Goal: Transaction & Acquisition: Book appointment/travel/reservation

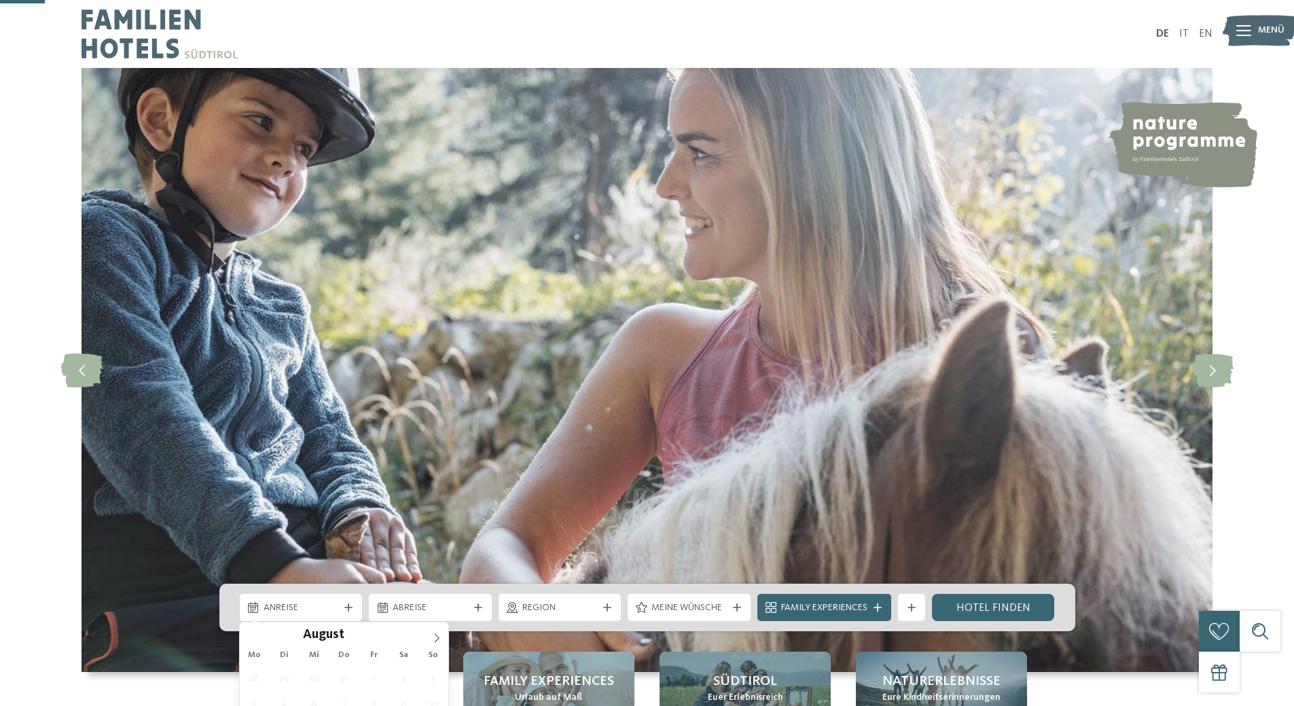
click at [315, 601] on span "Anreise" at bounding box center [300, 608] width 75 height 14
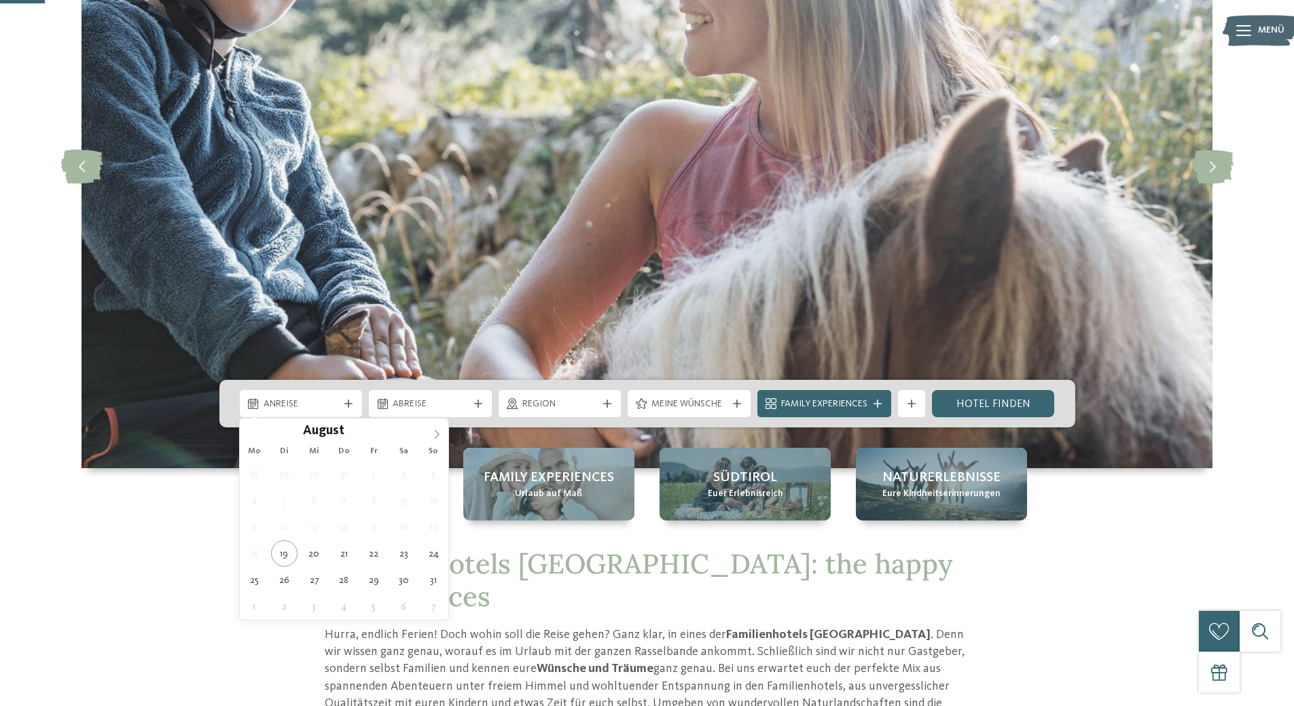
click at [439, 435] on icon at bounding box center [437, 434] width 10 height 10
click at [431, 435] on span at bounding box center [436, 429] width 23 height 23
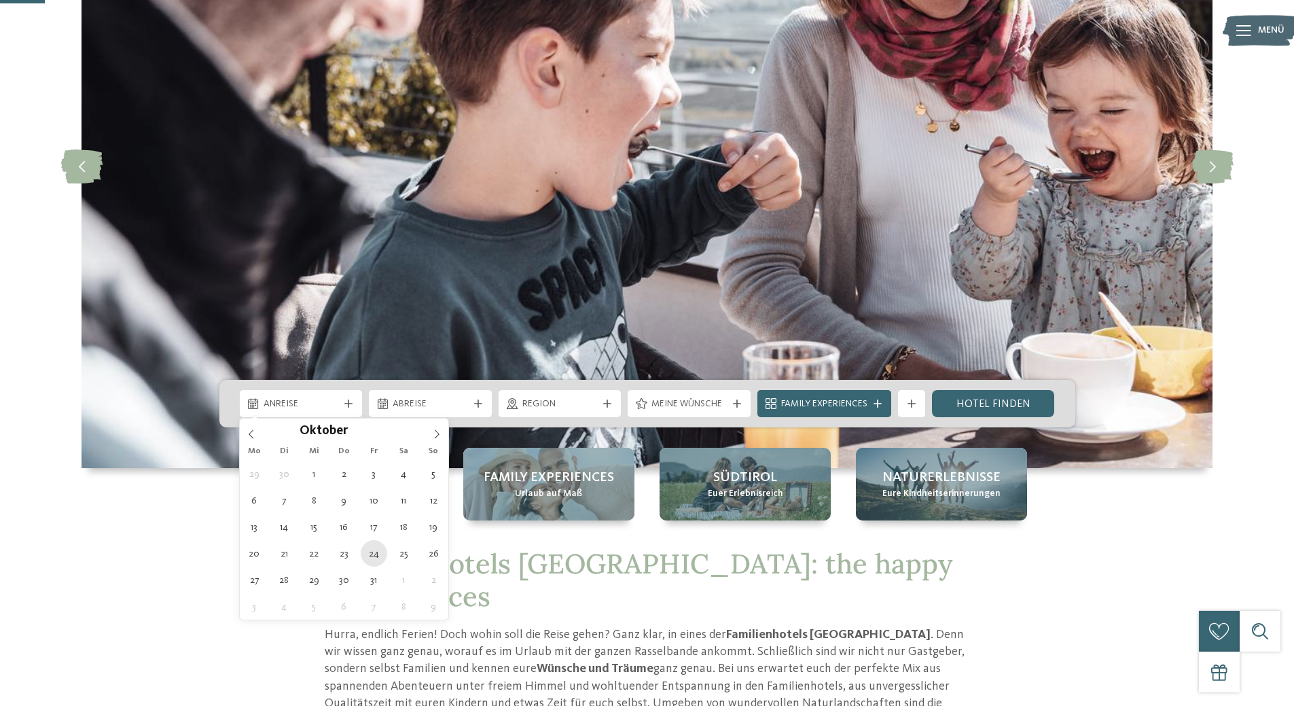
type div "24.10.2025"
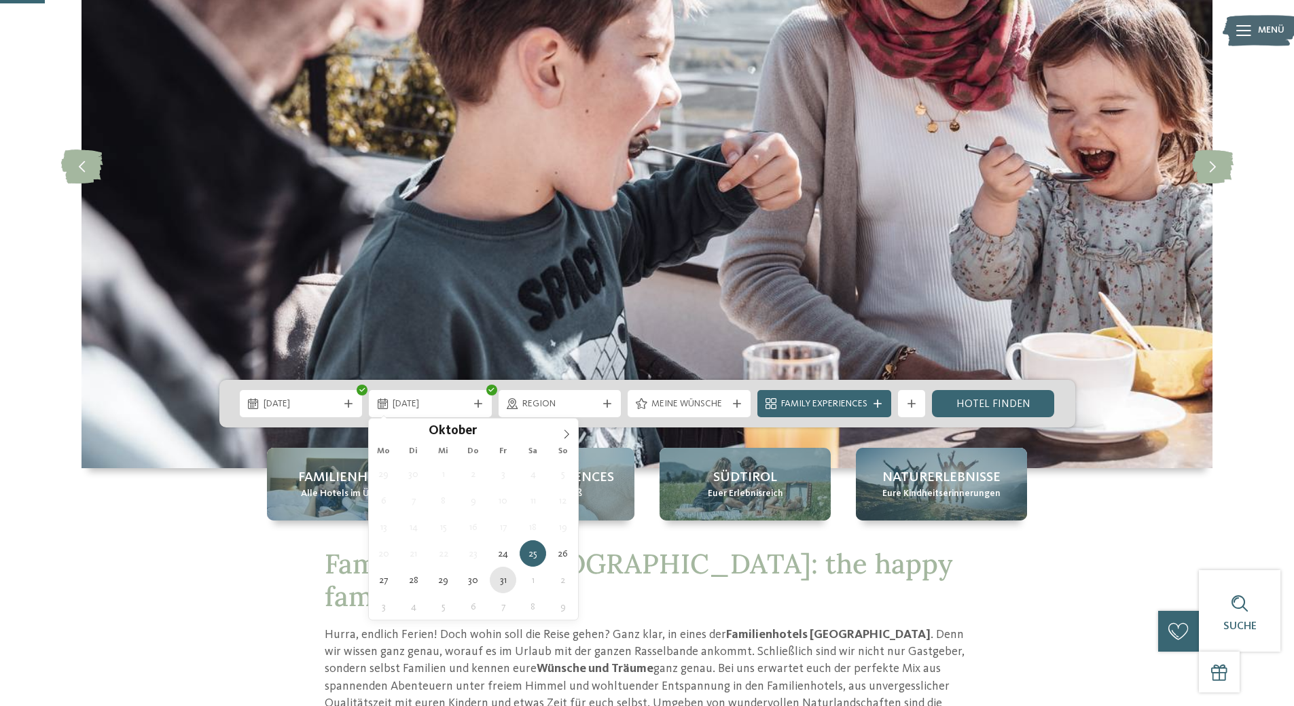
type div "31.10.2025"
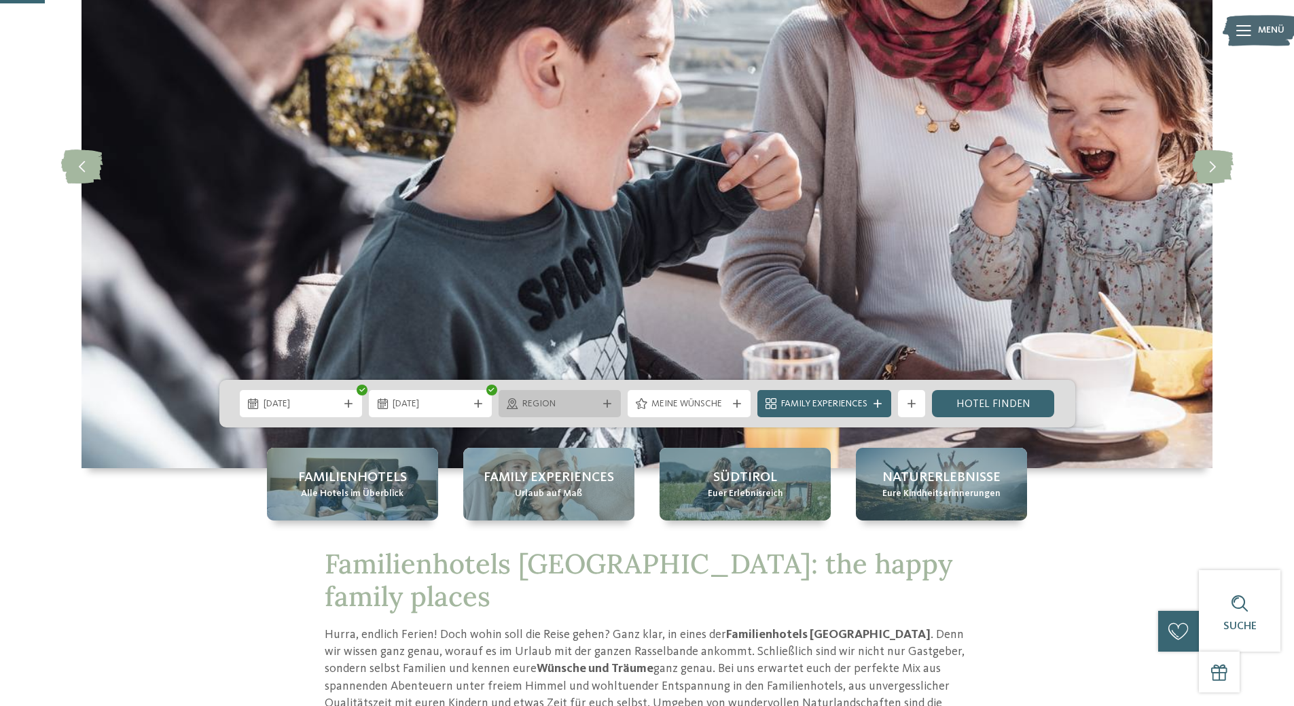
click at [570, 407] on span "Region" at bounding box center [559, 404] width 75 height 14
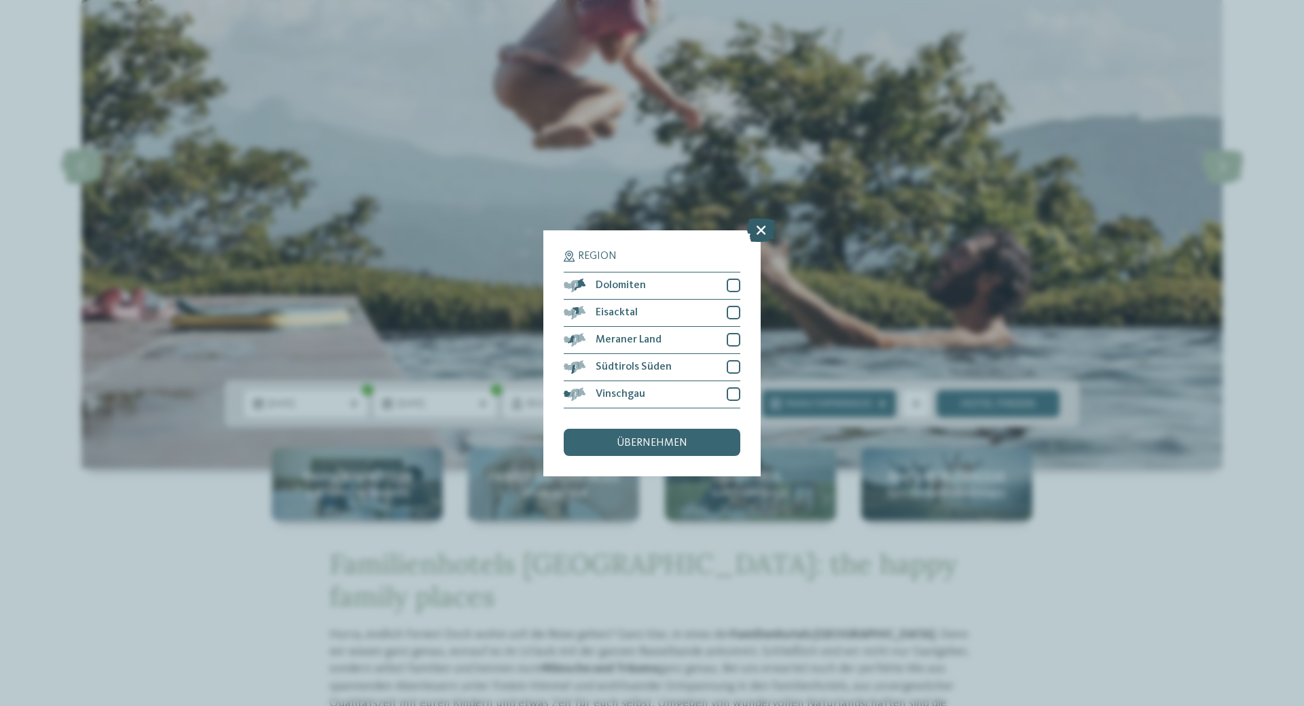
click at [754, 230] on icon at bounding box center [760, 229] width 29 height 24
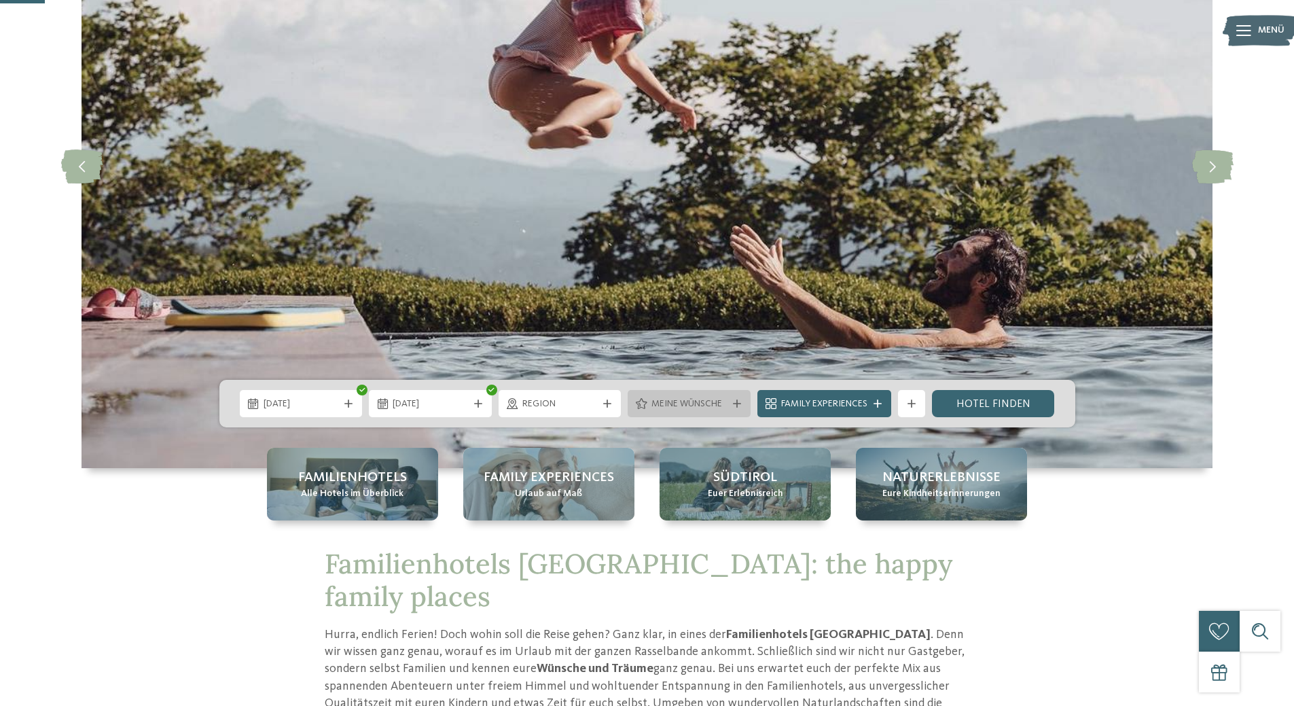
click at [662, 404] on span "Meine Wünsche" at bounding box center [688, 404] width 75 height 14
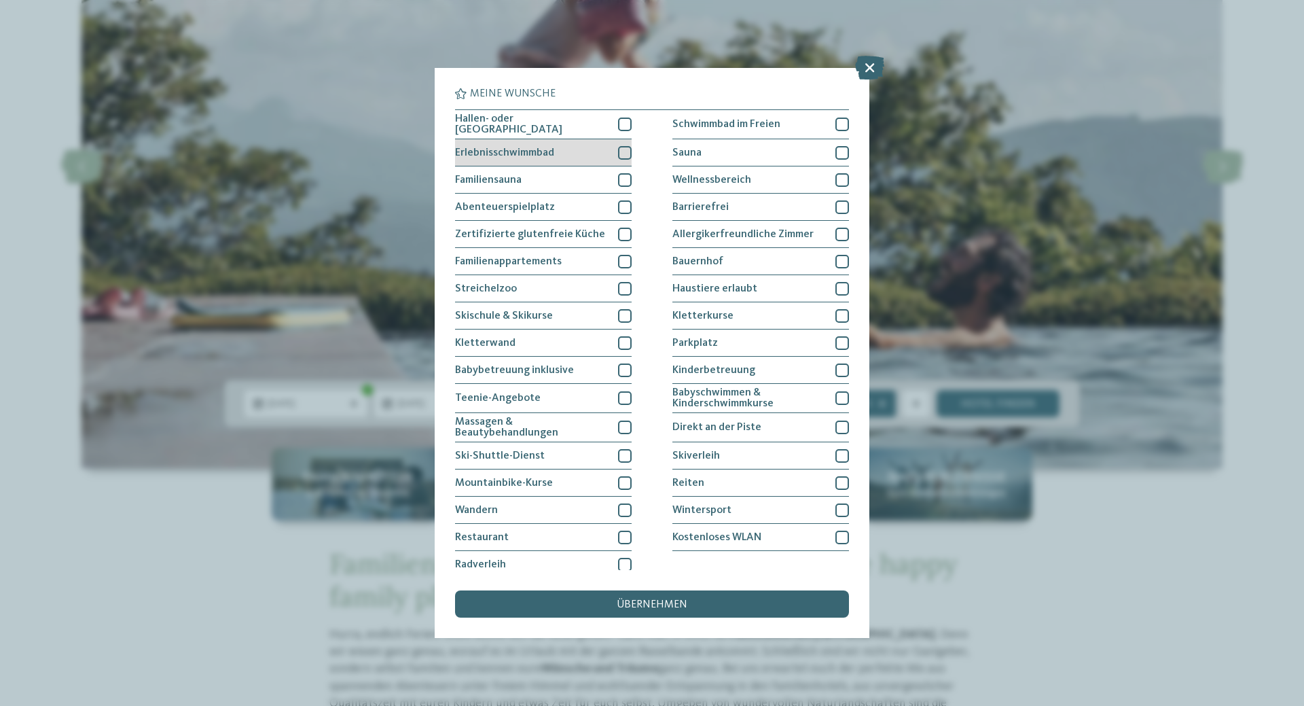
click at [625, 148] on div at bounding box center [625, 153] width 14 height 14
click at [622, 126] on div at bounding box center [625, 124] width 14 height 14
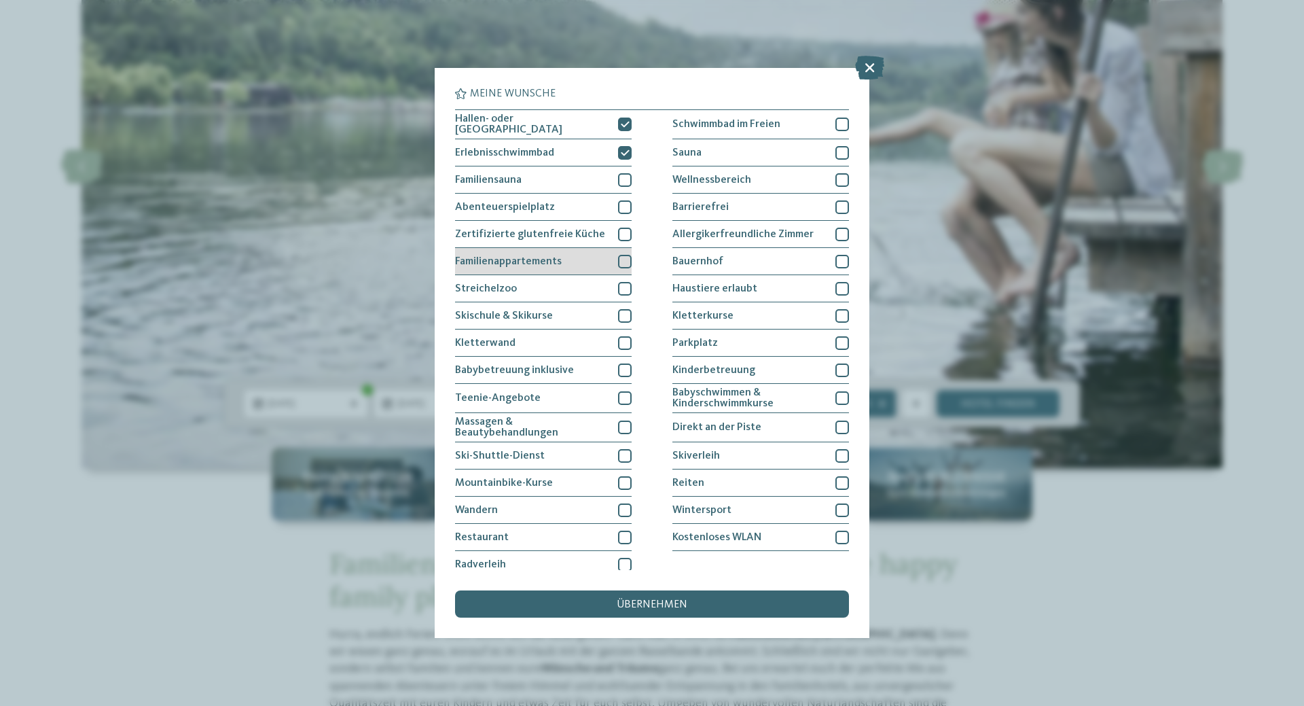
click at [621, 260] on div at bounding box center [625, 262] width 14 height 14
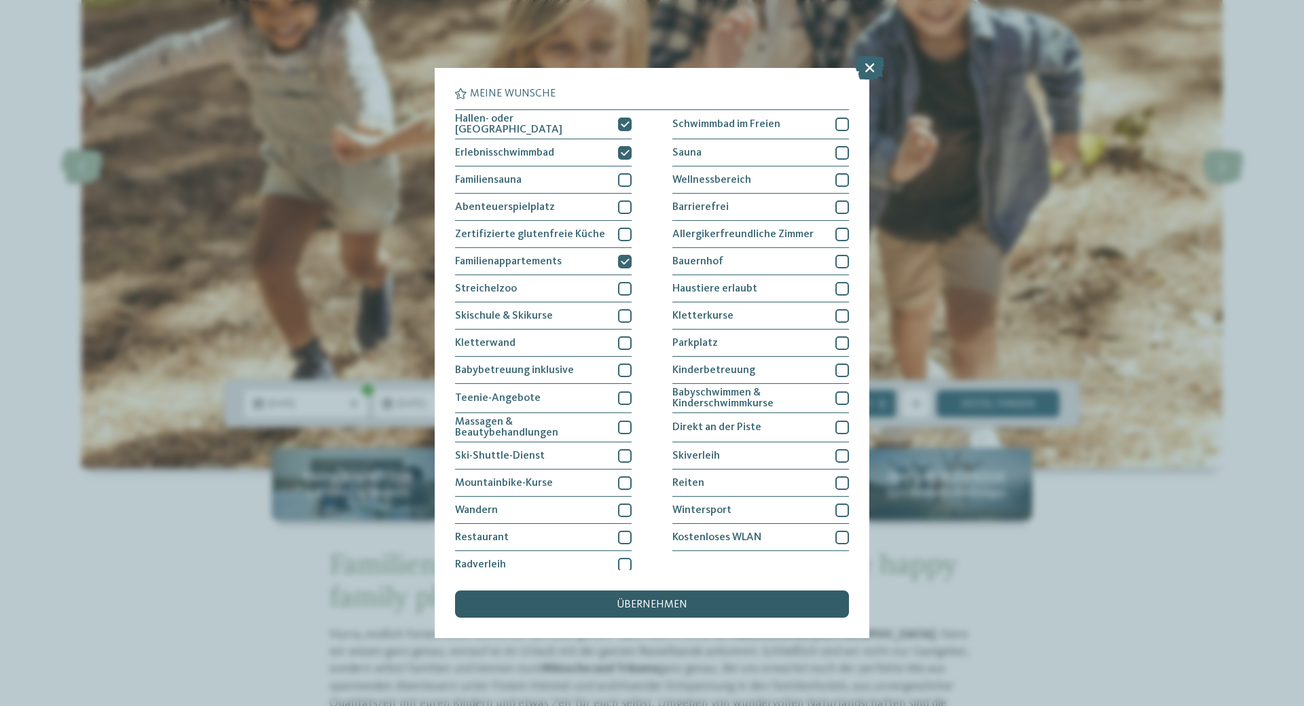
click at [673, 610] on div "übernehmen" at bounding box center [652, 603] width 394 height 27
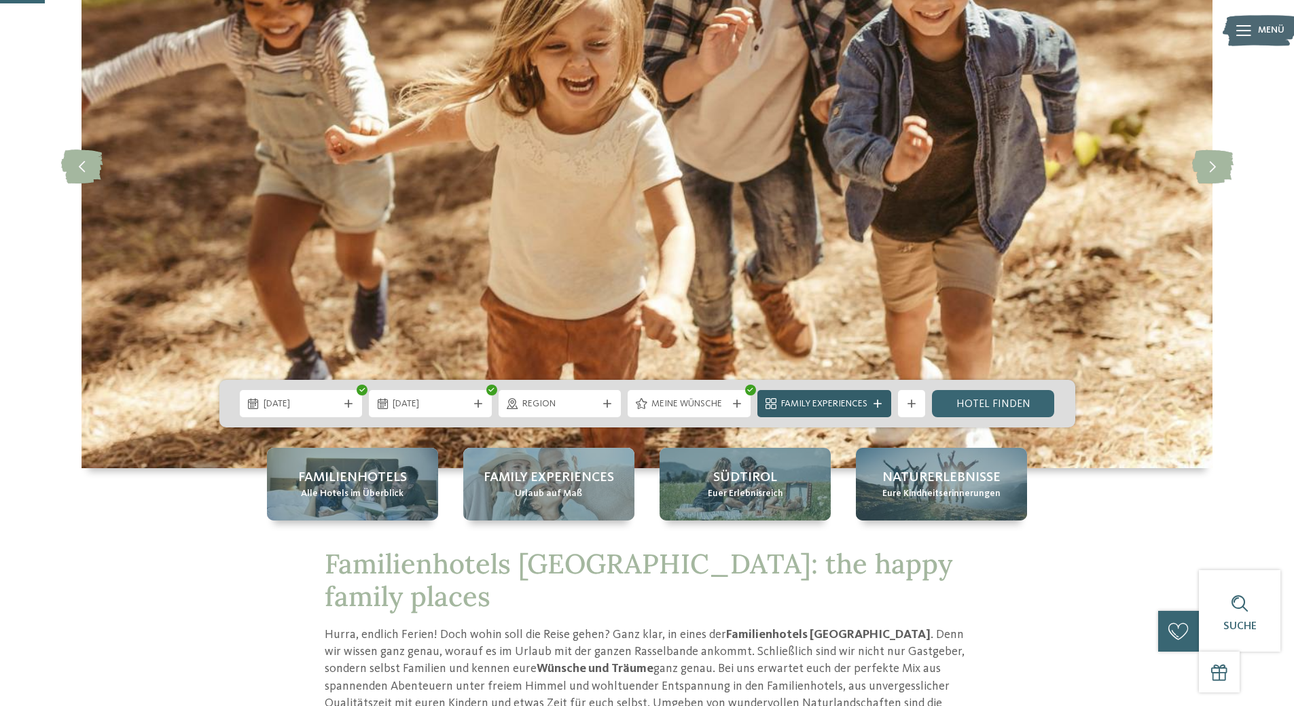
click at [854, 407] on span "Family Experiences" at bounding box center [824, 404] width 86 height 14
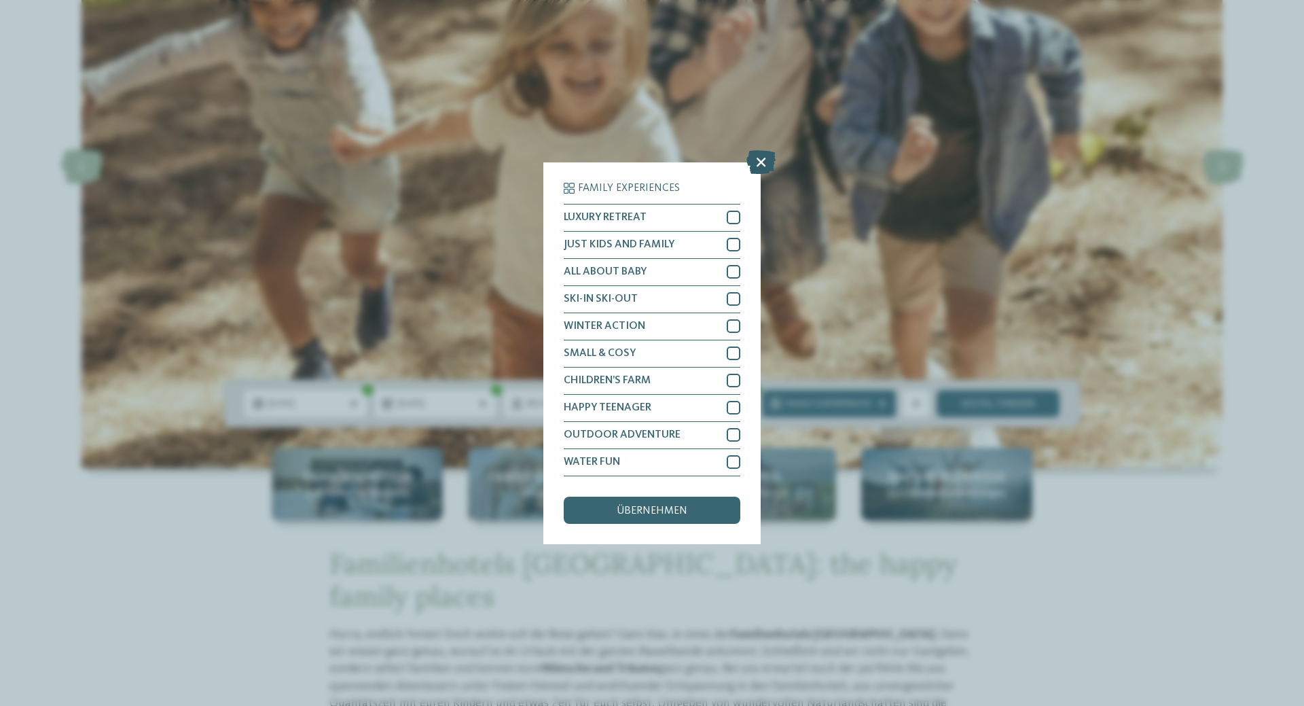
click at [764, 162] on icon at bounding box center [760, 161] width 29 height 24
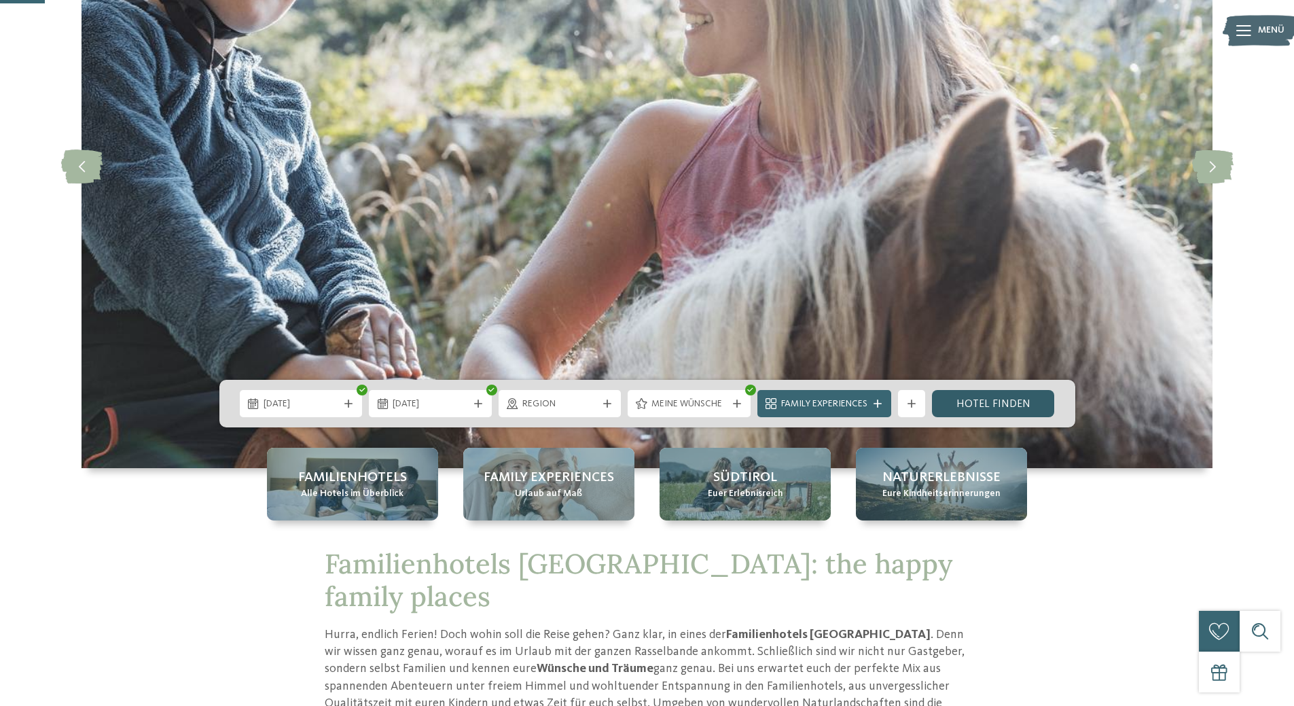
click at [1021, 403] on link "Hotel finden" at bounding box center [993, 403] width 123 height 27
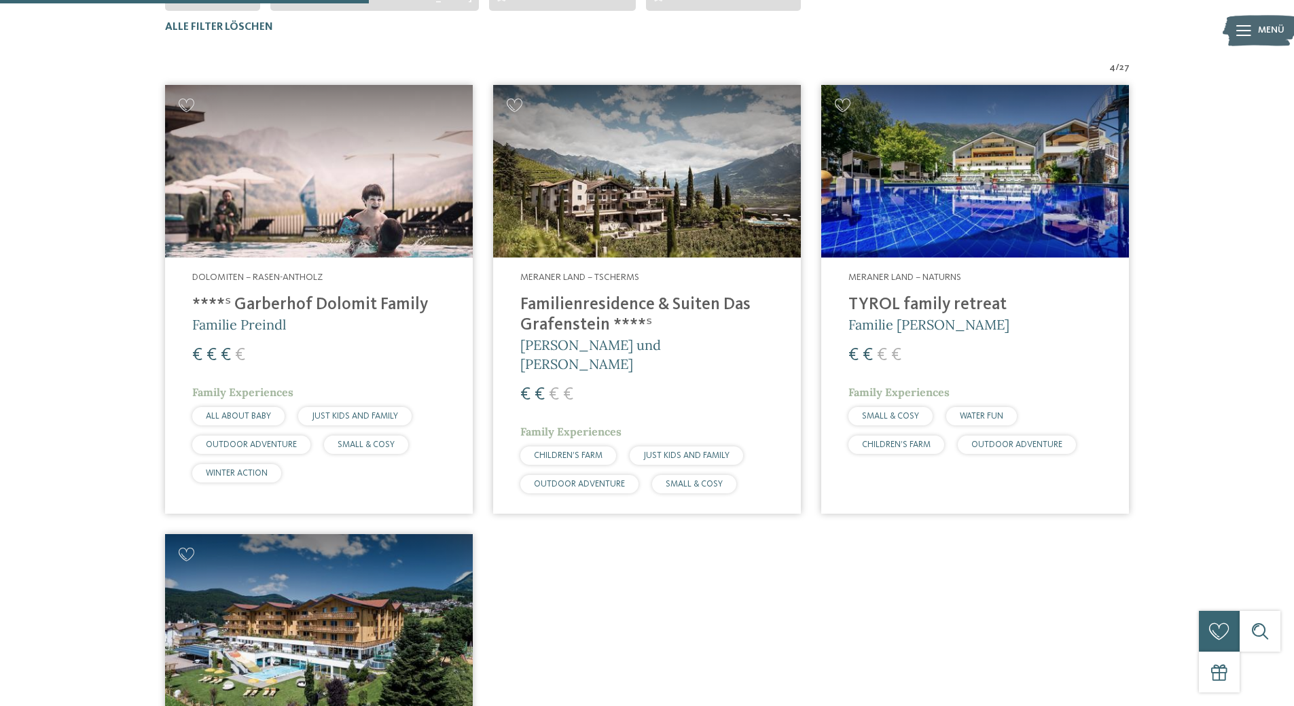
scroll to position [38, 0]
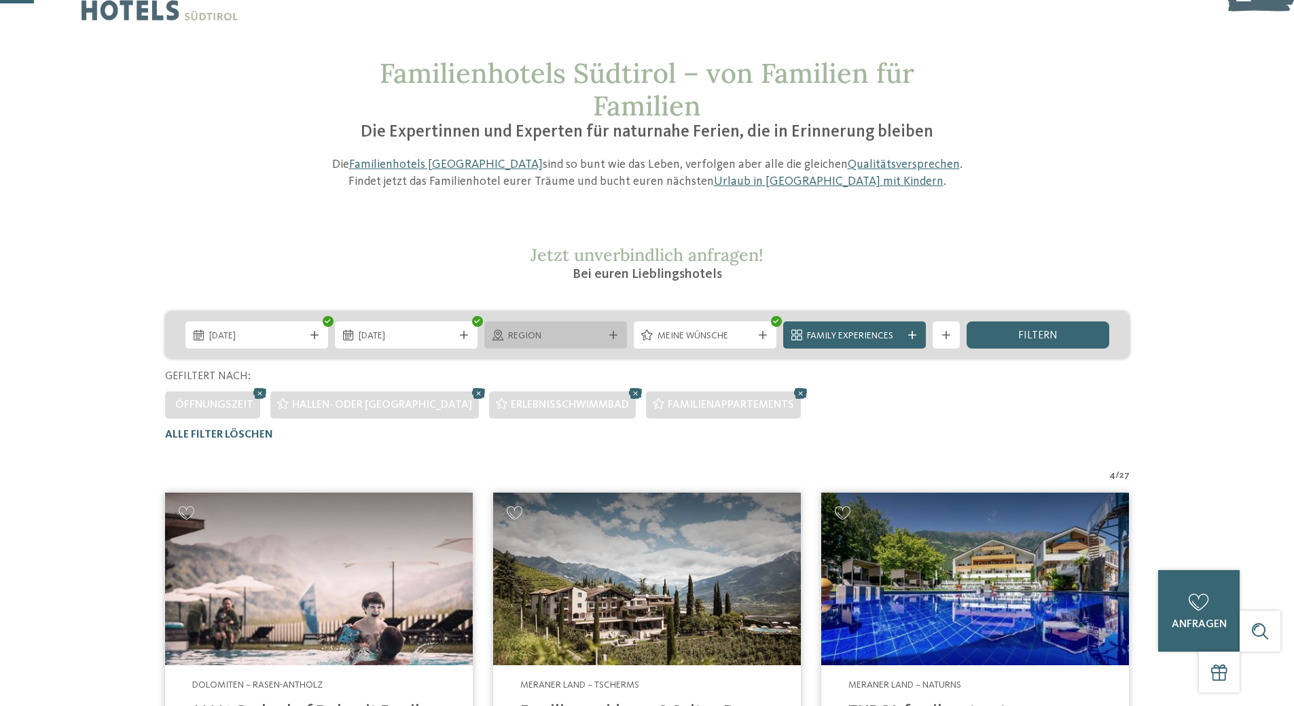
click at [564, 339] on span "Region" at bounding box center [555, 336] width 95 height 14
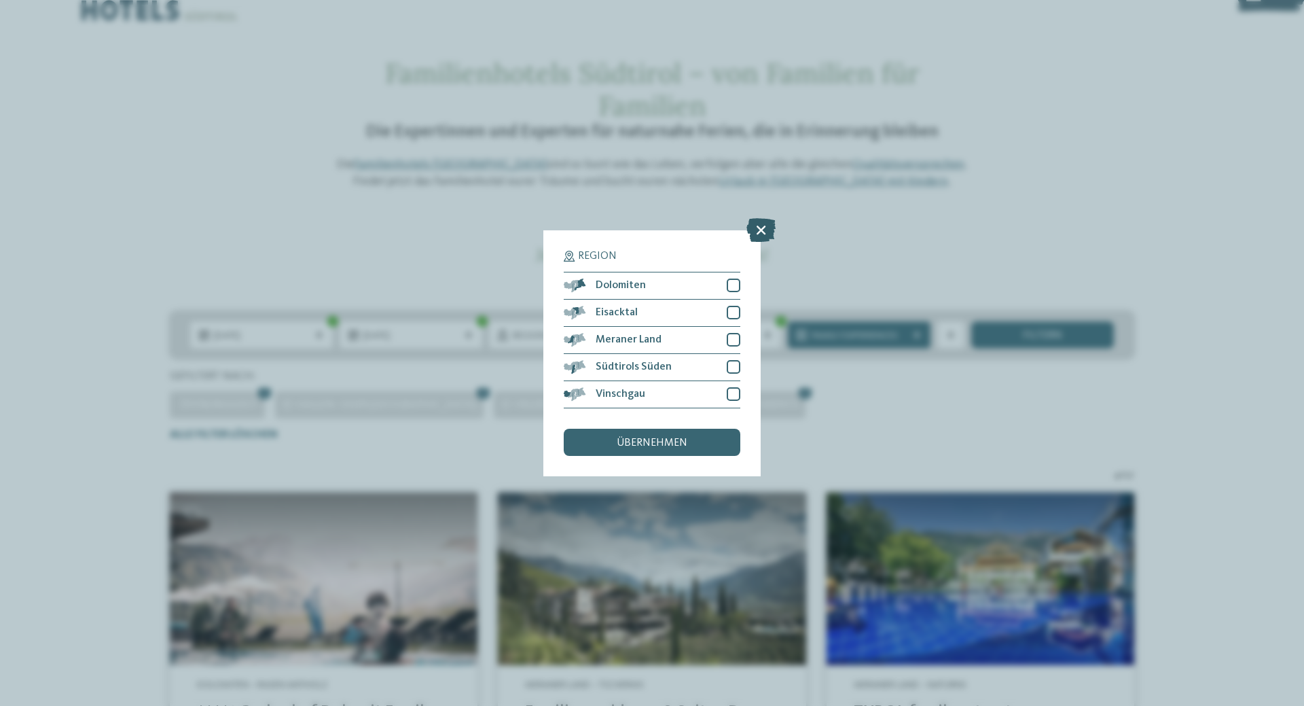
click at [765, 228] on icon at bounding box center [760, 229] width 29 height 24
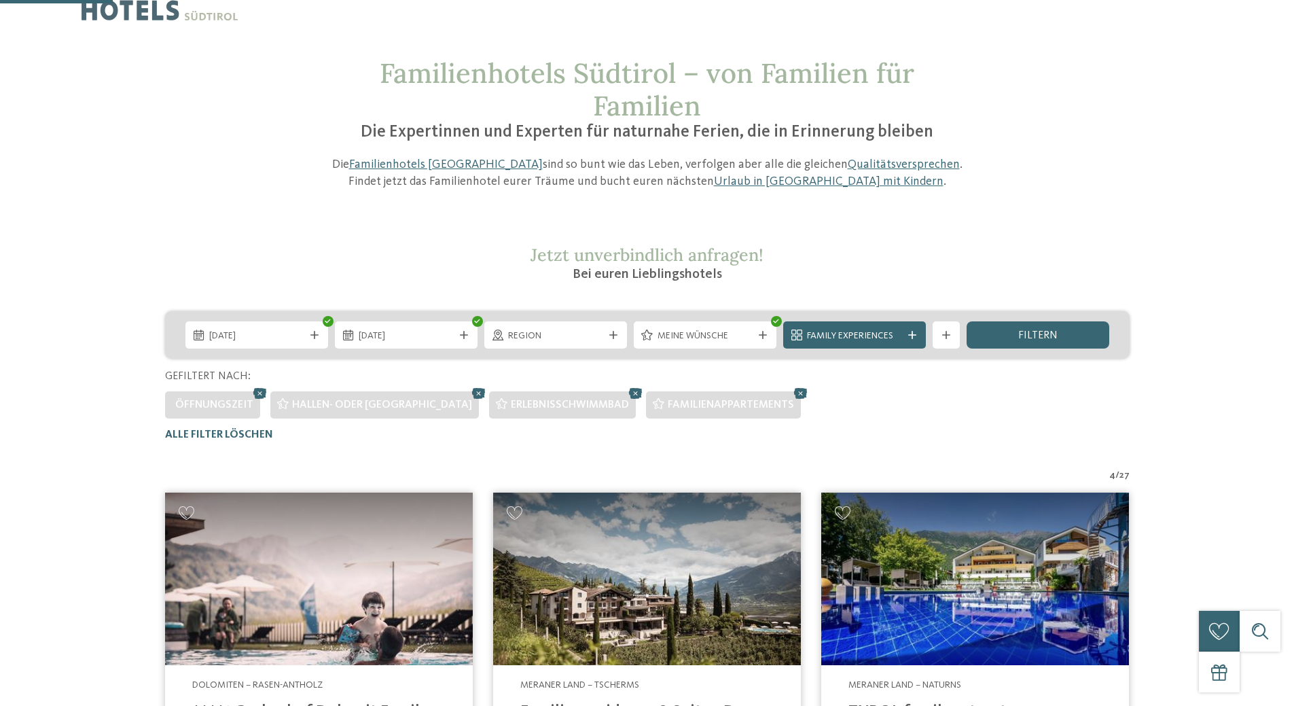
scroll to position [445, 0]
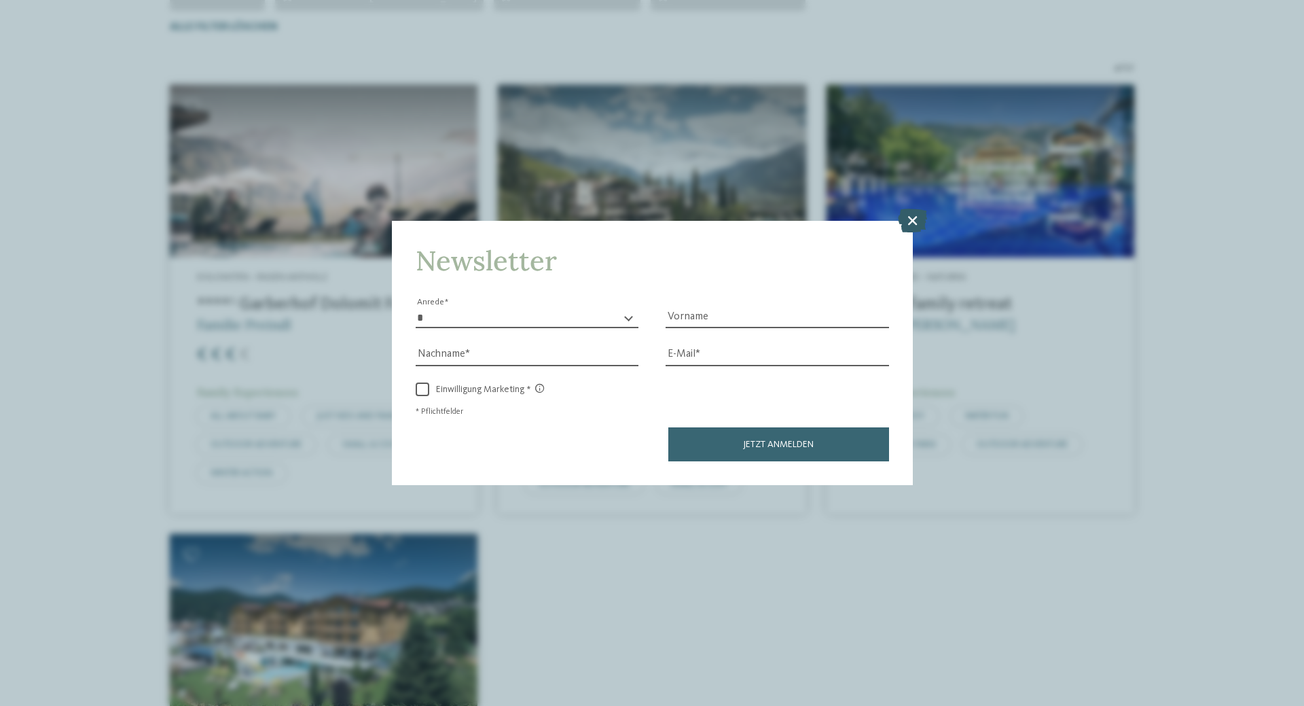
click at [916, 213] on icon at bounding box center [912, 220] width 29 height 24
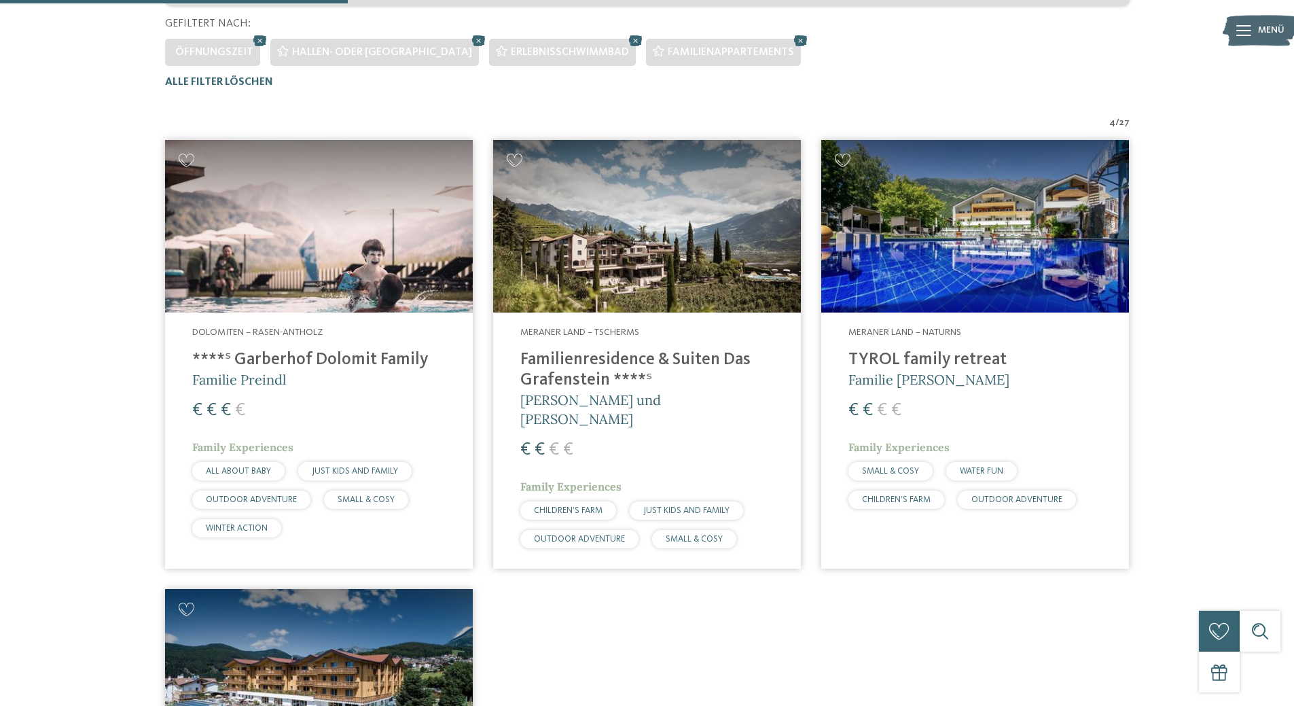
scroll to position [378, 0]
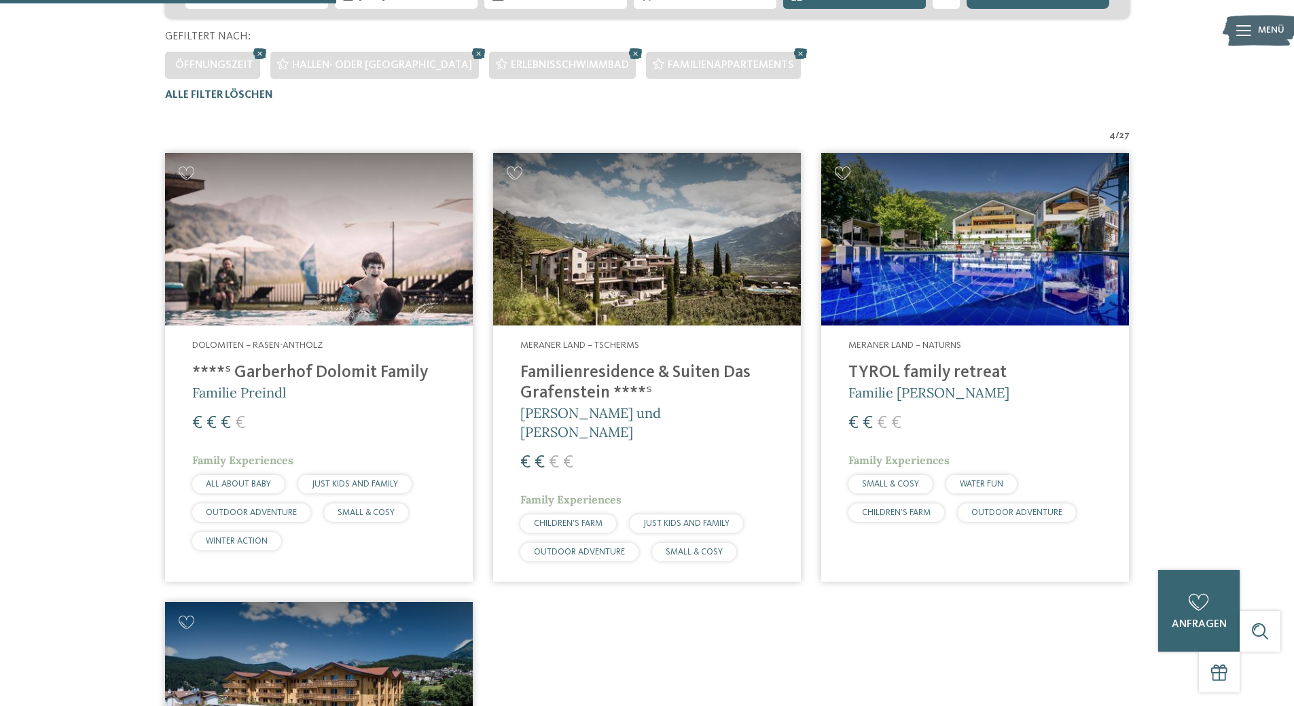
drag, startPoint x: 338, startPoint y: 257, endPoint x: 388, endPoint y: 269, distance: 51.6
click at [388, 264] on img at bounding box center [319, 239] width 308 height 173
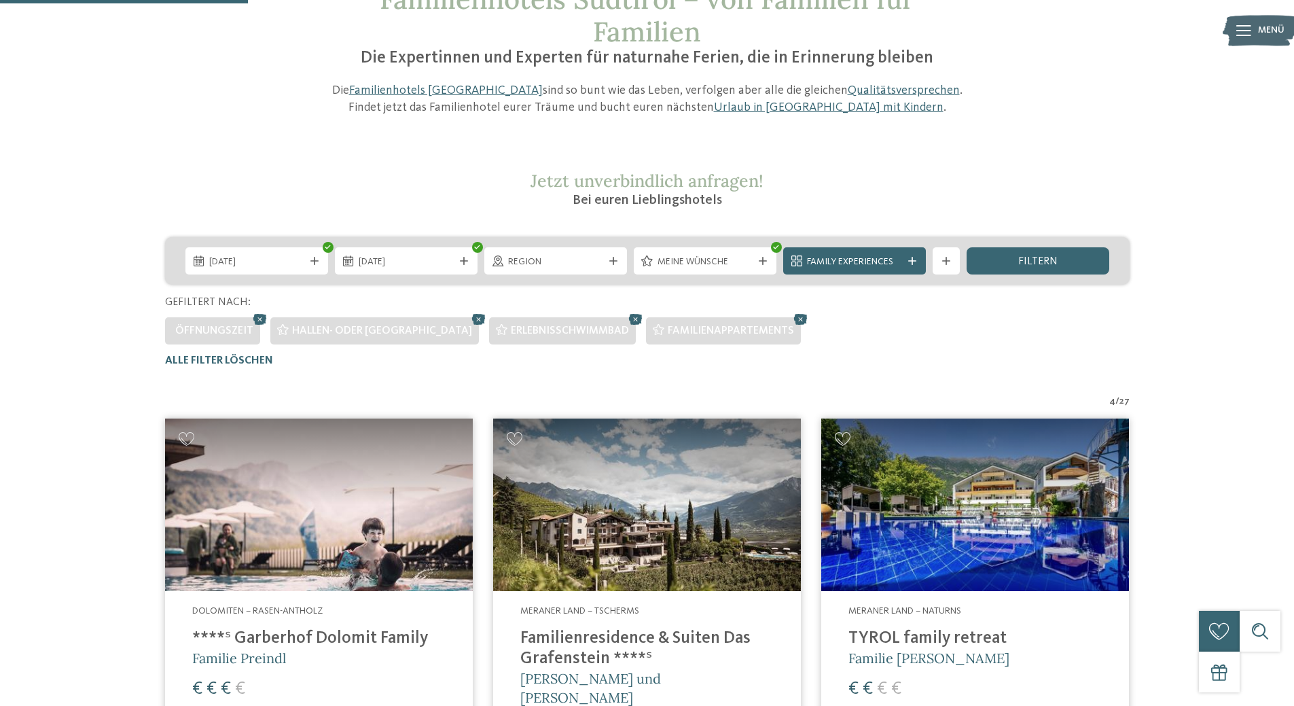
scroll to position [106, 0]
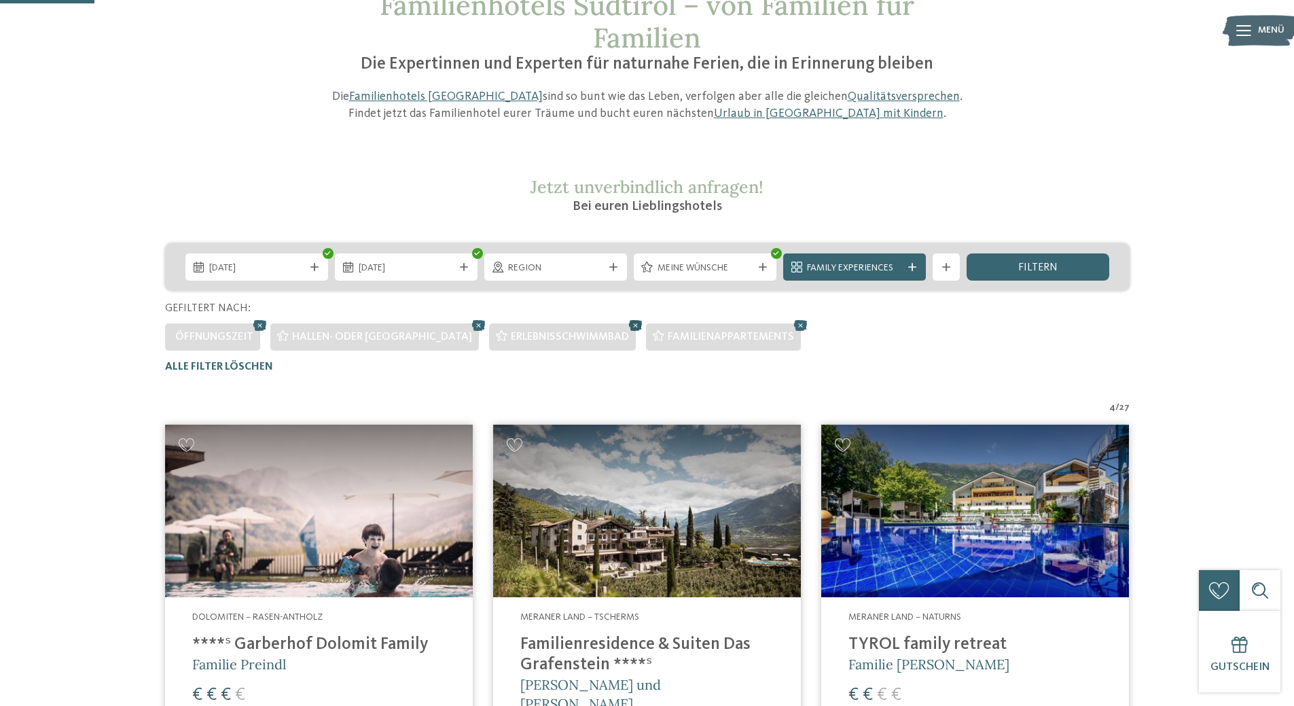
click at [625, 322] on icon at bounding box center [635, 325] width 20 height 18
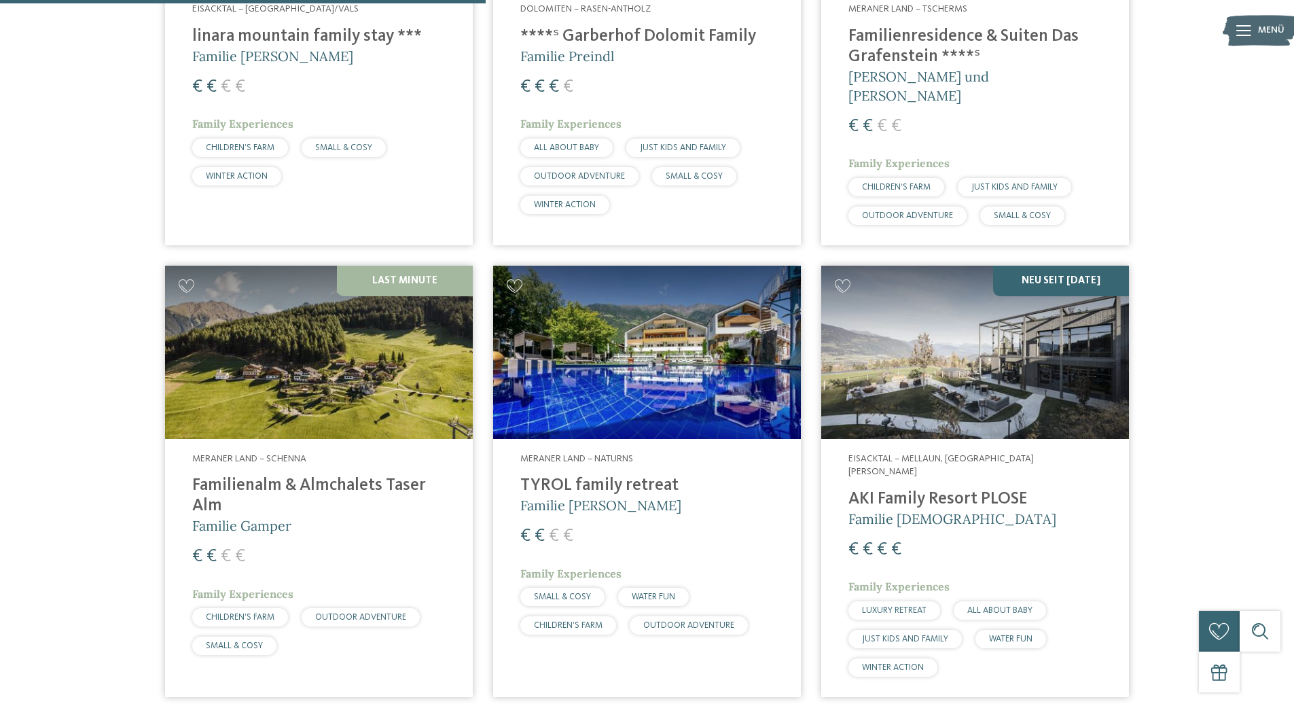
scroll to position [717, 0]
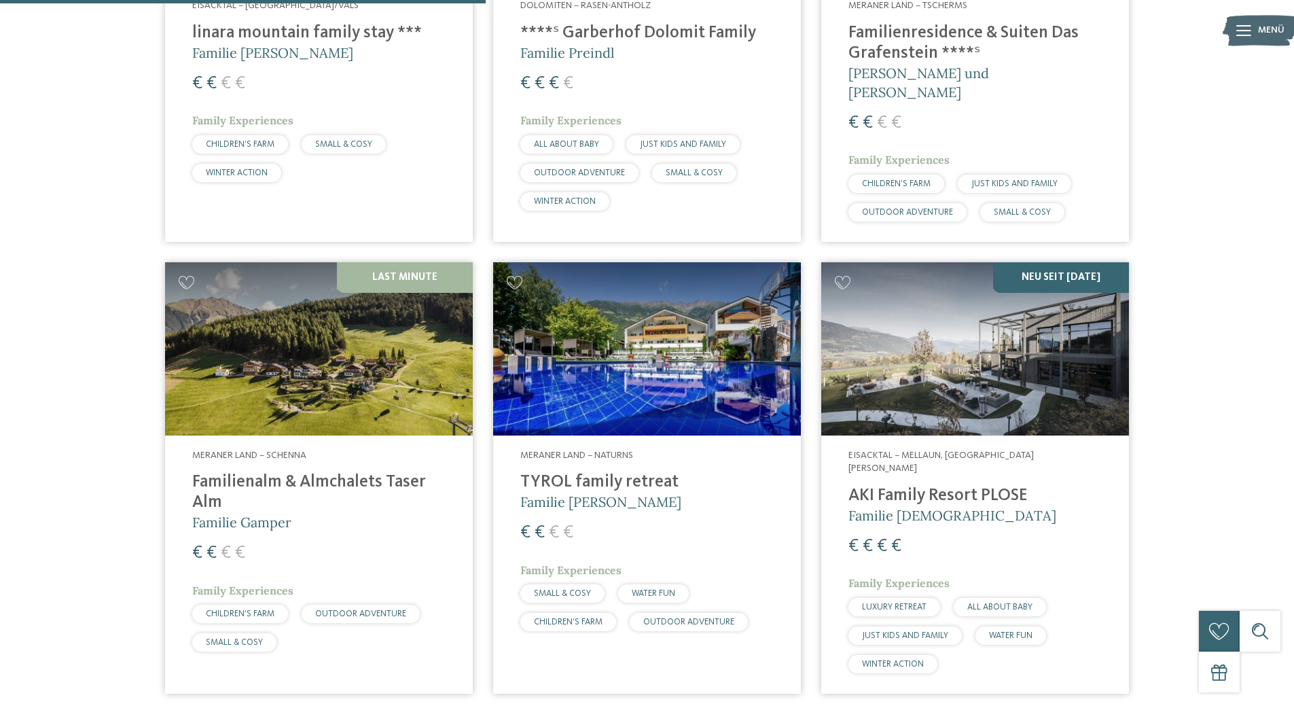
drag, startPoint x: 983, startPoint y: 361, endPoint x: 905, endPoint y: 354, distance: 77.7
click at [905, 354] on img at bounding box center [975, 348] width 308 height 173
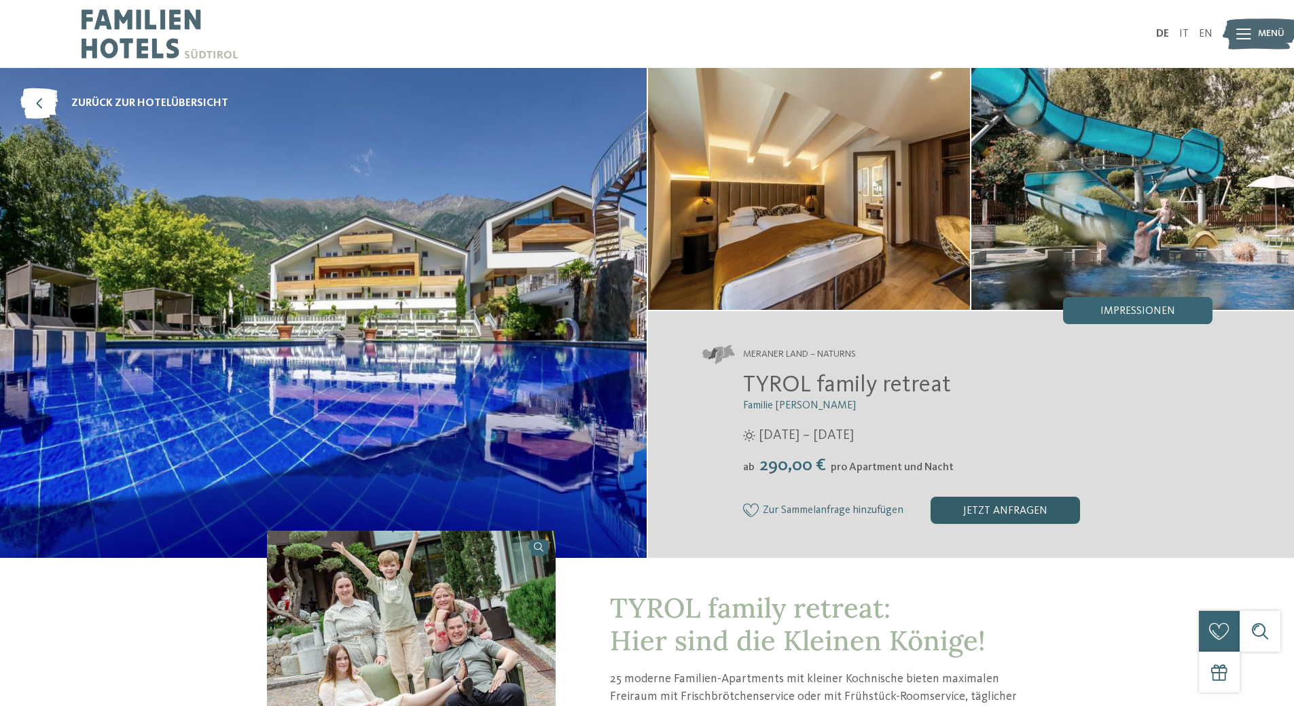
click at [1023, 502] on div "jetzt anfragen" at bounding box center [1004, 509] width 149 height 27
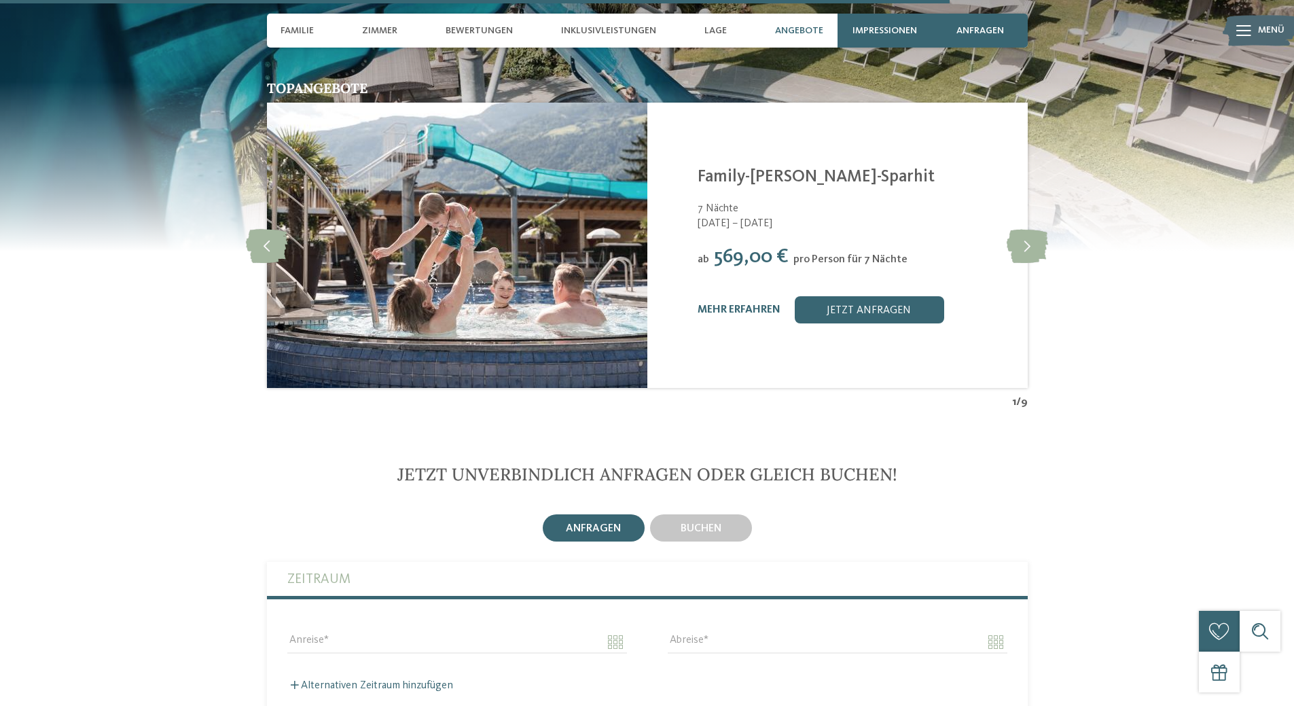
scroll to position [2866, 0]
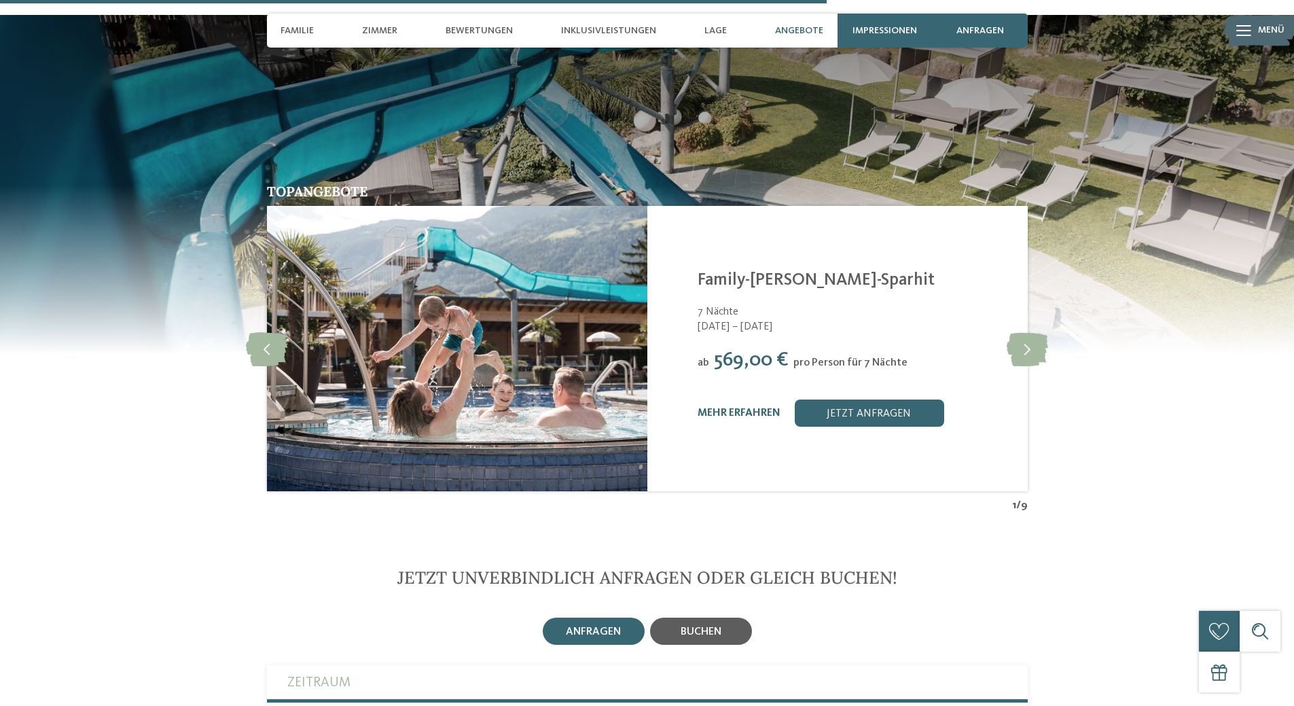
click at [702, 626] on span "buchen" at bounding box center [700, 631] width 41 height 11
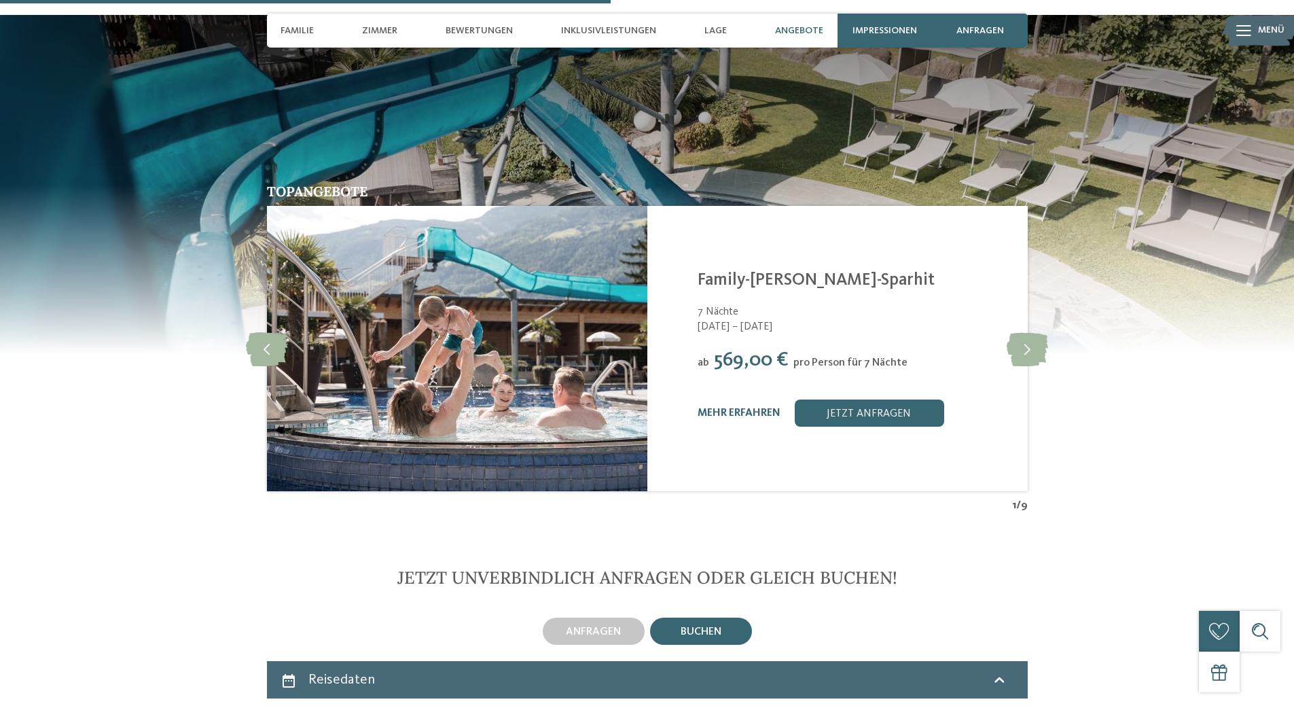
scroll to position [3273, 0]
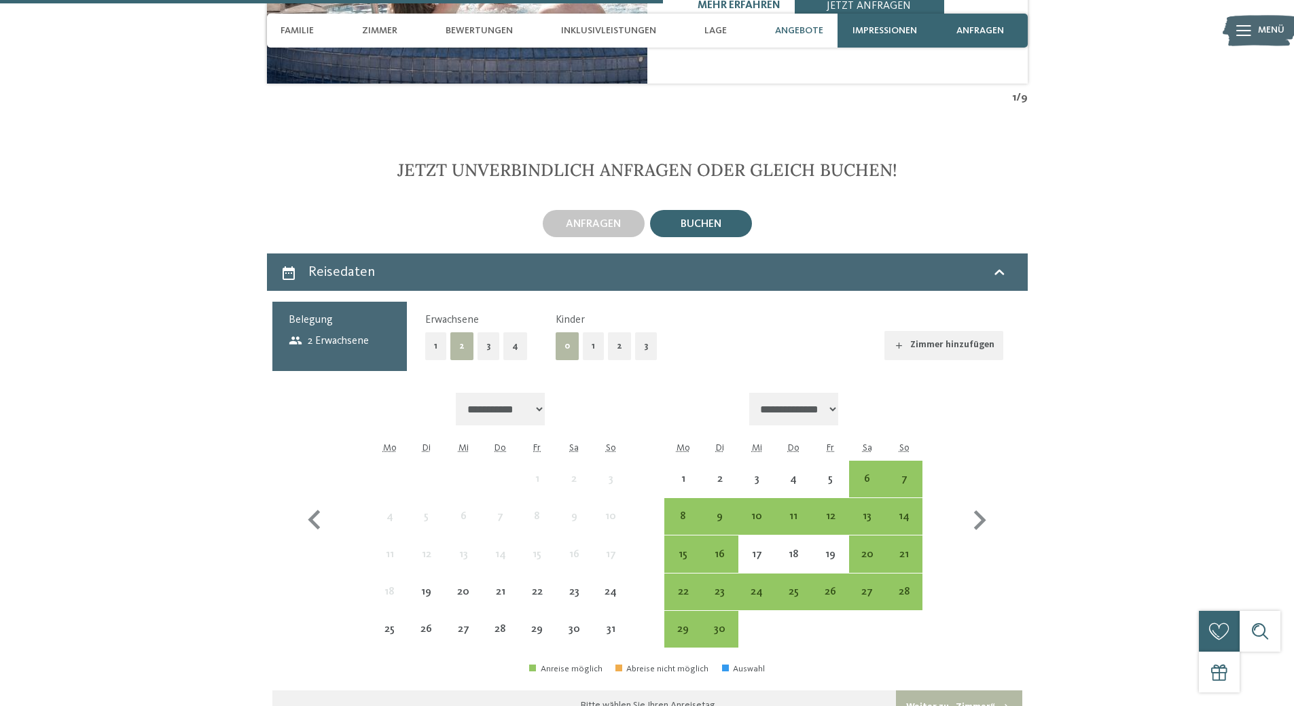
click at [596, 332] on button "1" at bounding box center [593, 346] width 21 height 28
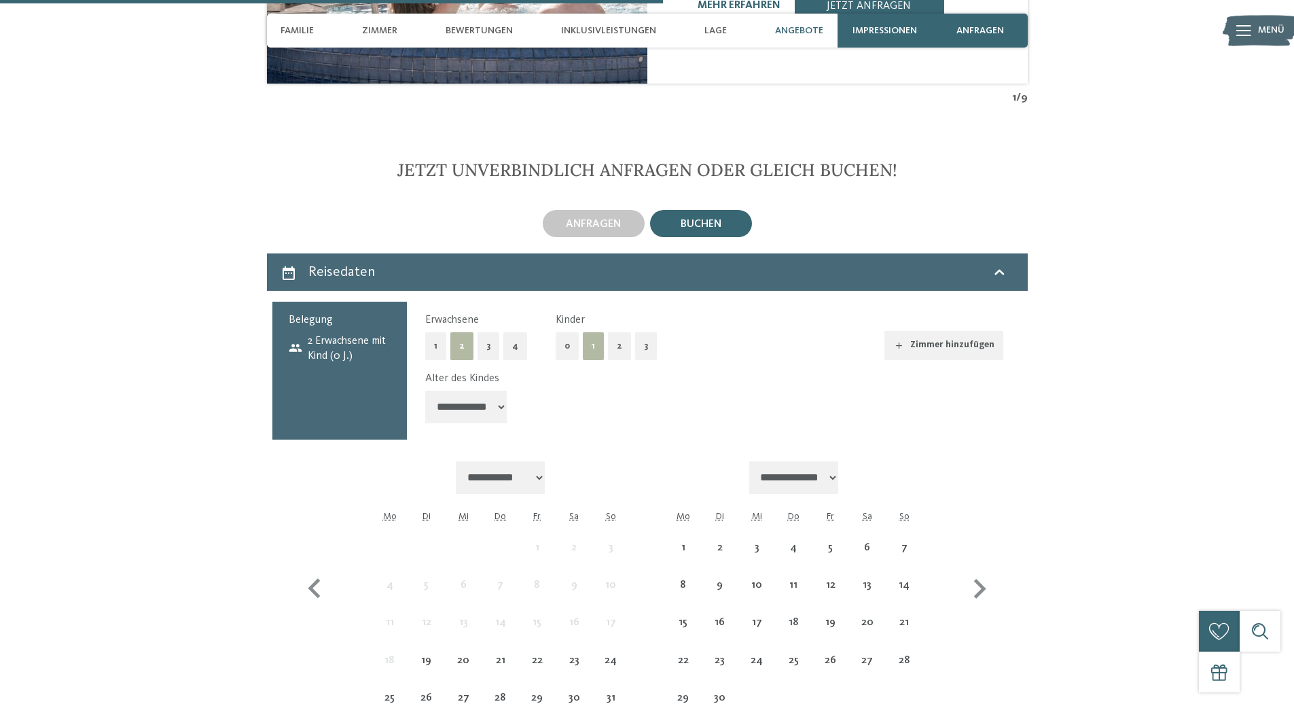
click at [464, 390] on select "**********" at bounding box center [465, 406] width 81 height 33
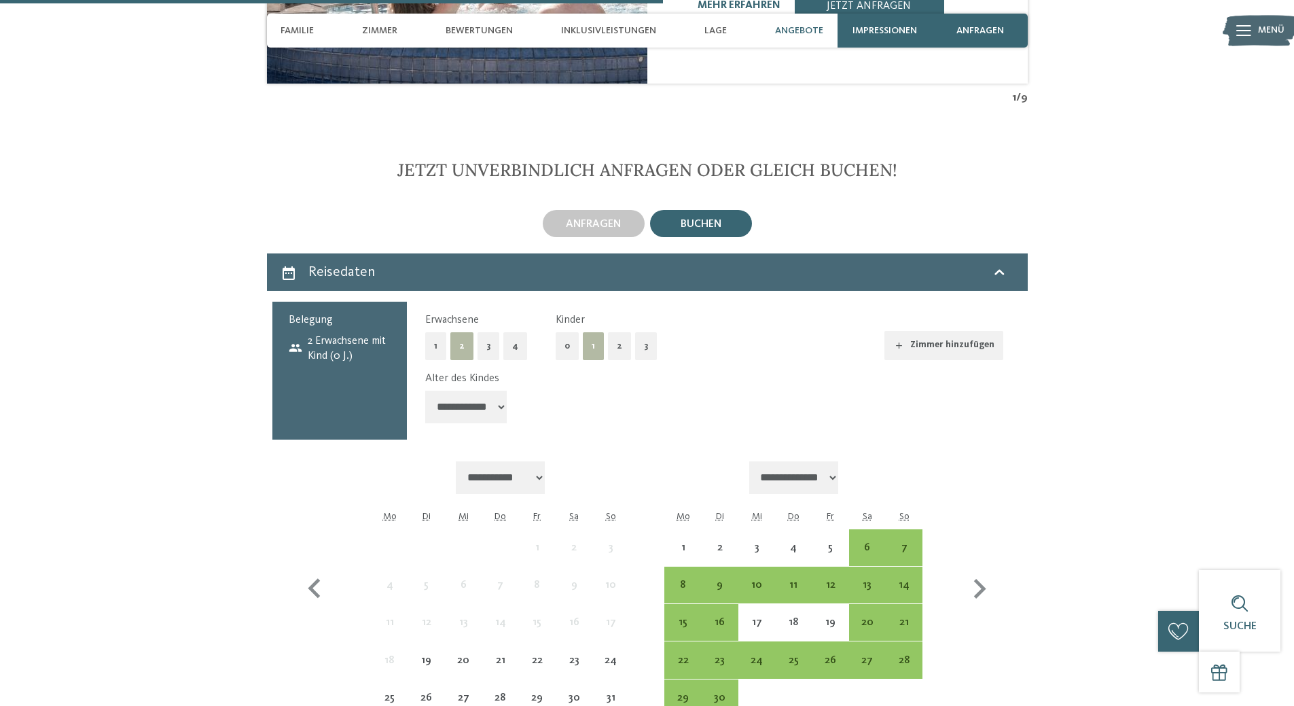
select select "*"
click at [425, 390] on select "**********" at bounding box center [465, 406] width 81 height 33
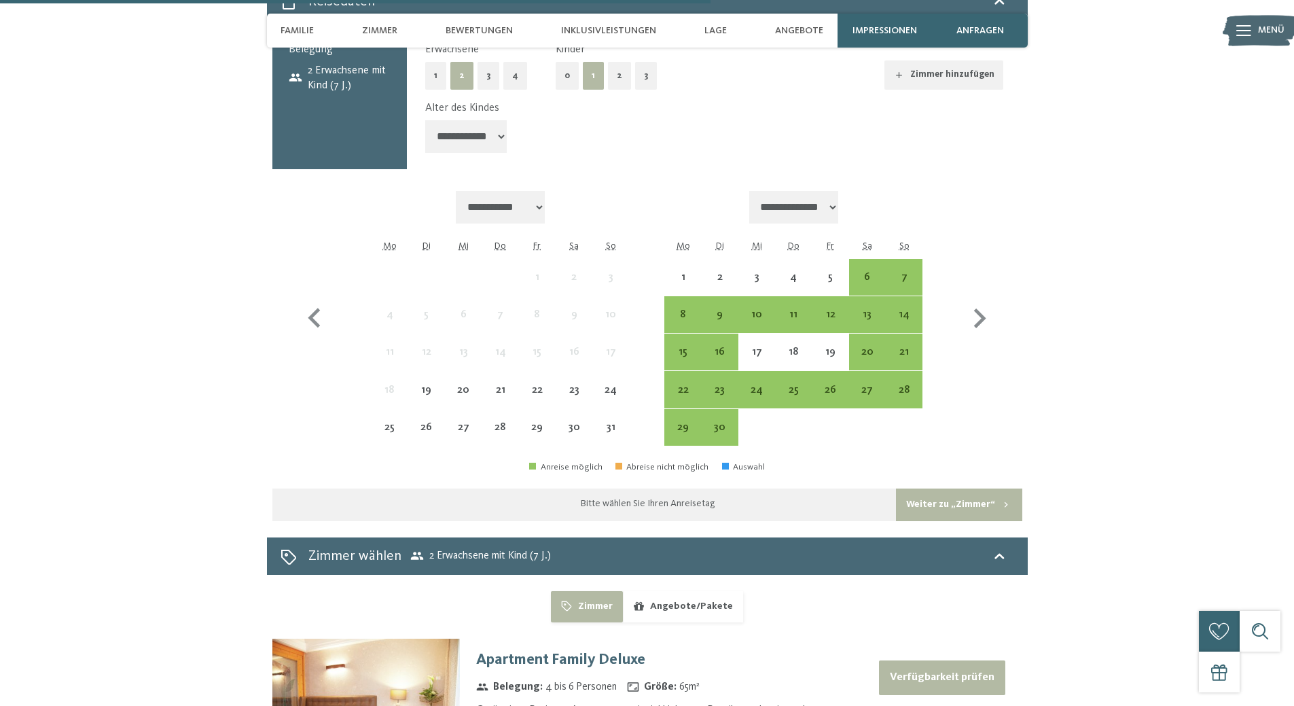
scroll to position [3545, 0]
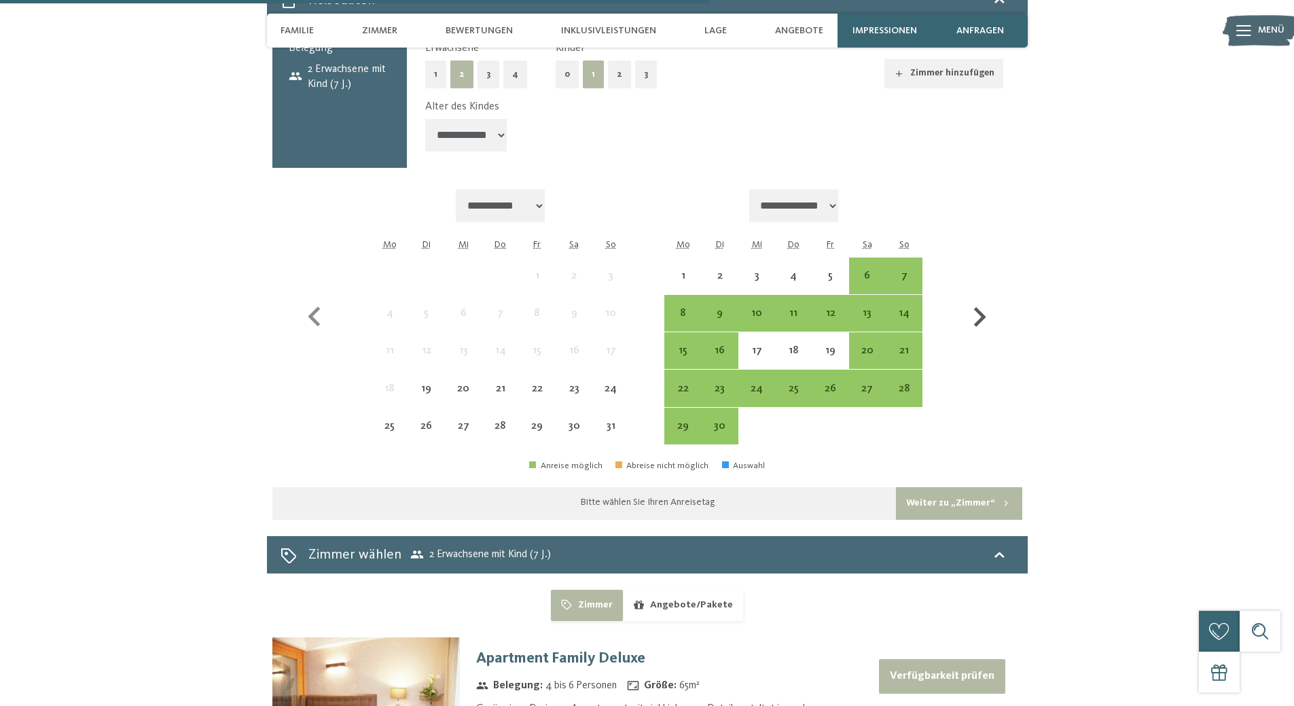
click at [993, 297] on icon "button" at bounding box center [979, 316] width 39 height 39
select select "**********"
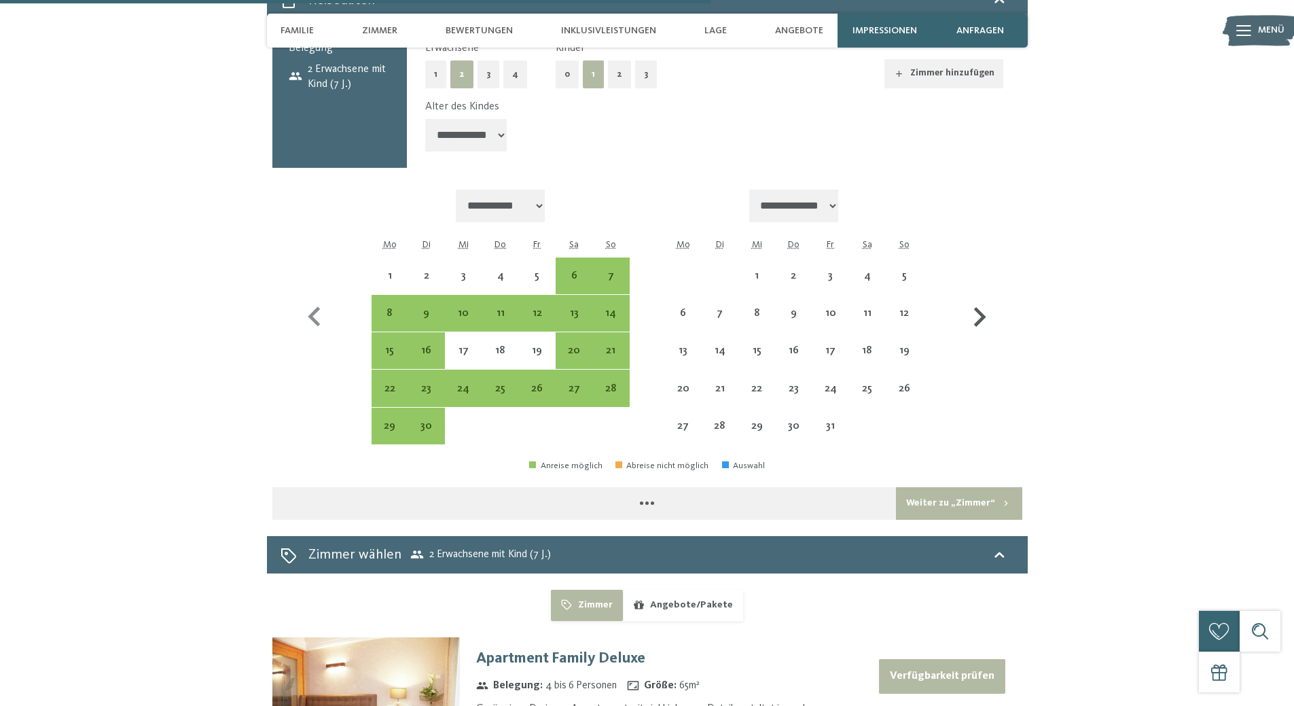
select select "**********"
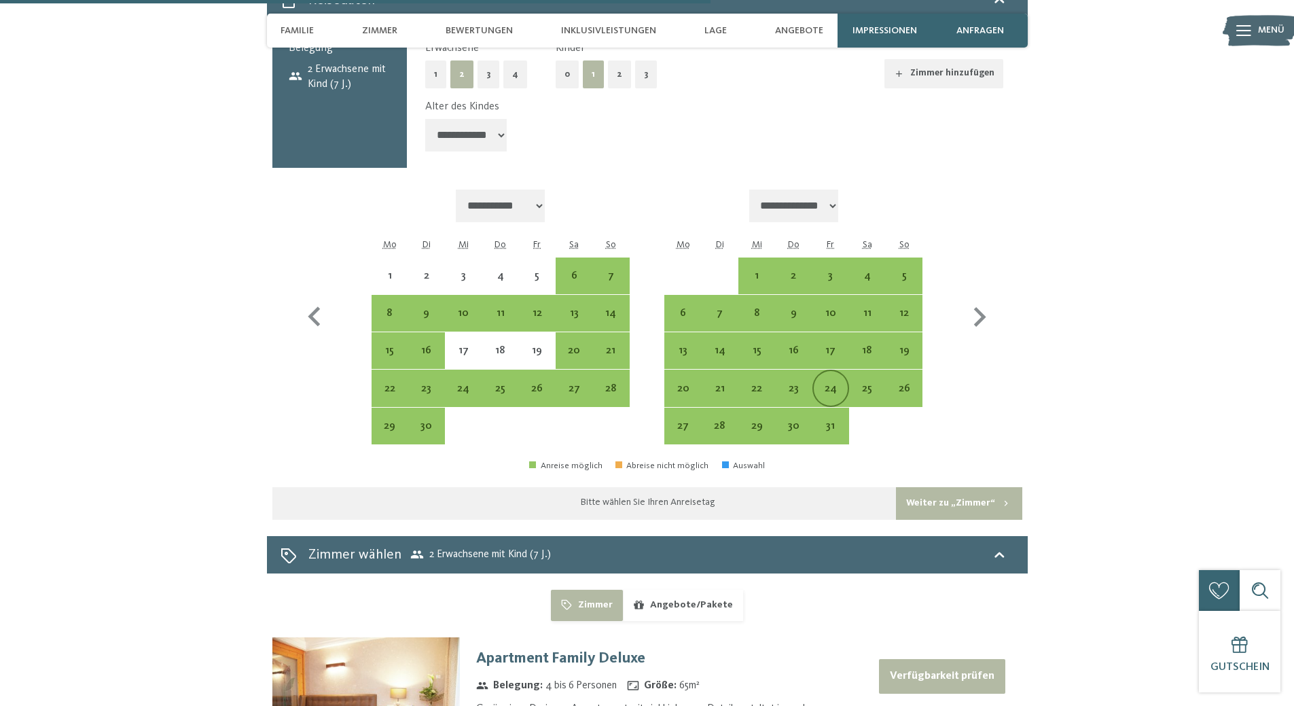
click at [835, 383] on div "24" at bounding box center [831, 400] width 34 height 34
select select "**********"
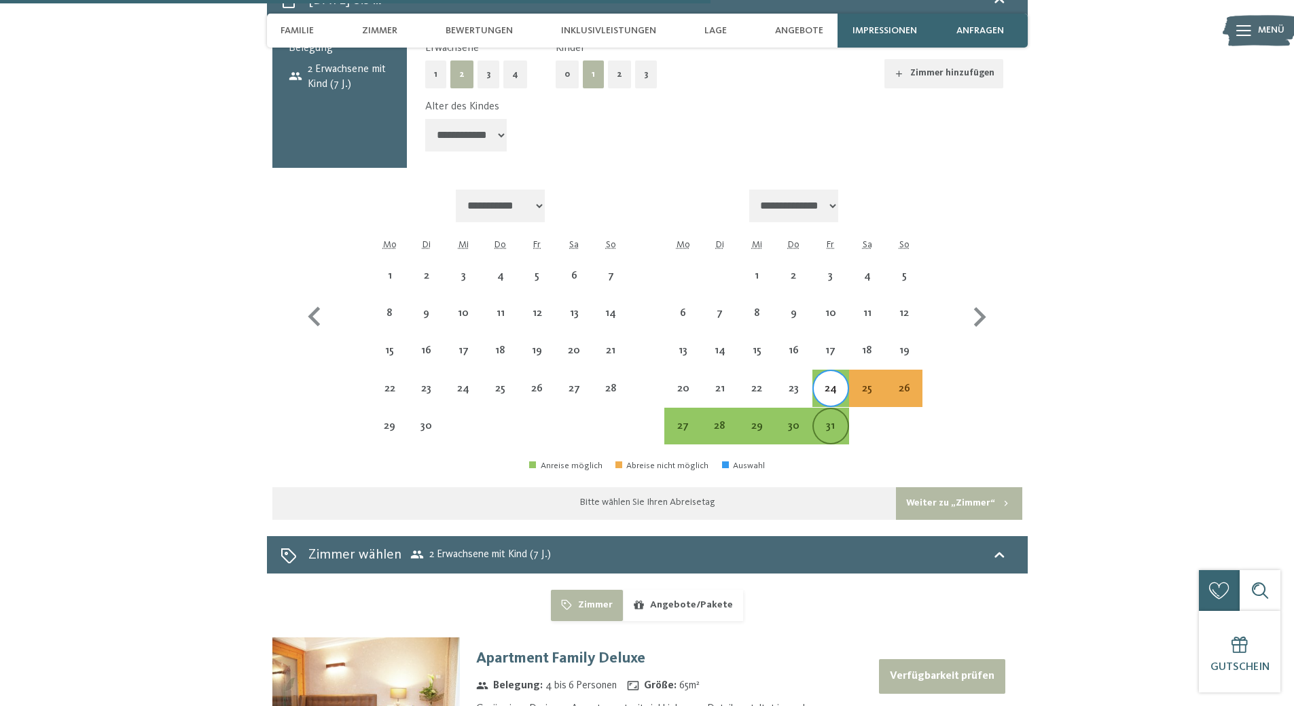
click at [831, 421] on div "31" at bounding box center [831, 437] width 34 height 34
select select "**********"
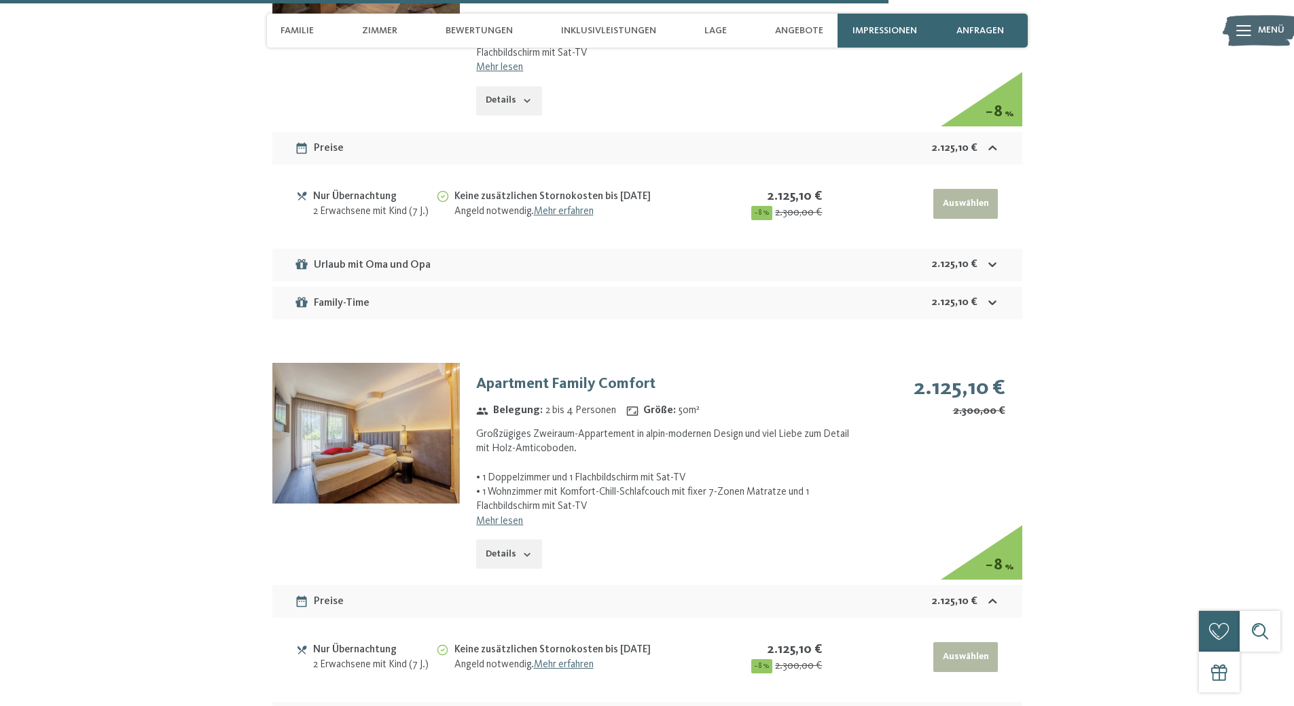
scroll to position [4563, 0]
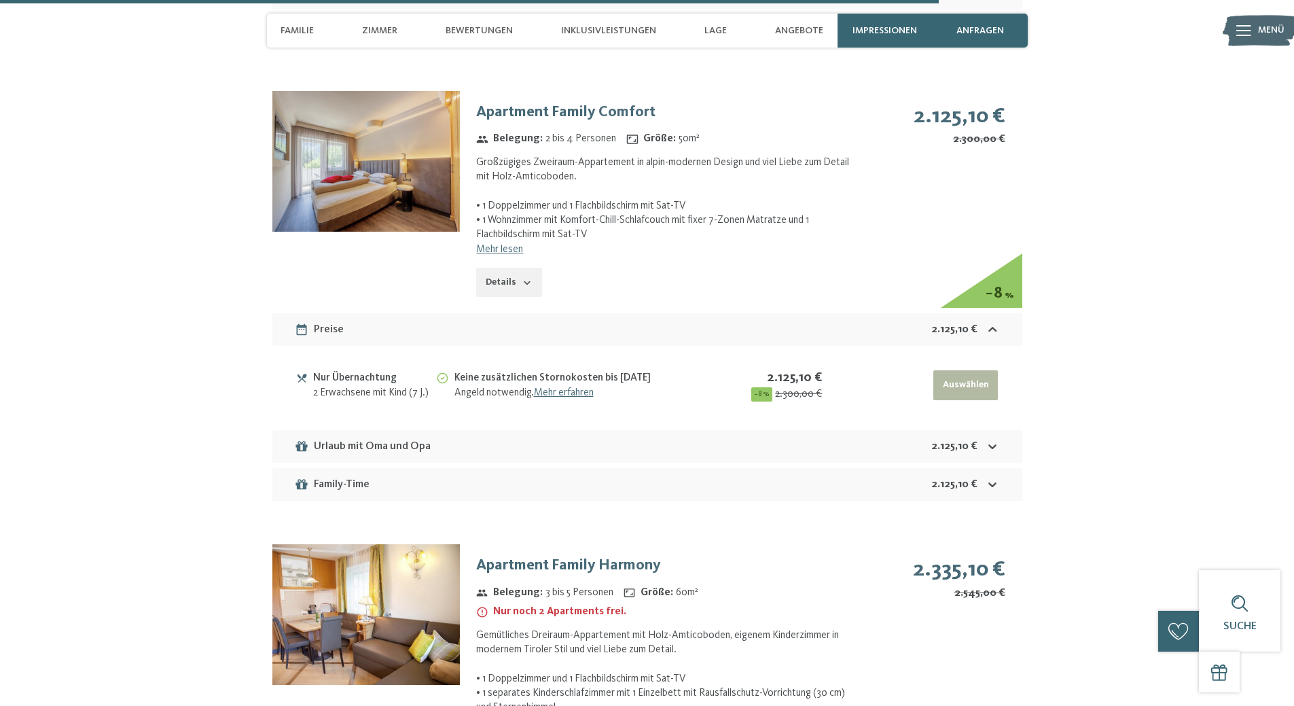
click at [1000, 469] on div "Family-Time 2.125,10 €" at bounding box center [647, 484] width 750 height 33
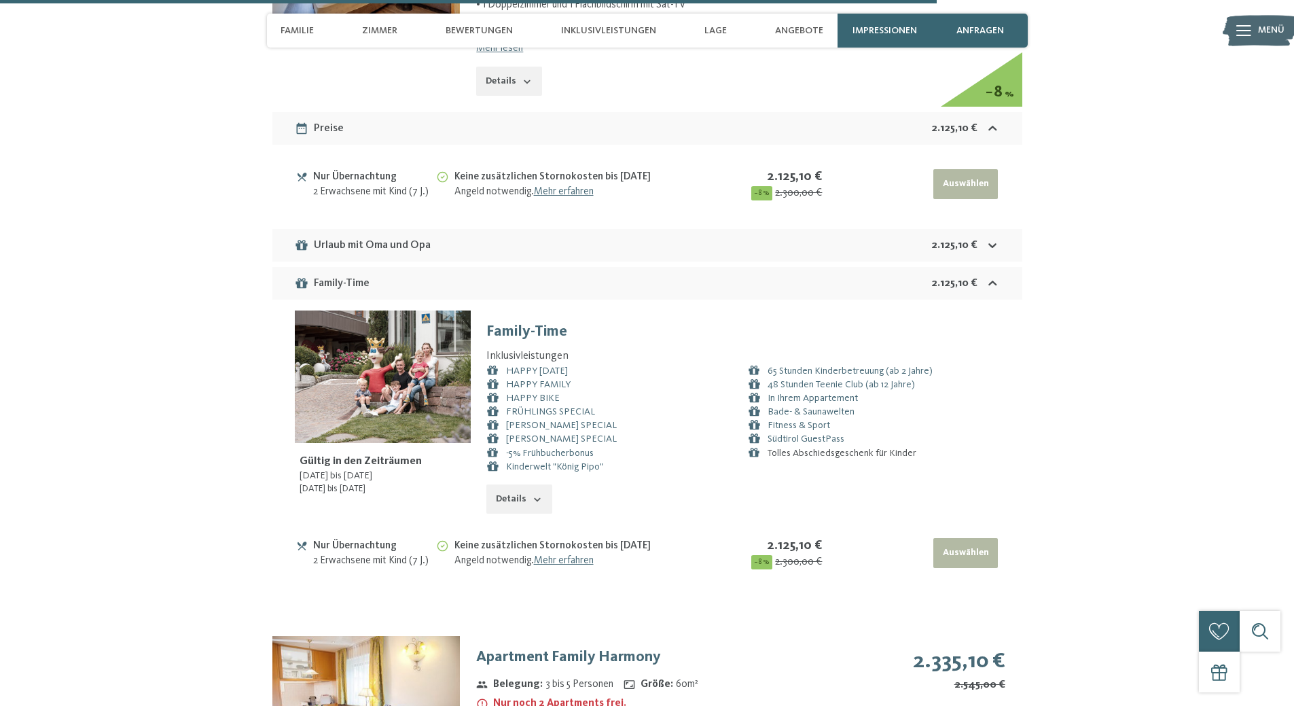
scroll to position [4767, 0]
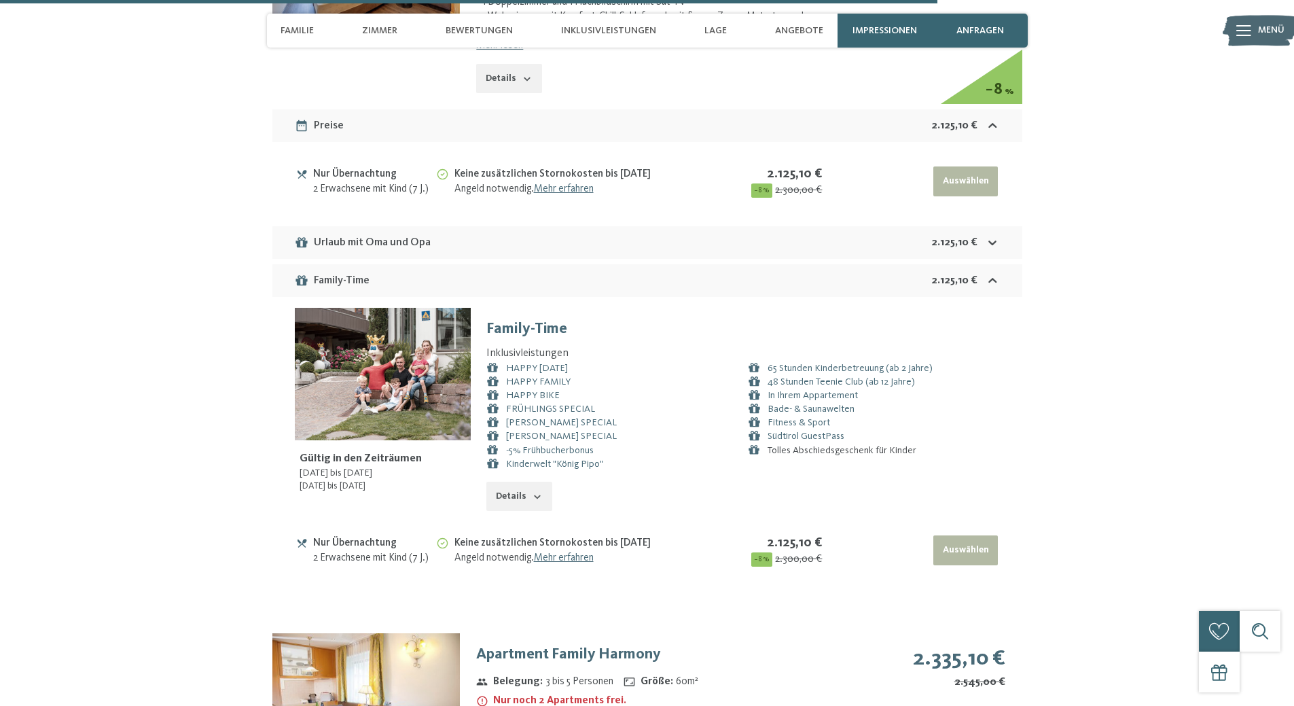
click at [517, 58] on button "Details" at bounding box center [518, 44] width 65 height 30
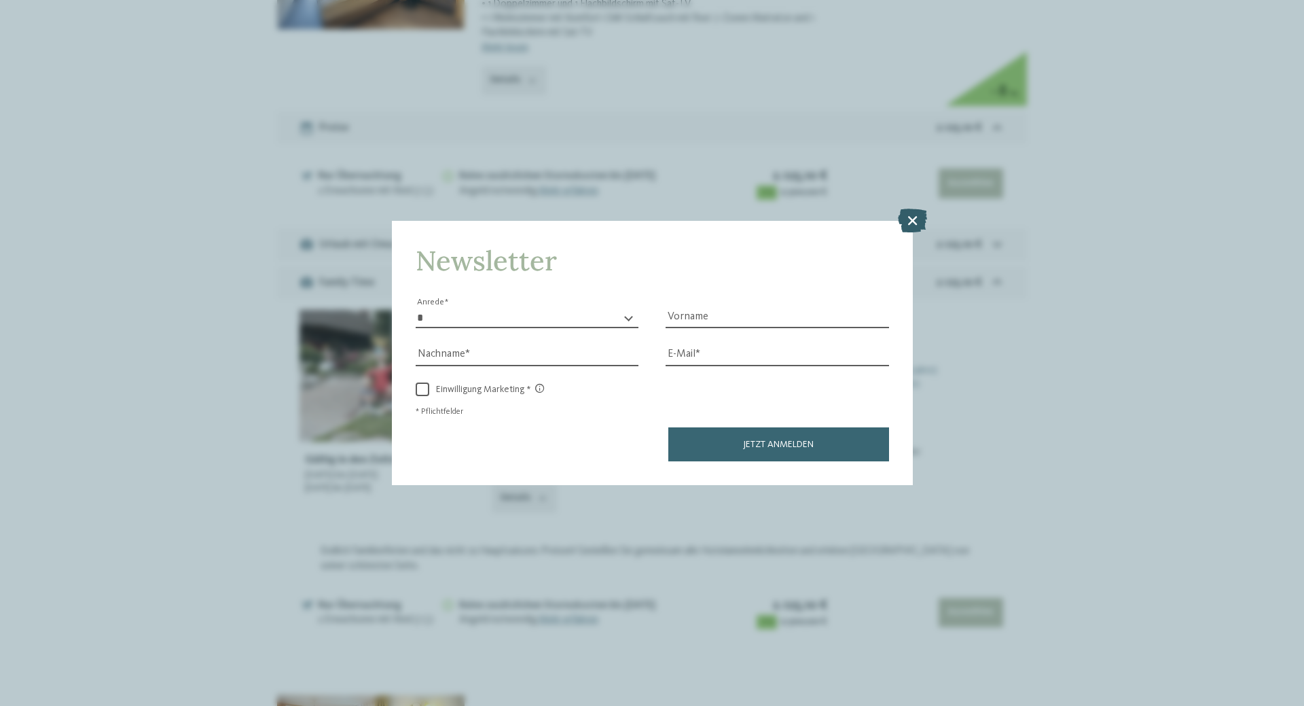
click at [909, 217] on icon at bounding box center [912, 220] width 29 height 24
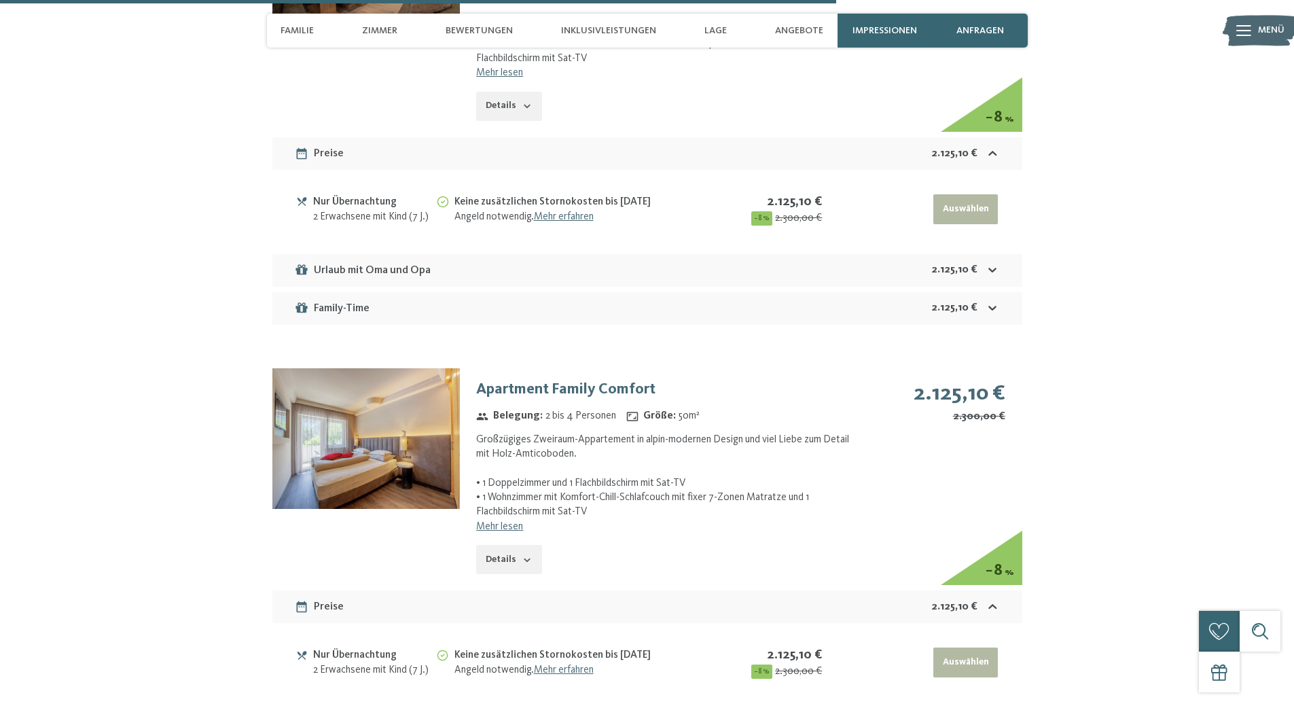
scroll to position [3816, 0]
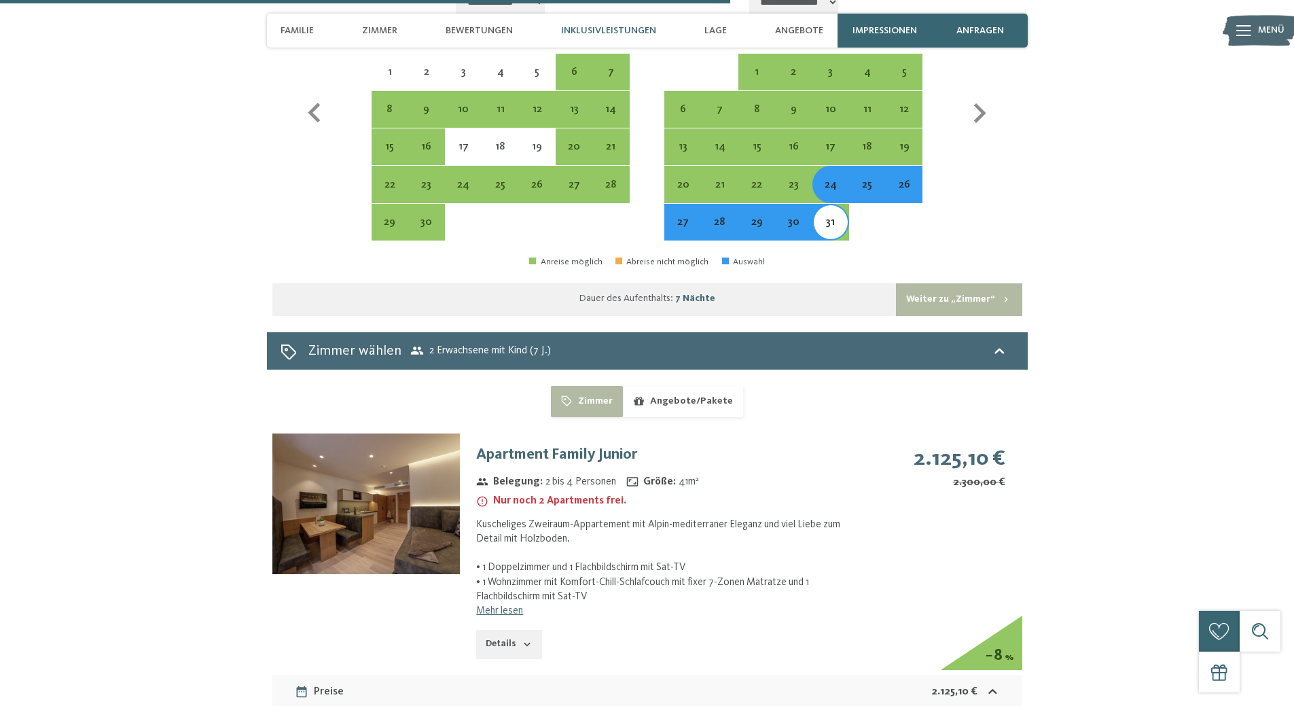
click at [607, 25] on span "Inklusivleistungen" at bounding box center [608, 31] width 95 height 12
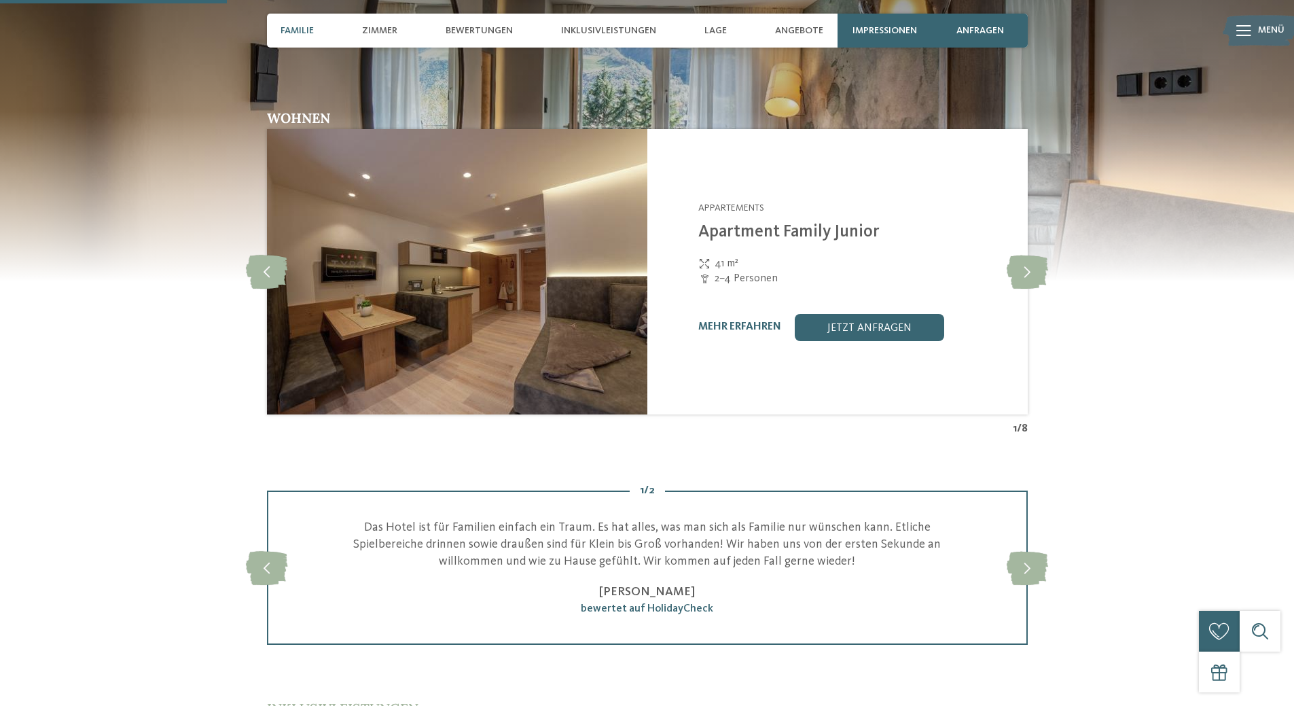
scroll to position [1162, 0]
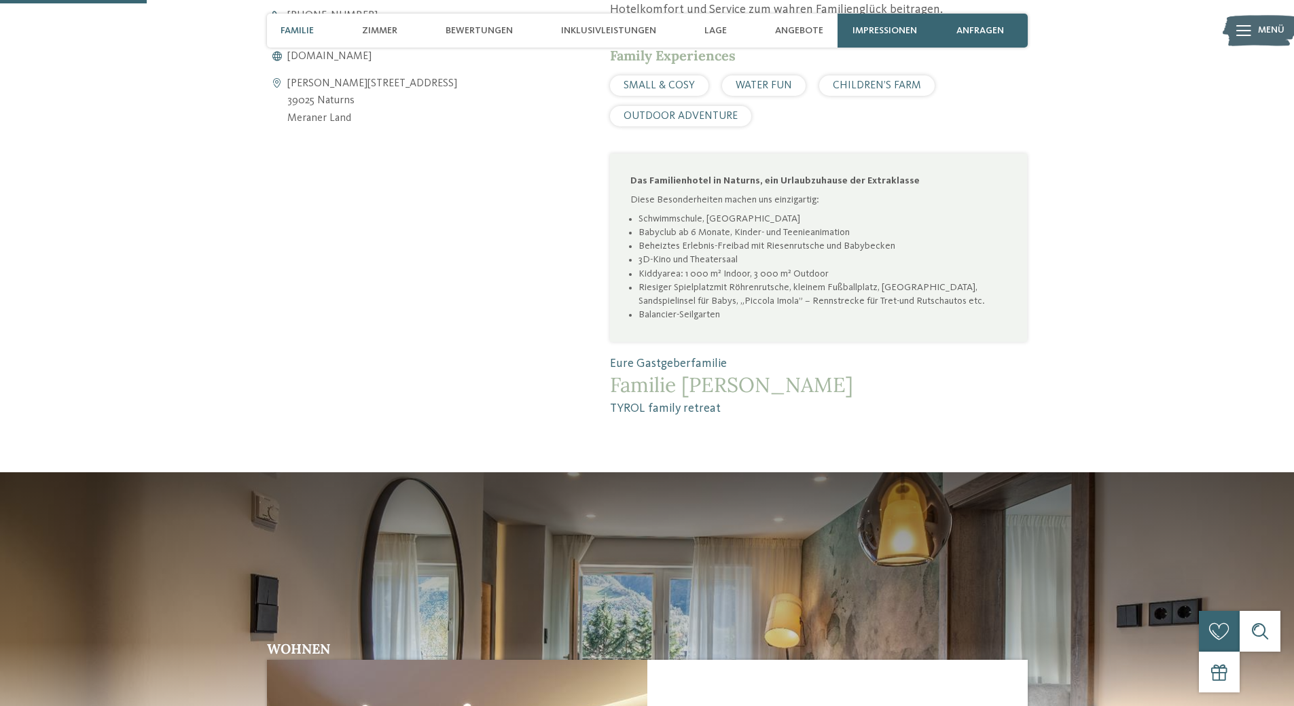
click at [297, 28] on span "Familie" at bounding box center [296, 31] width 33 height 12
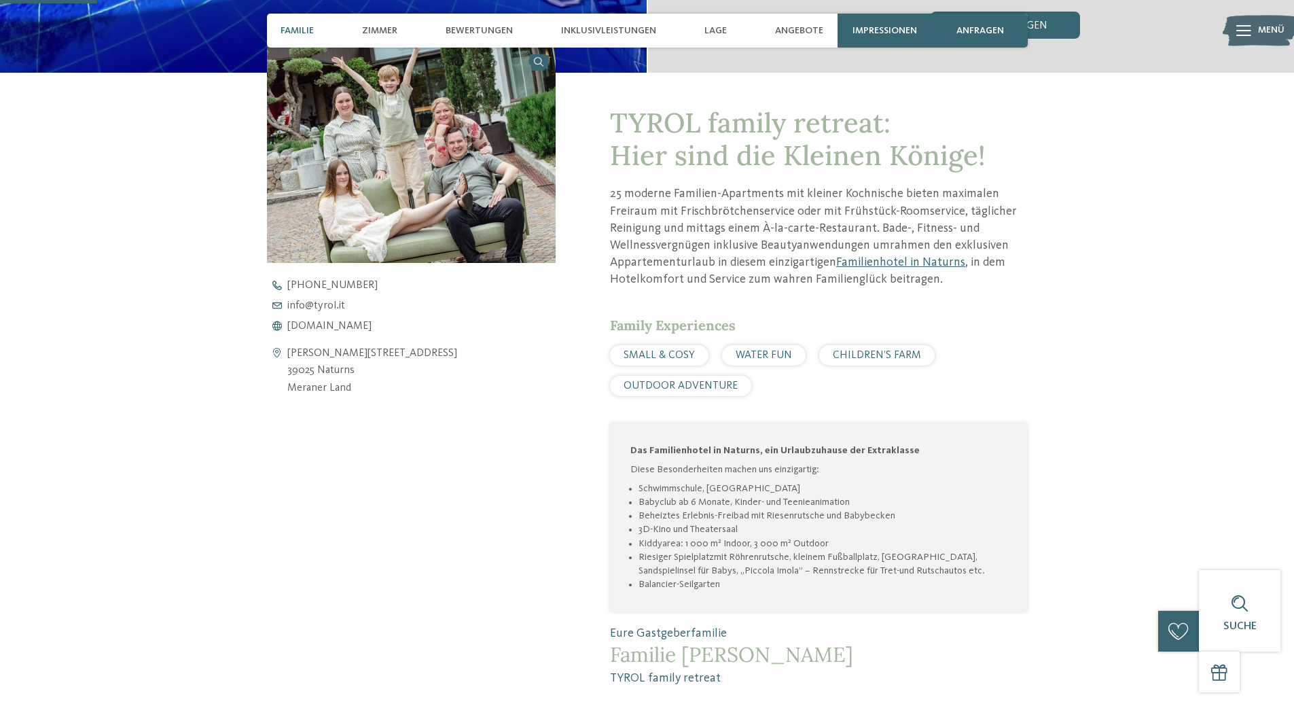
scroll to position [483, 0]
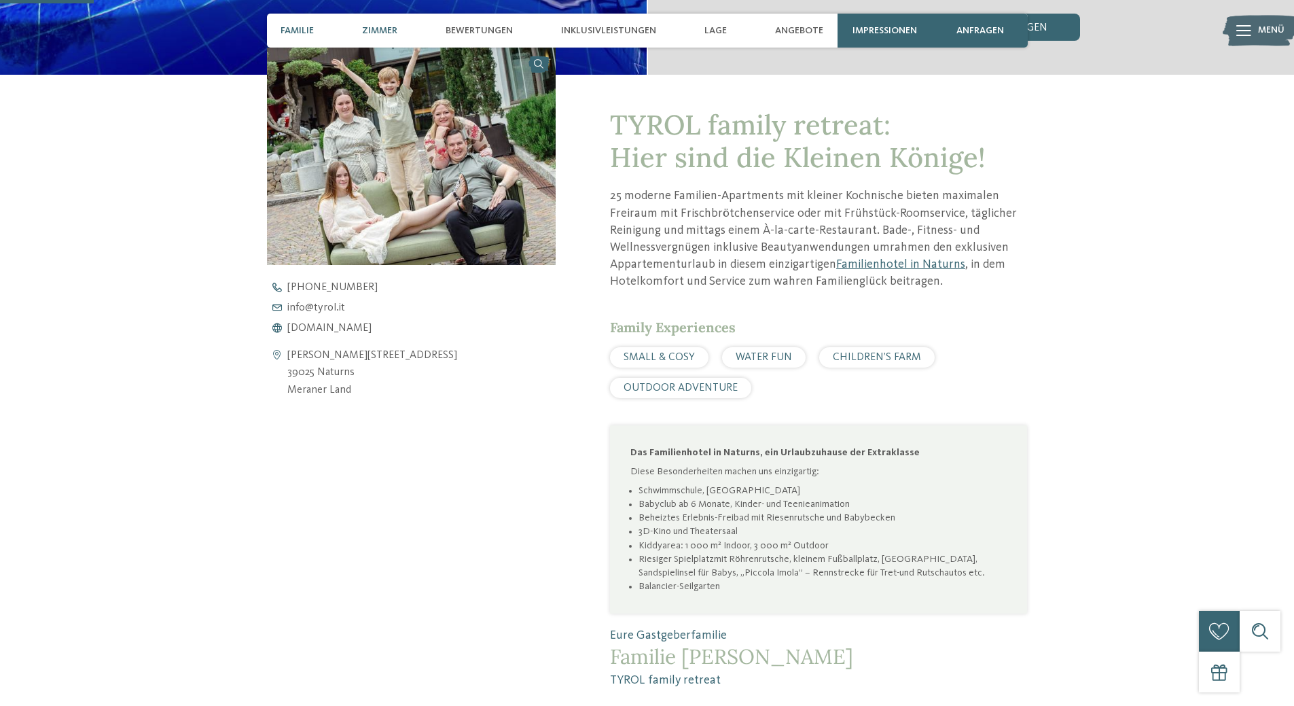
click at [380, 33] on span "Zimmer" at bounding box center [379, 31] width 35 height 12
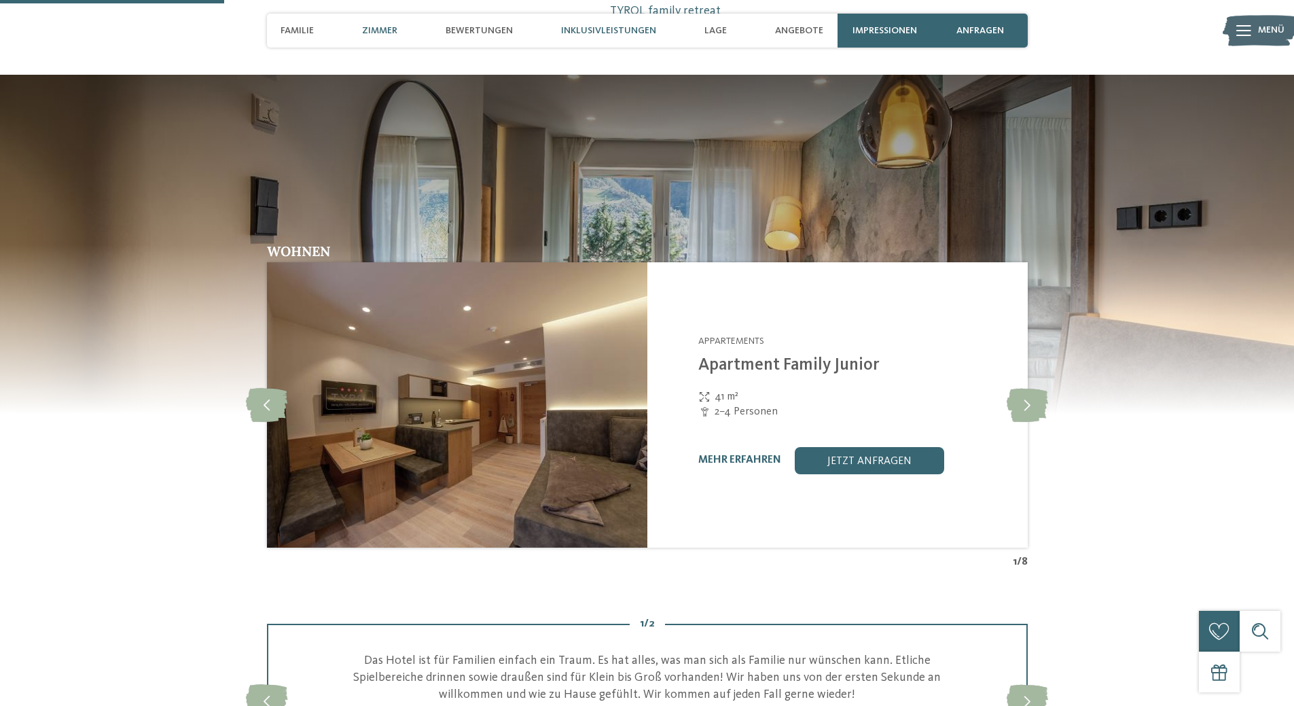
click at [646, 22] on div "Inklusivleistungen" at bounding box center [608, 31] width 109 height 34
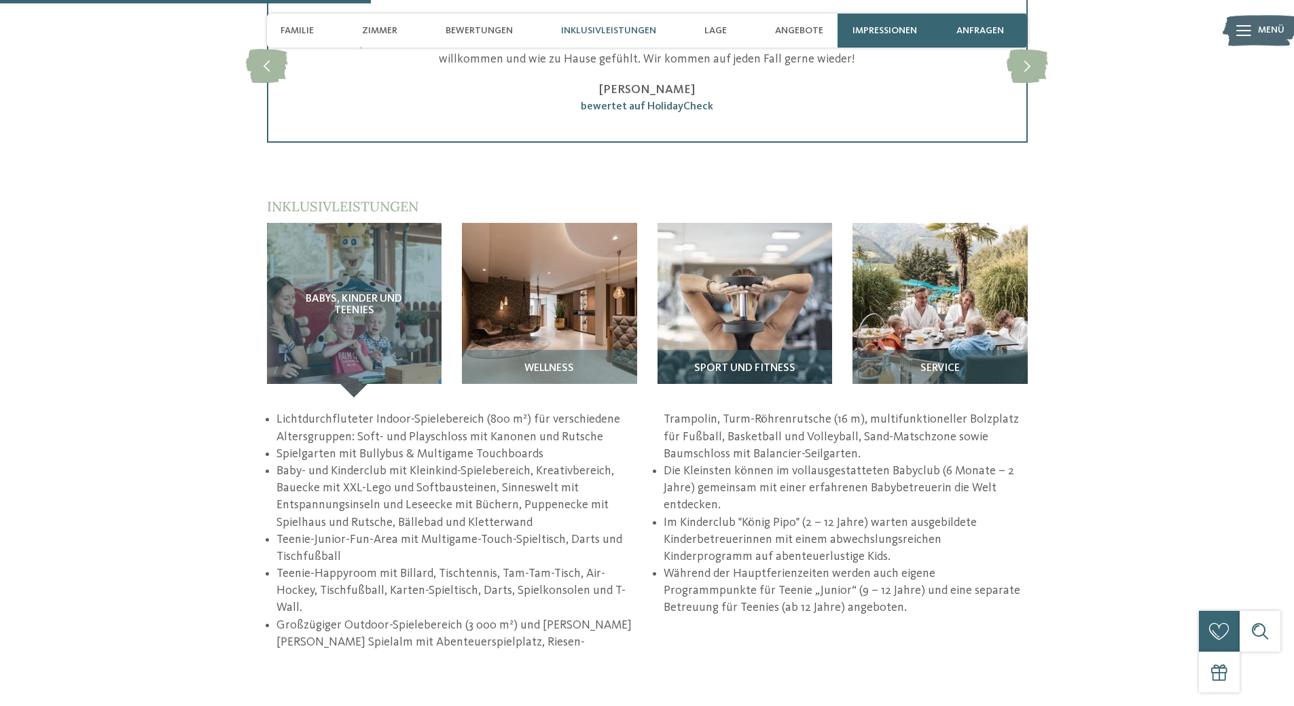
scroll to position [1909, 0]
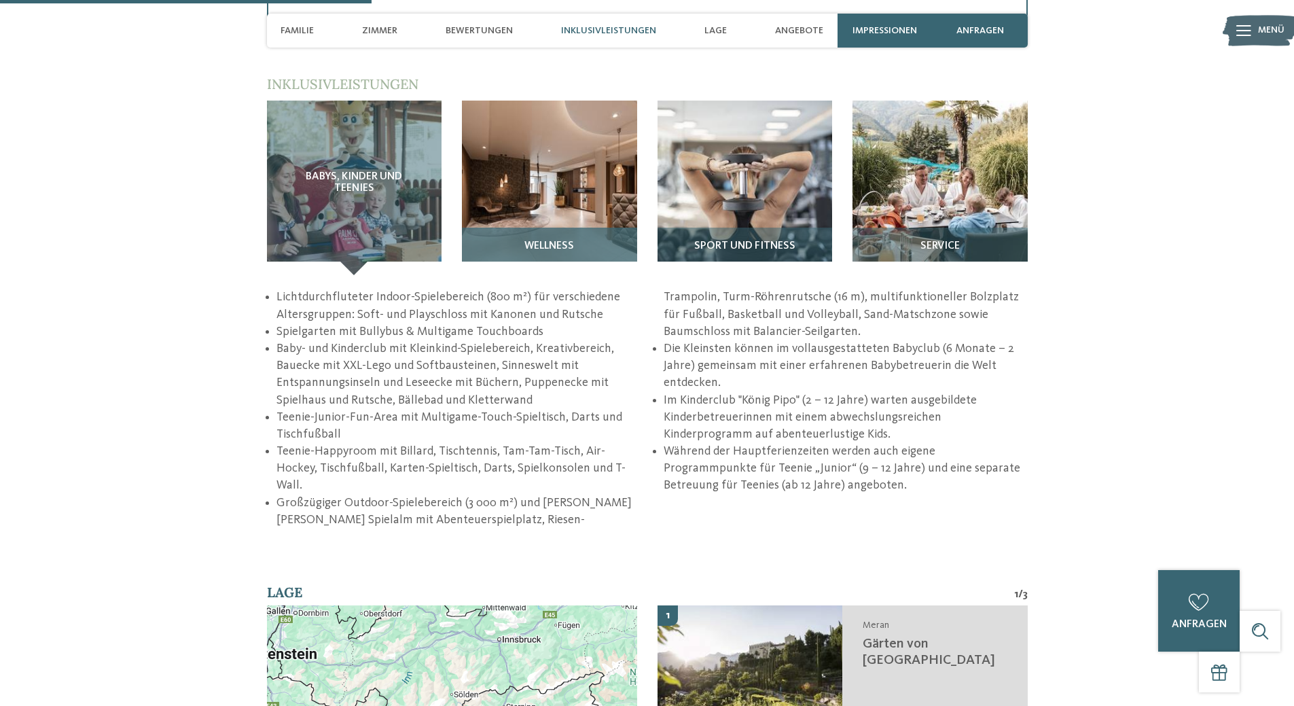
click at [562, 274] on div "Wellness" at bounding box center [549, 251] width 175 height 48
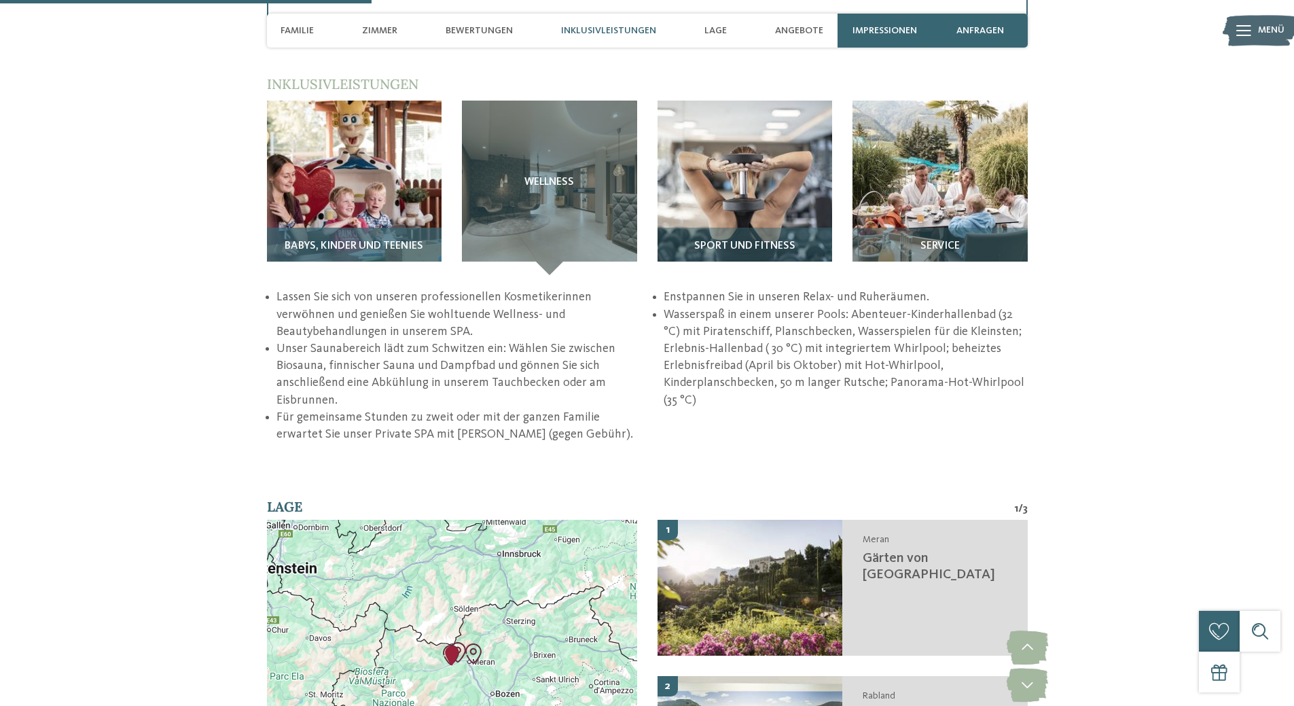
click at [399, 217] on img at bounding box center [354, 188] width 175 height 175
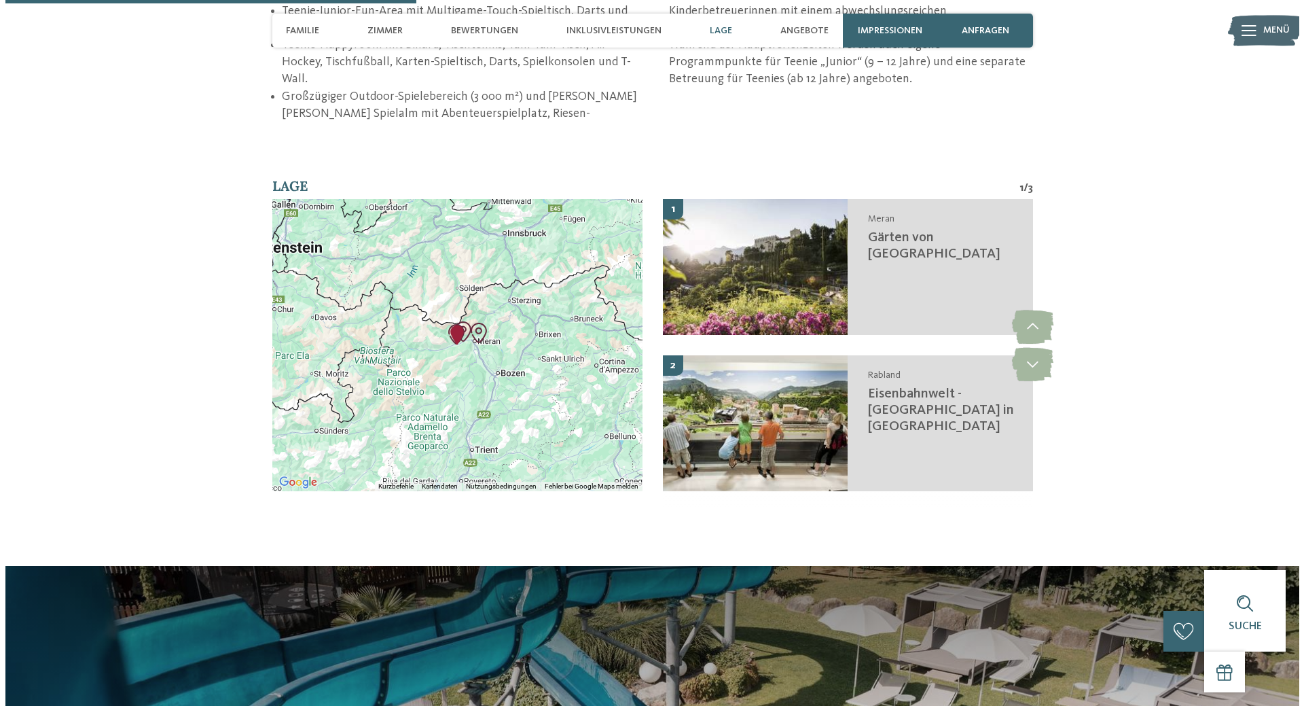
scroll to position [2316, 0]
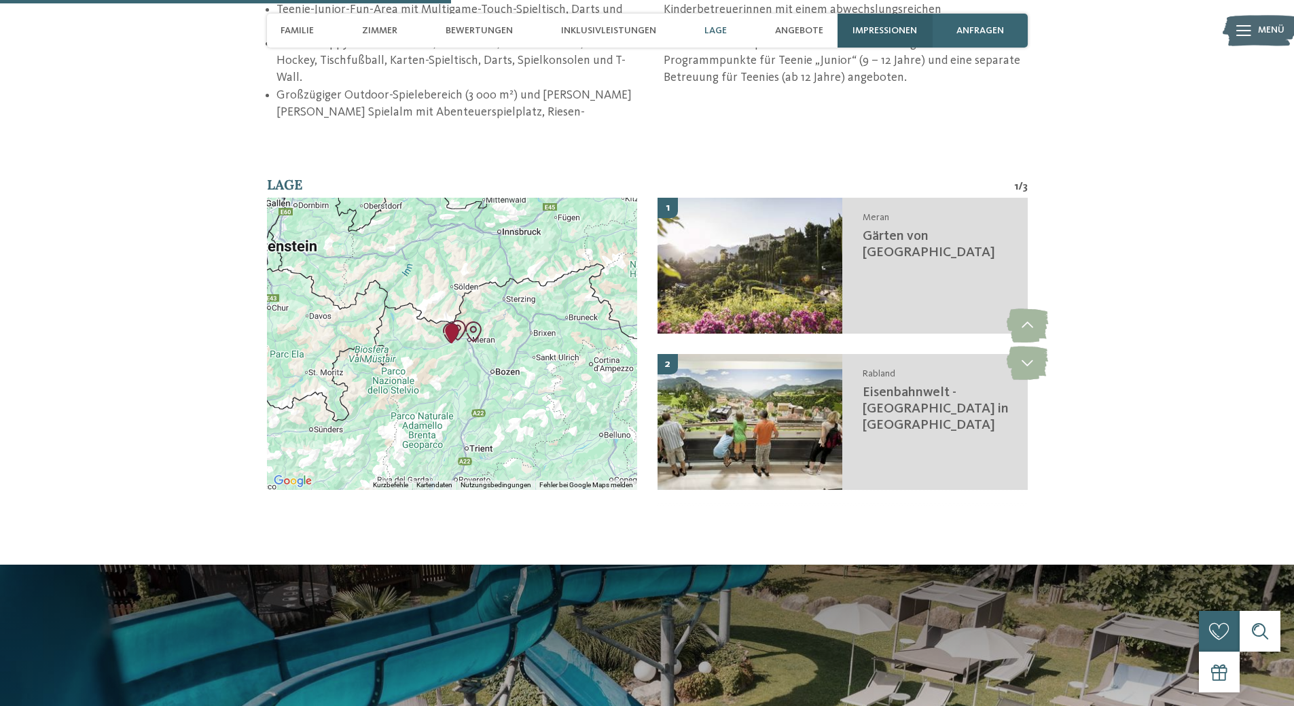
click at [867, 31] on span "Impressionen" at bounding box center [884, 31] width 65 height 12
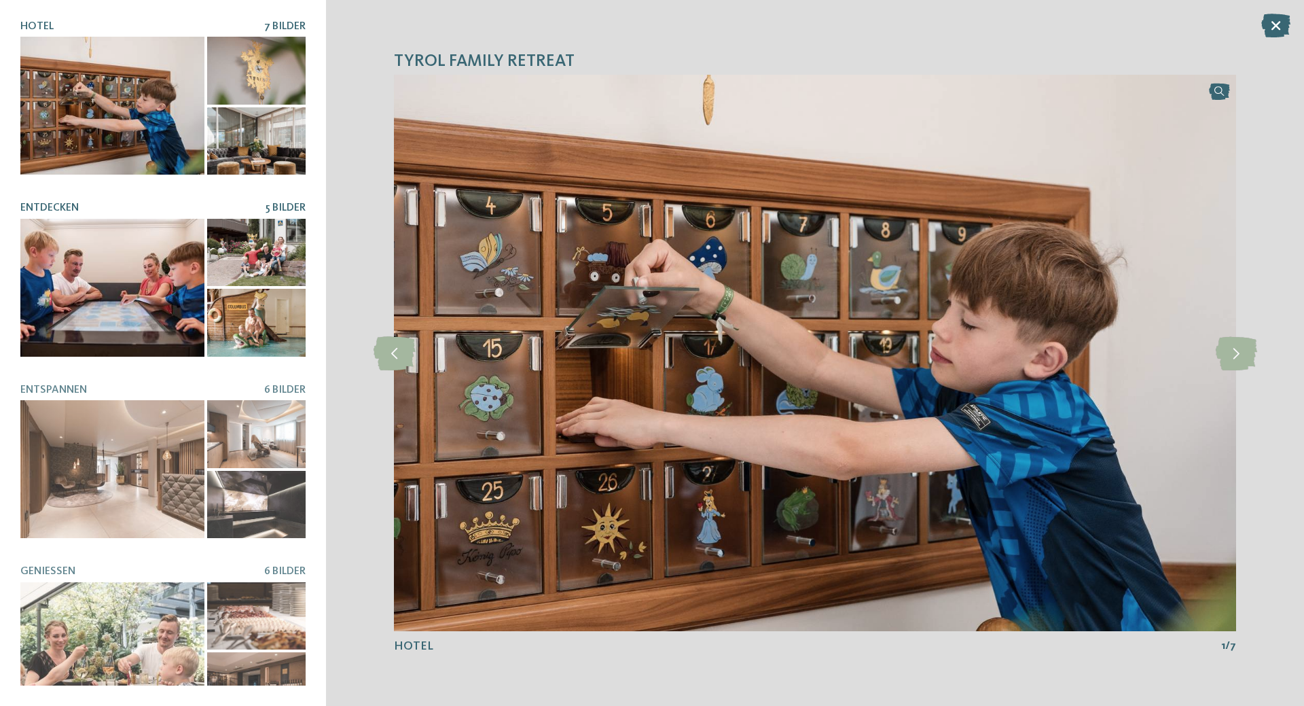
click at [272, 219] on div at bounding box center [256, 253] width 98 height 68
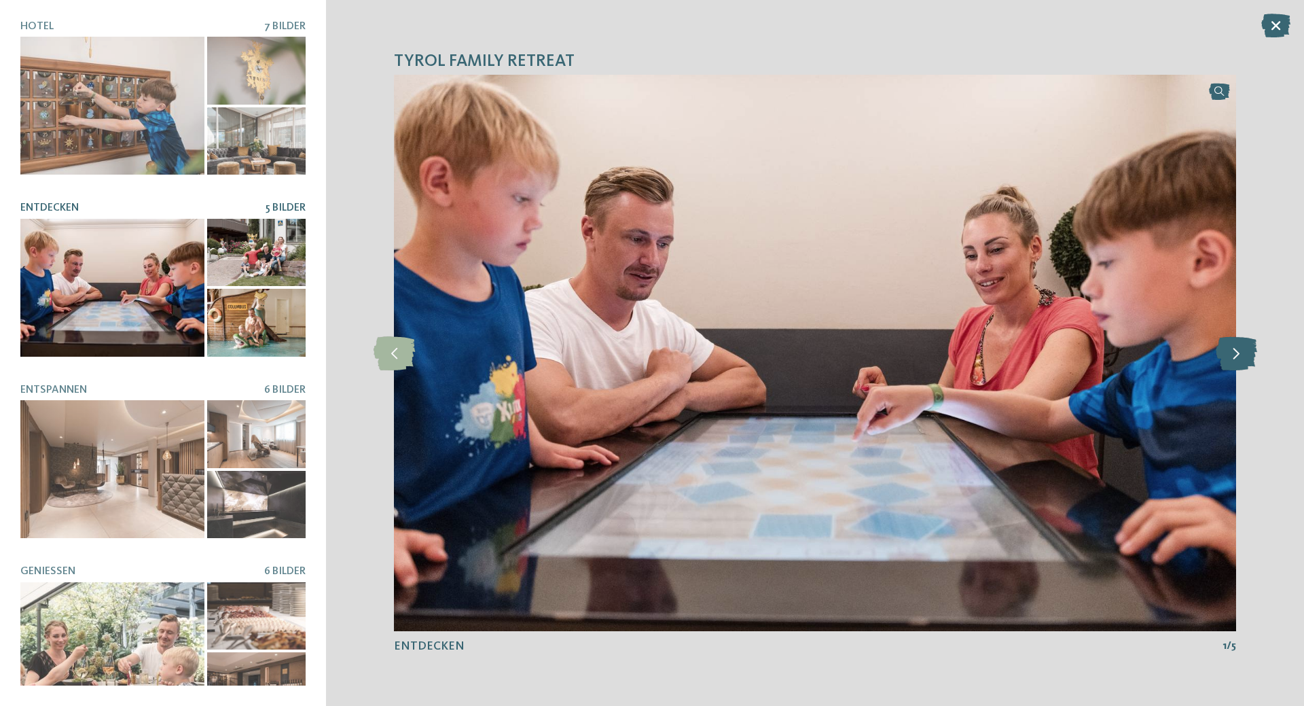
click at [1233, 360] on icon at bounding box center [1236, 353] width 41 height 34
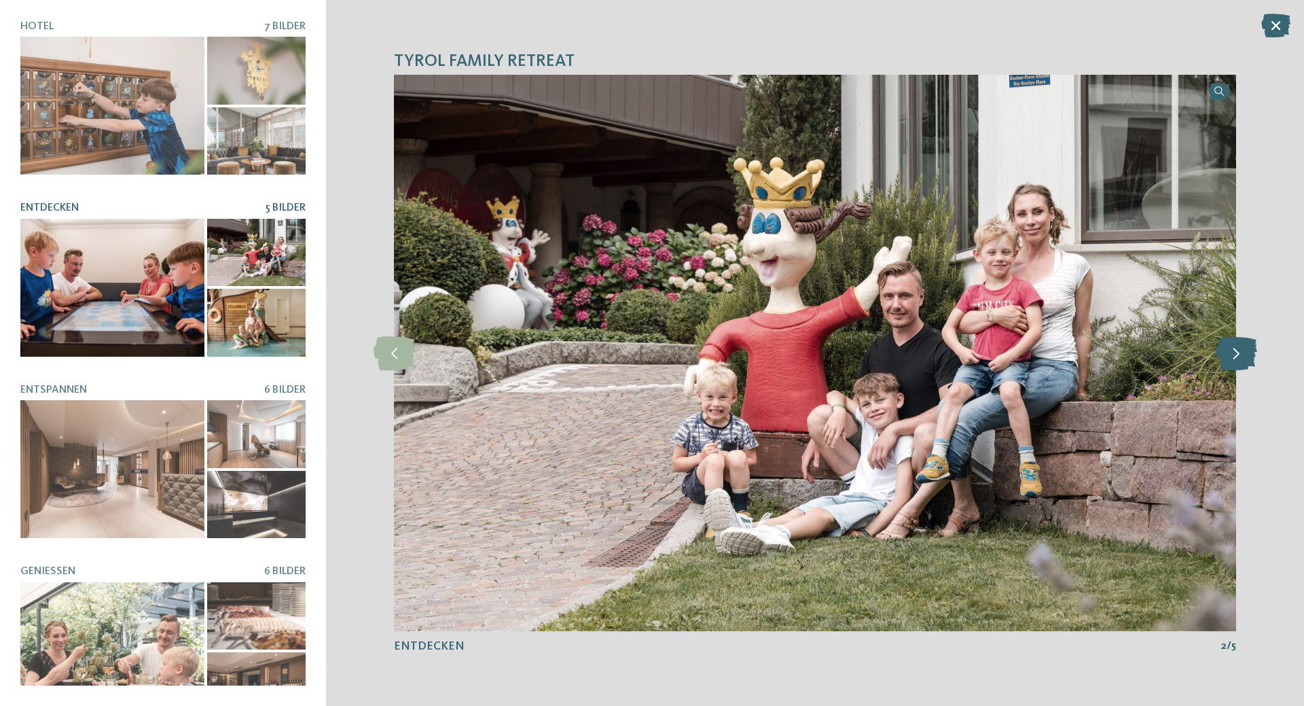
click at [1233, 357] on icon at bounding box center [1236, 353] width 41 height 34
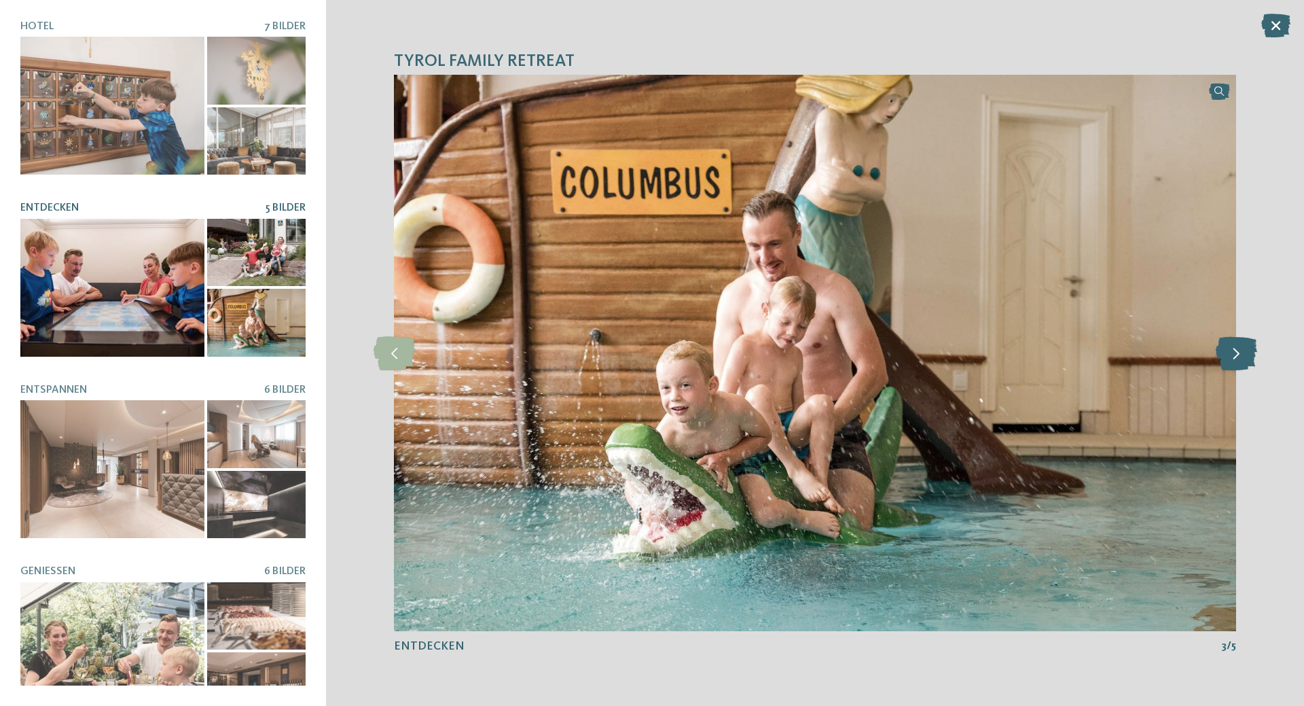
click at [1233, 357] on icon at bounding box center [1236, 353] width 41 height 34
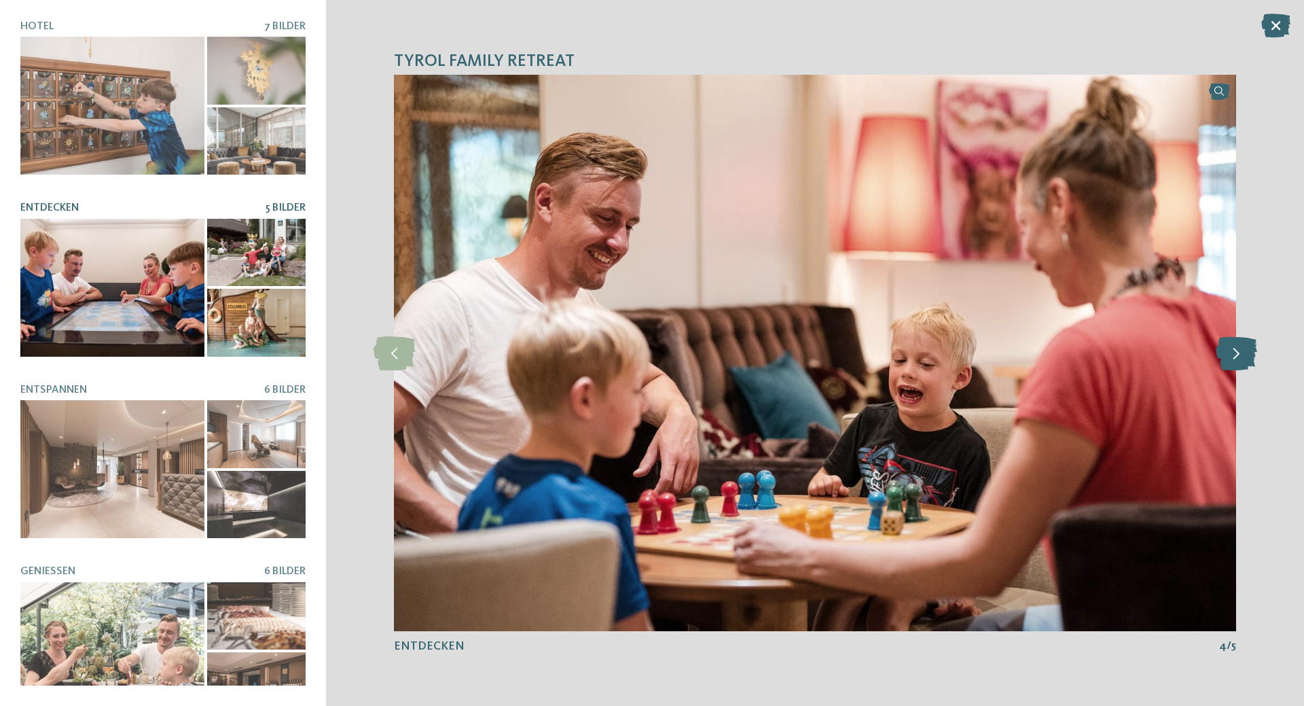
click at [1233, 357] on icon at bounding box center [1236, 353] width 41 height 34
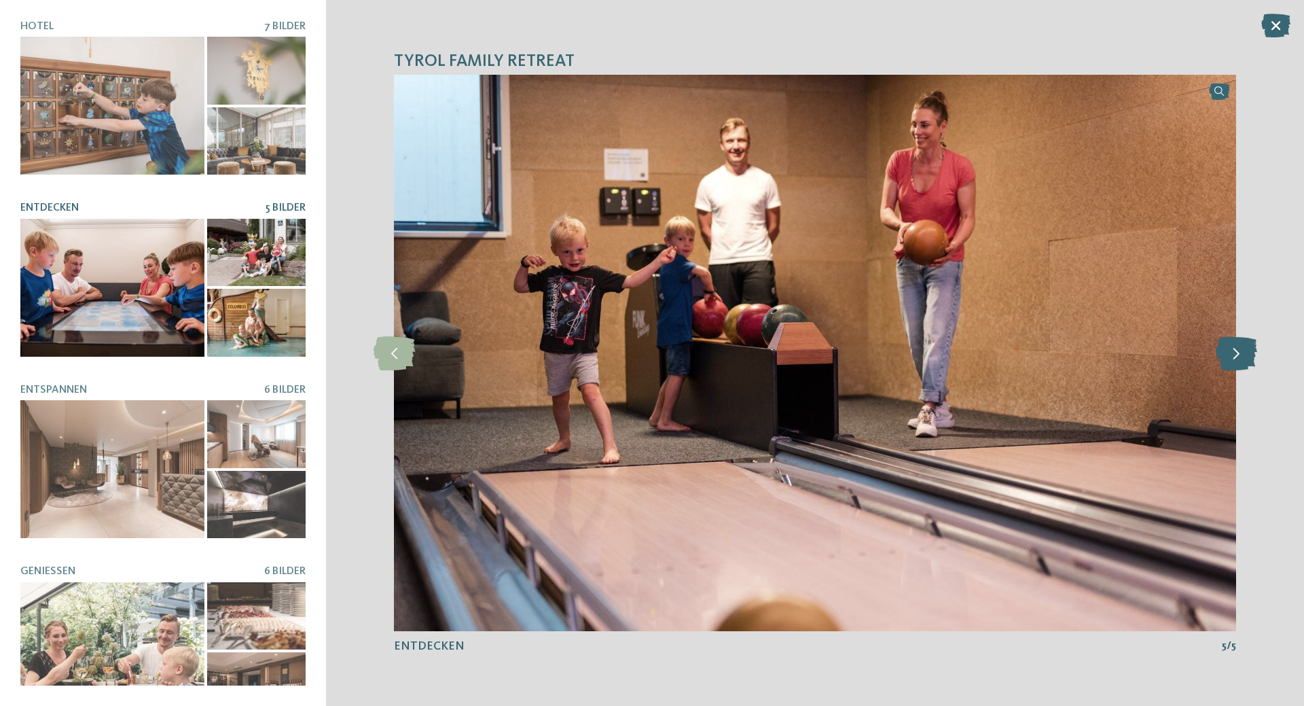
click at [1233, 357] on icon at bounding box center [1236, 353] width 41 height 34
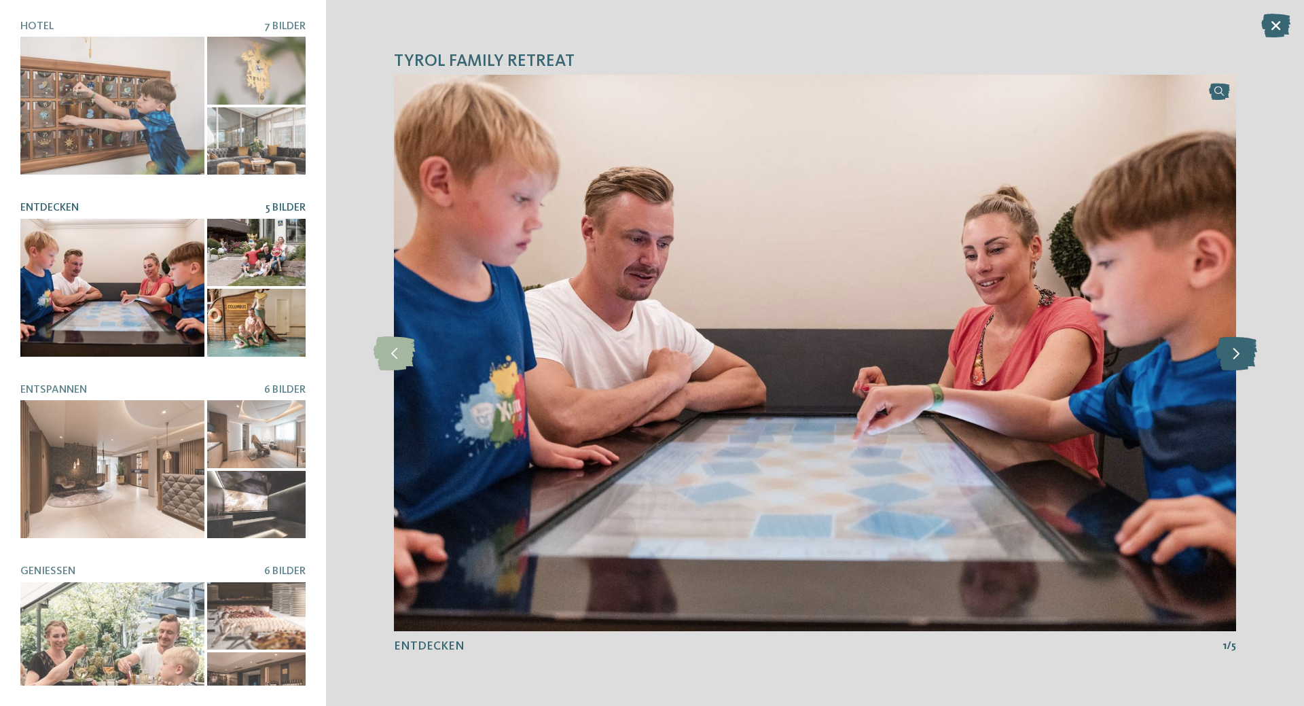
click at [1241, 367] on icon at bounding box center [1236, 353] width 41 height 34
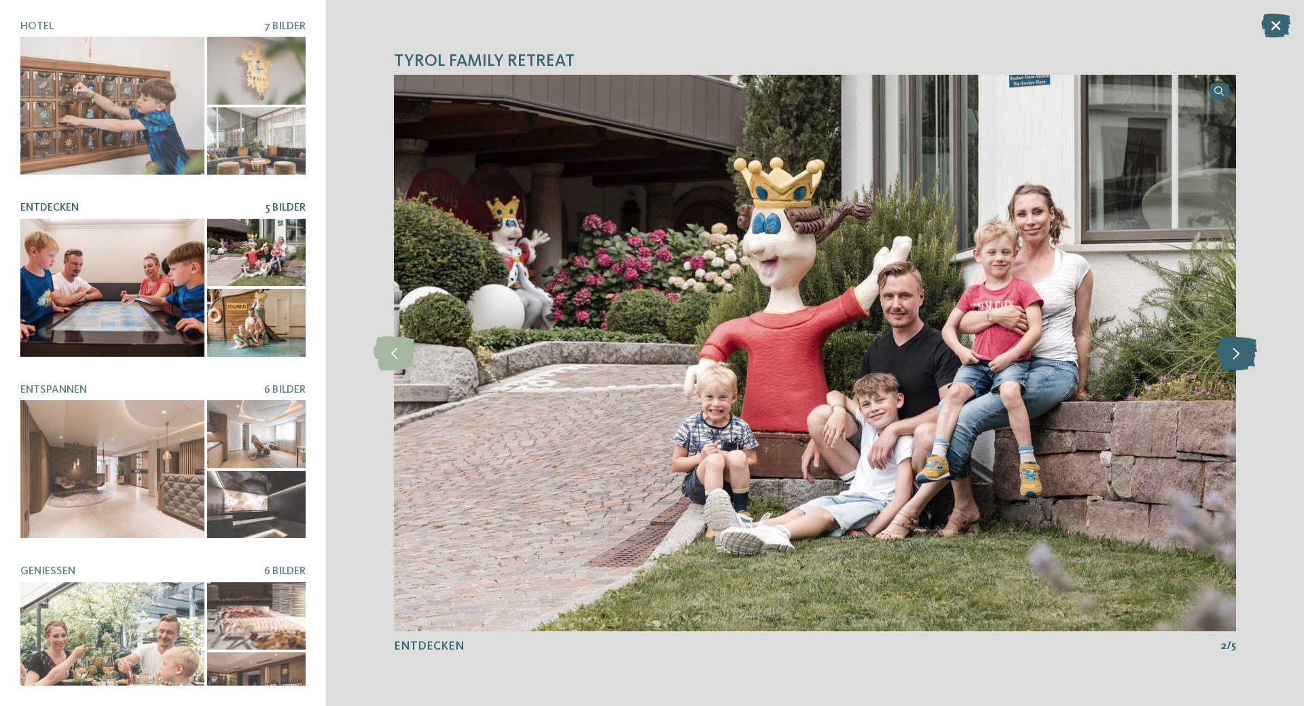
click at [1242, 357] on icon at bounding box center [1236, 353] width 41 height 34
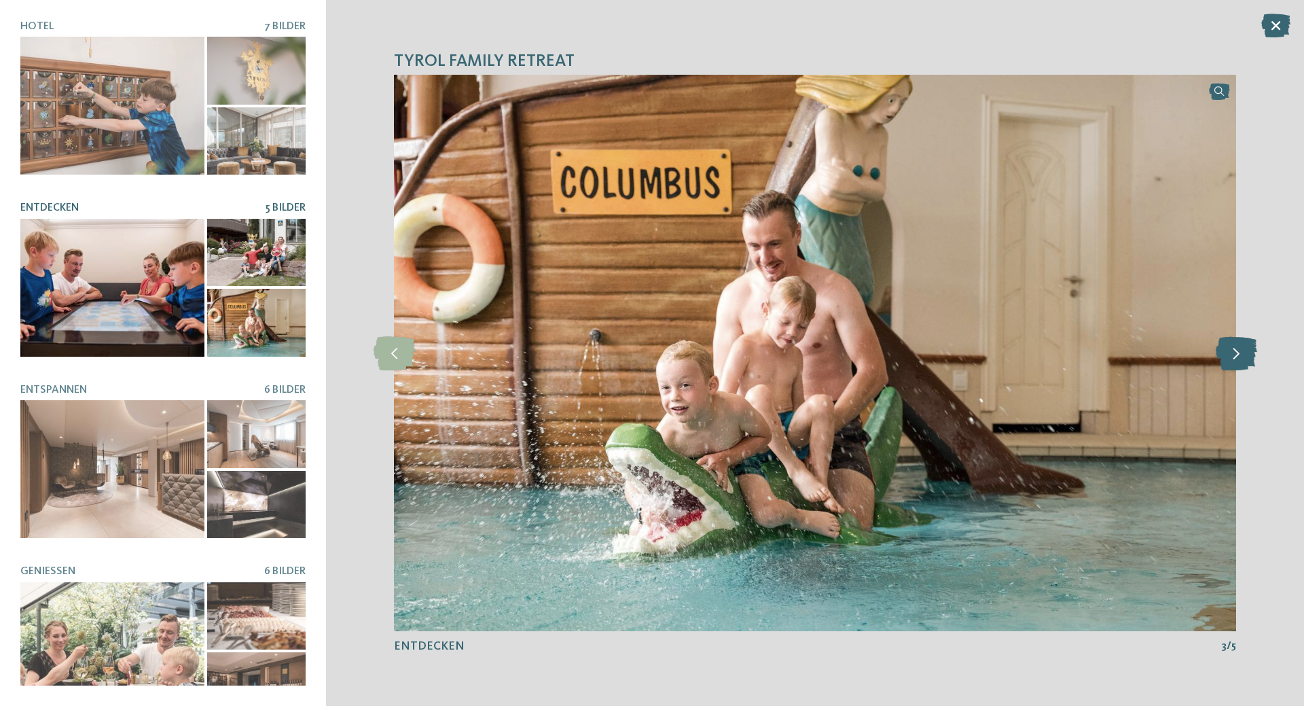
click at [1242, 357] on icon at bounding box center [1236, 353] width 41 height 34
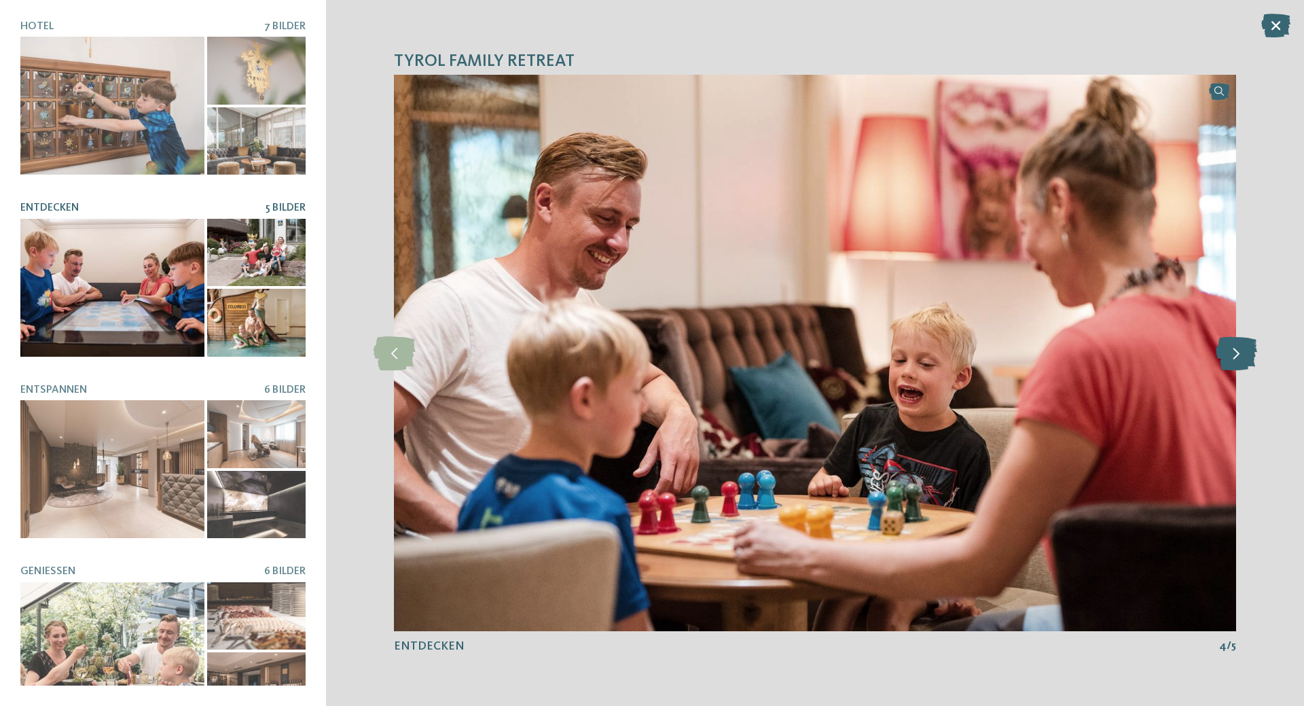
click at [1242, 357] on icon at bounding box center [1236, 353] width 41 height 34
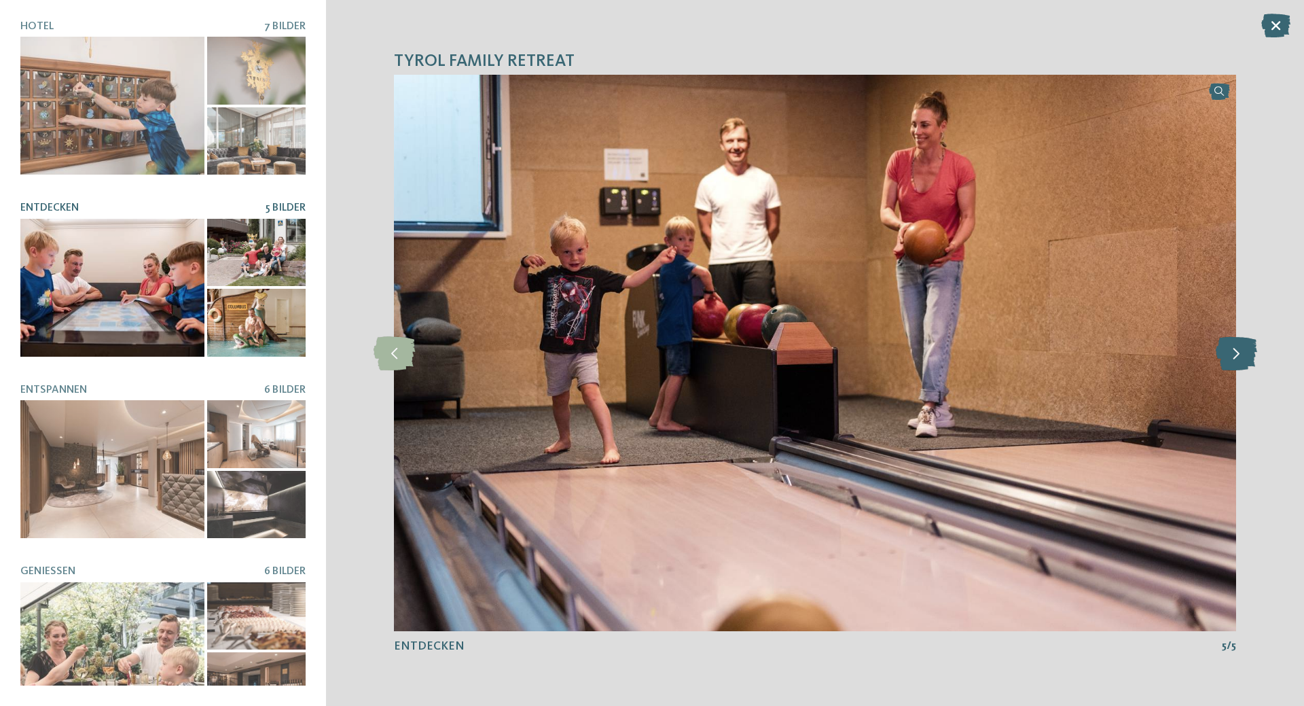
click at [1242, 357] on icon at bounding box center [1236, 353] width 41 height 34
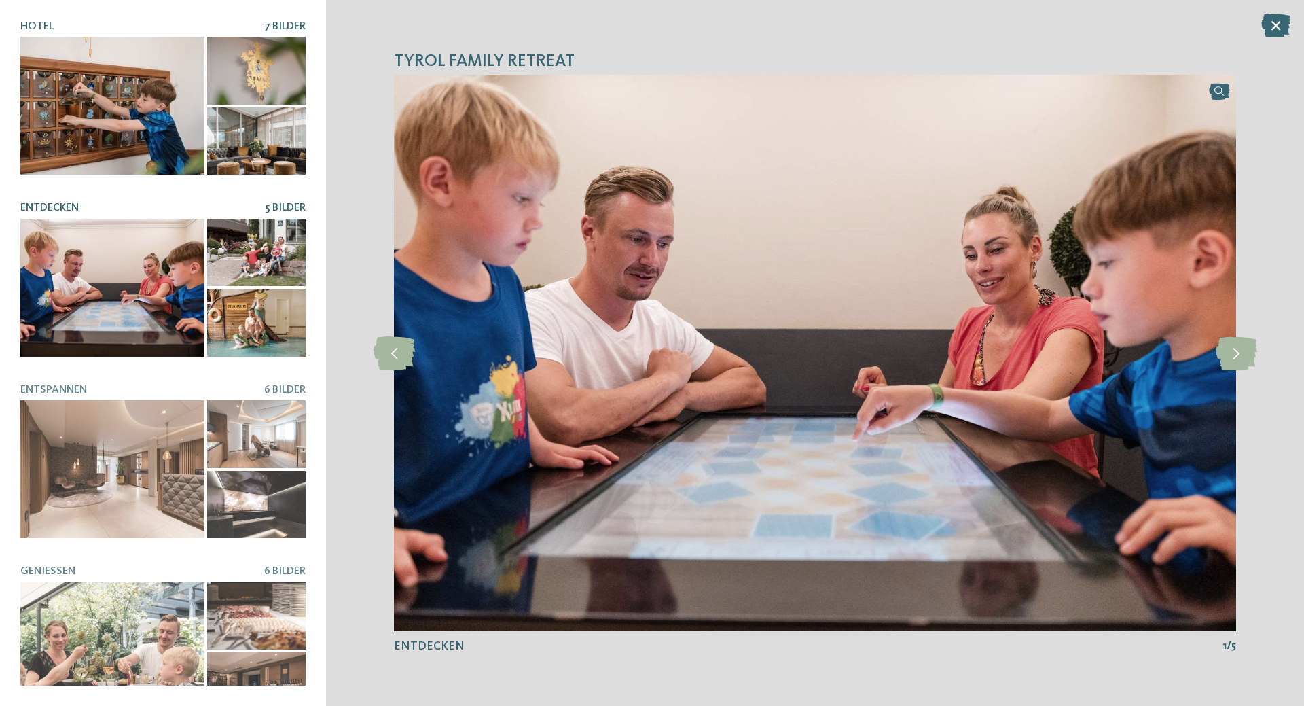
click at [246, 104] on div at bounding box center [162, 106] width 285 height 138
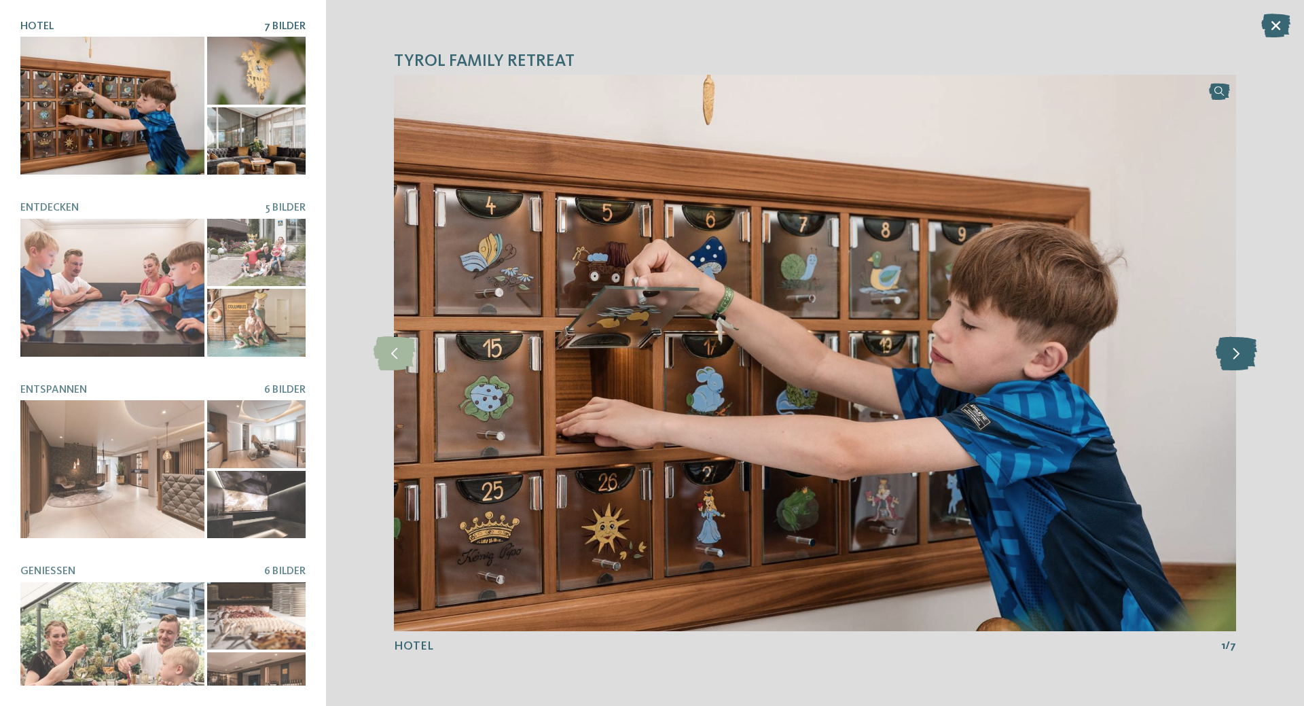
click at [1235, 356] on icon at bounding box center [1236, 353] width 41 height 34
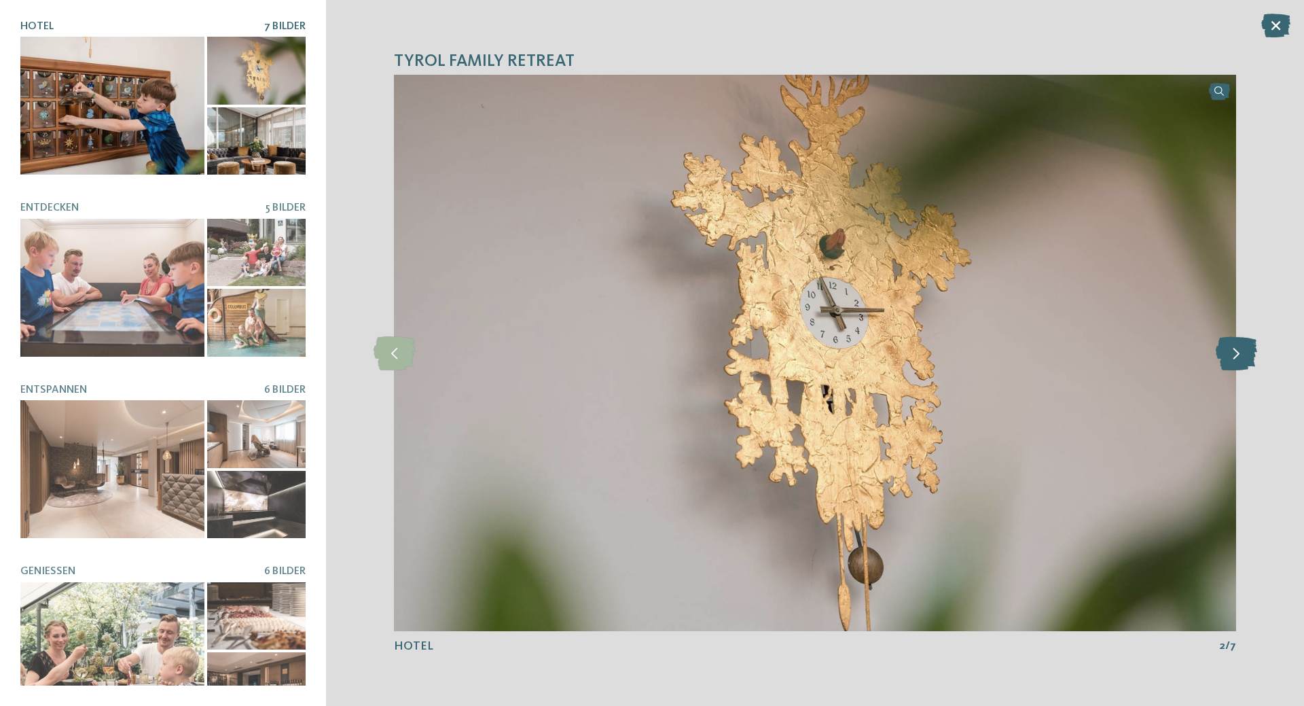
click at [1235, 356] on icon at bounding box center [1236, 353] width 41 height 34
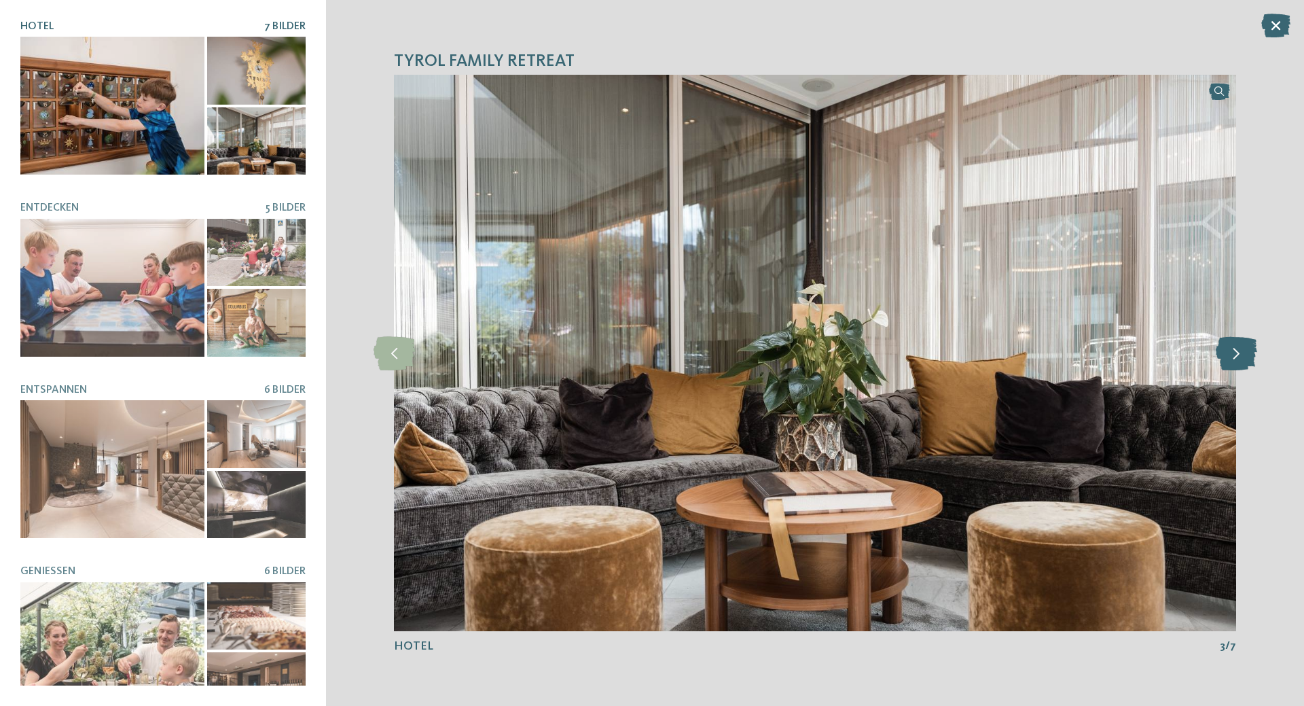
click at [1235, 356] on icon at bounding box center [1236, 353] width 41 height 34
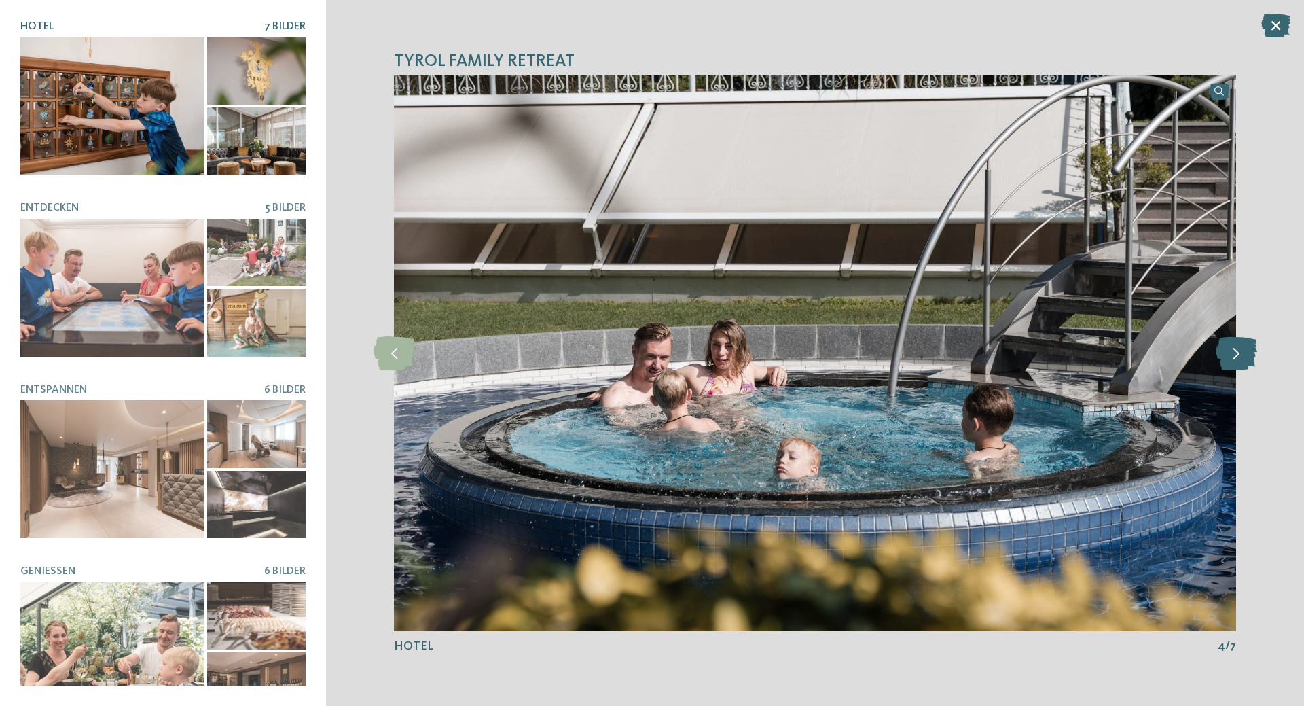
click at [1235, 356] on icon at bounding box center [1236, 353] width 41 height 34
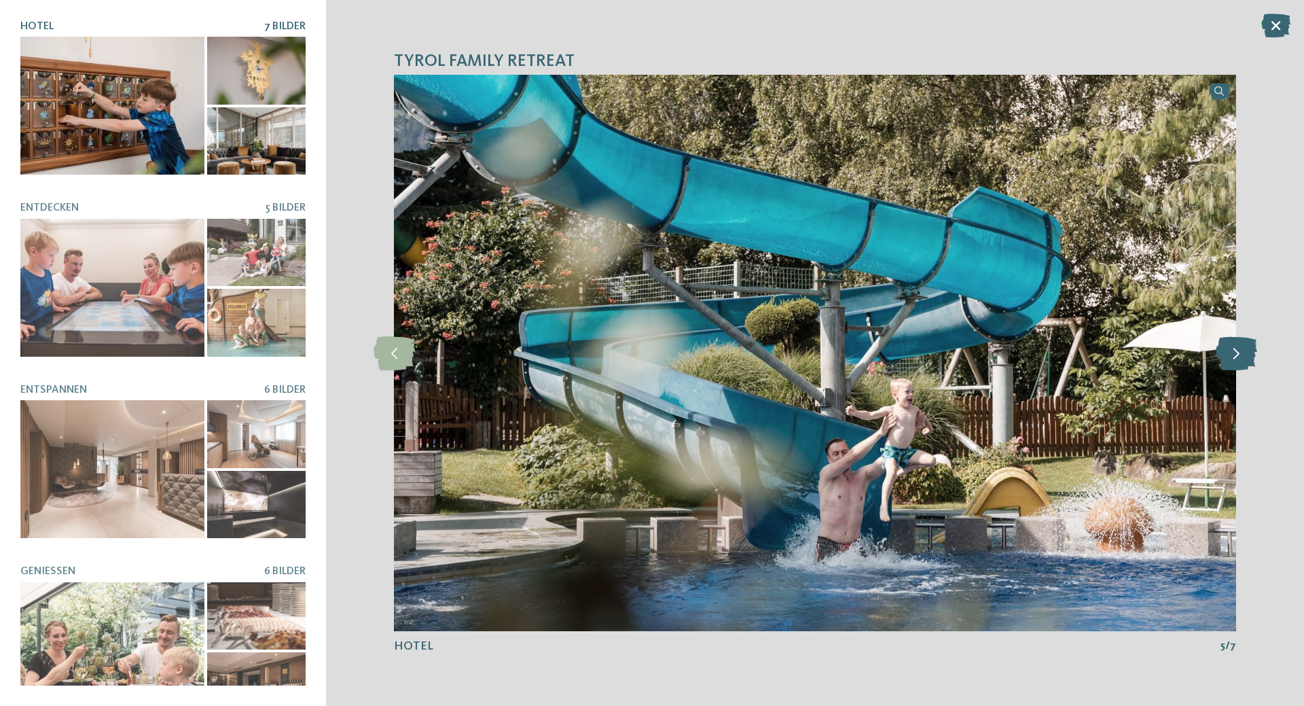
click at [1235, 356] on icon at bounding box center [1236, 353] width 41 height 34
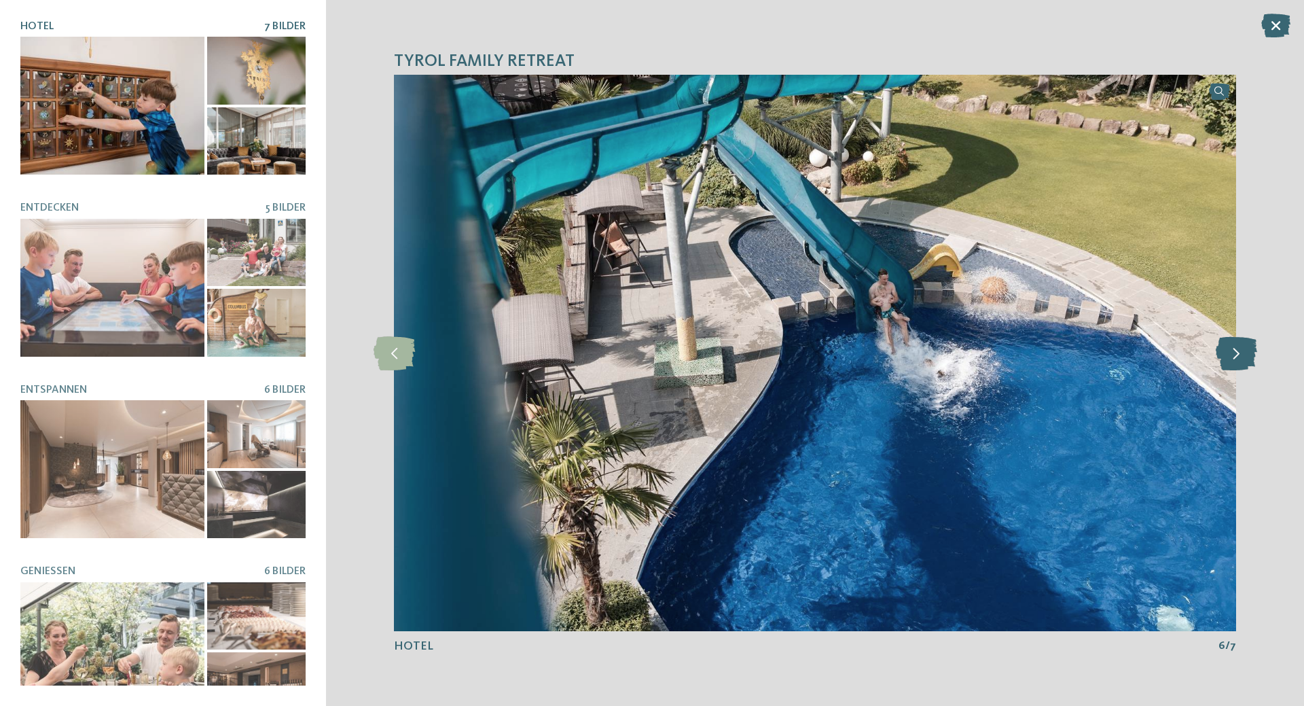
click at [1235, 356] on icon at bounding box center [1236, 353] width 41 height 34
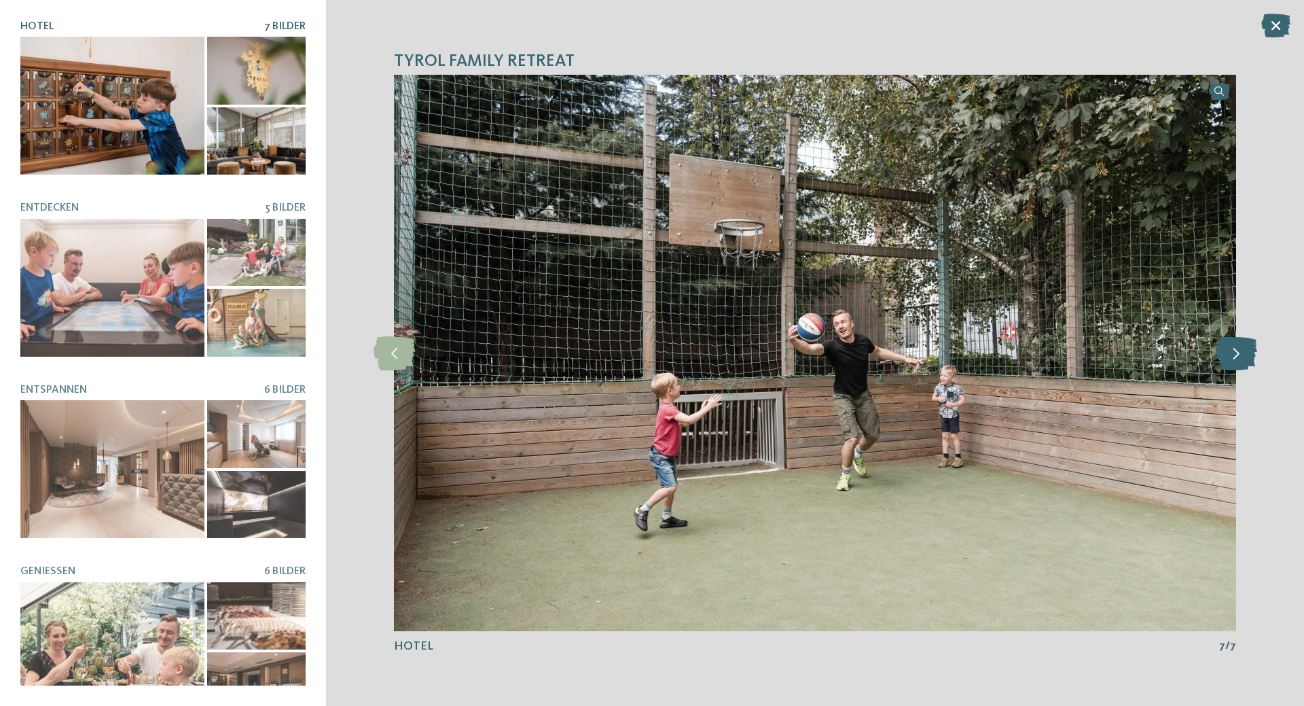
click at [1235, 356] on icon at bounding box center [1236, 353] width 41 height 34
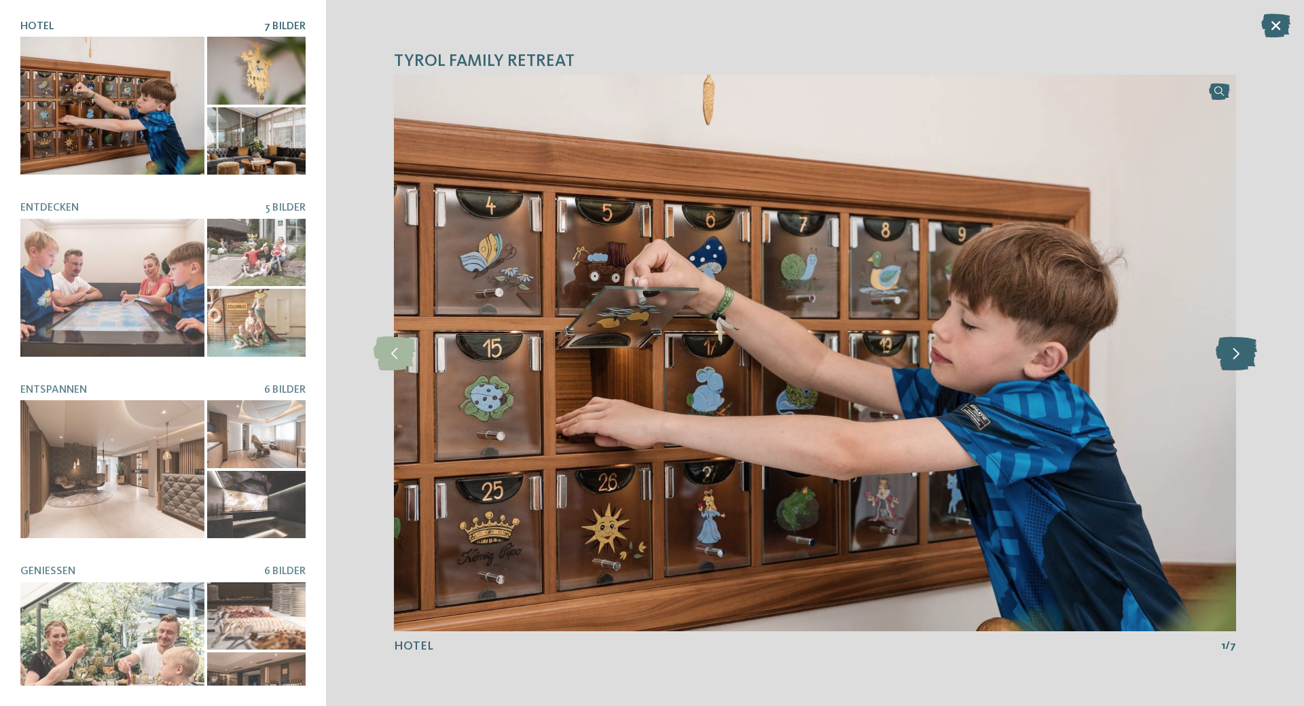
click at [1235, 356] on icon at bounding box center [1236, 353] width 41 height 34
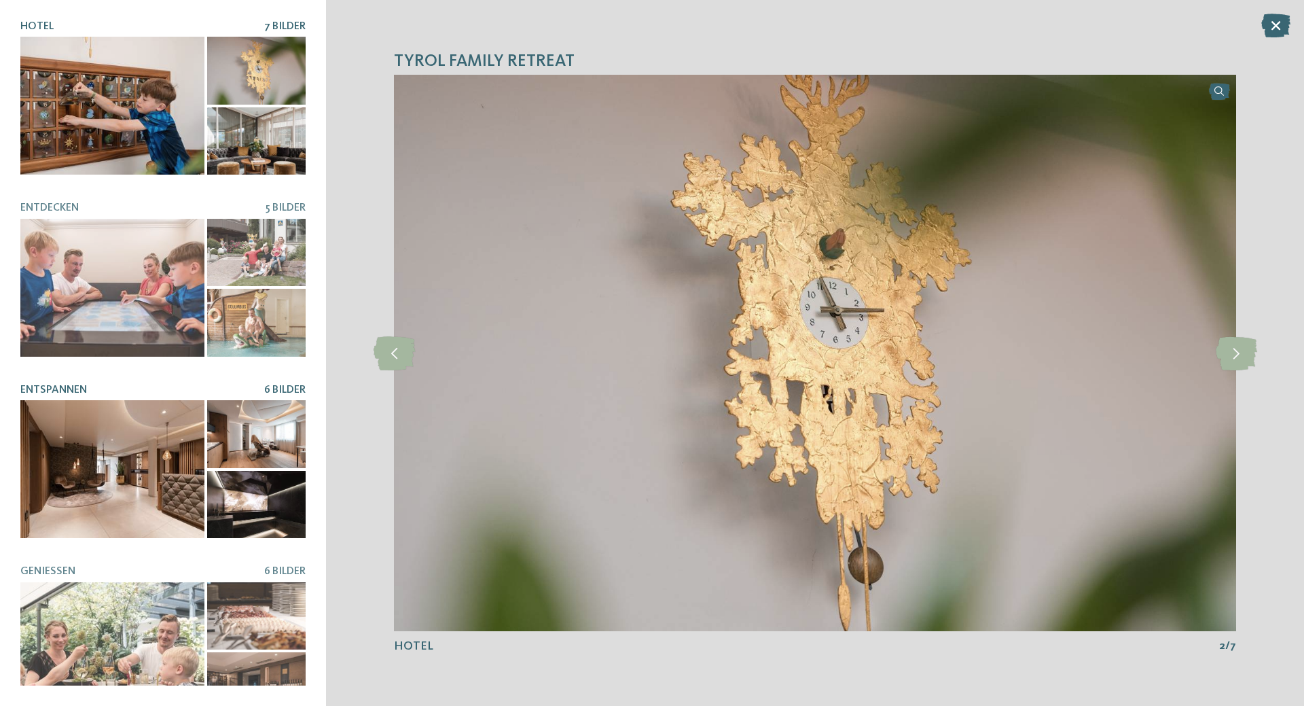
scroll to position [200, 0]
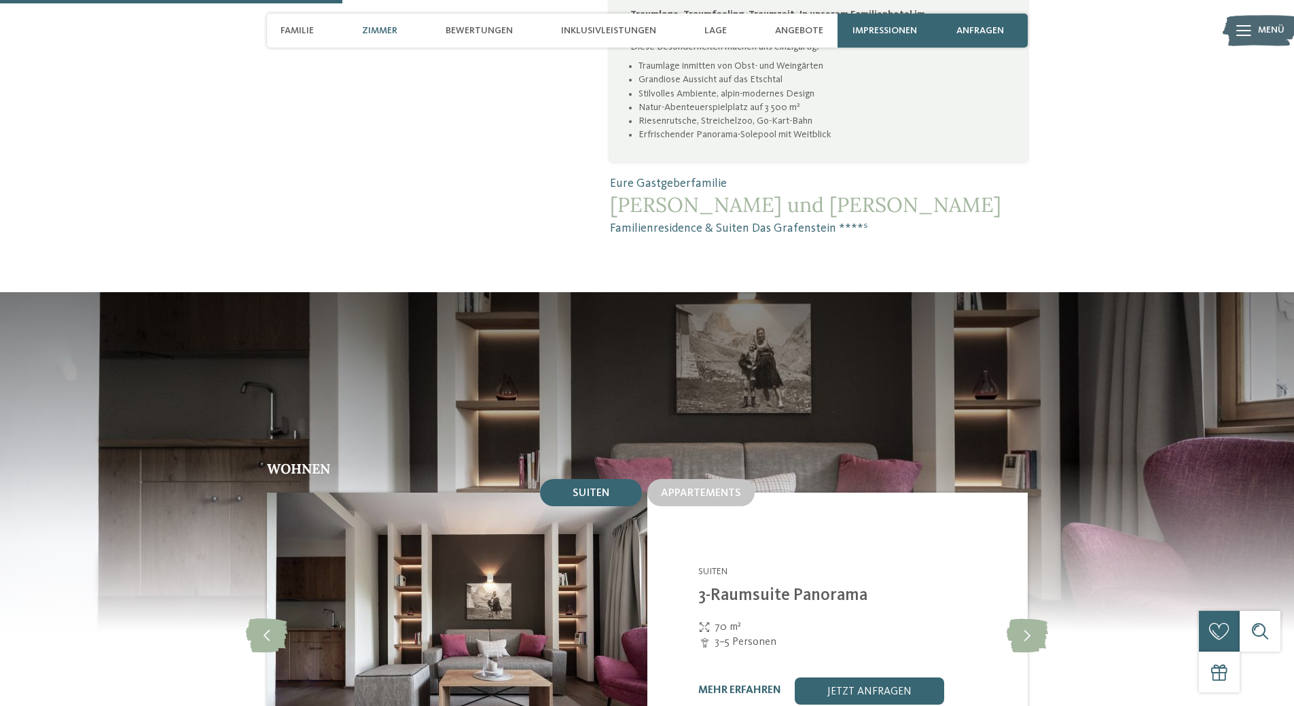
scroll to position [1154, 0]
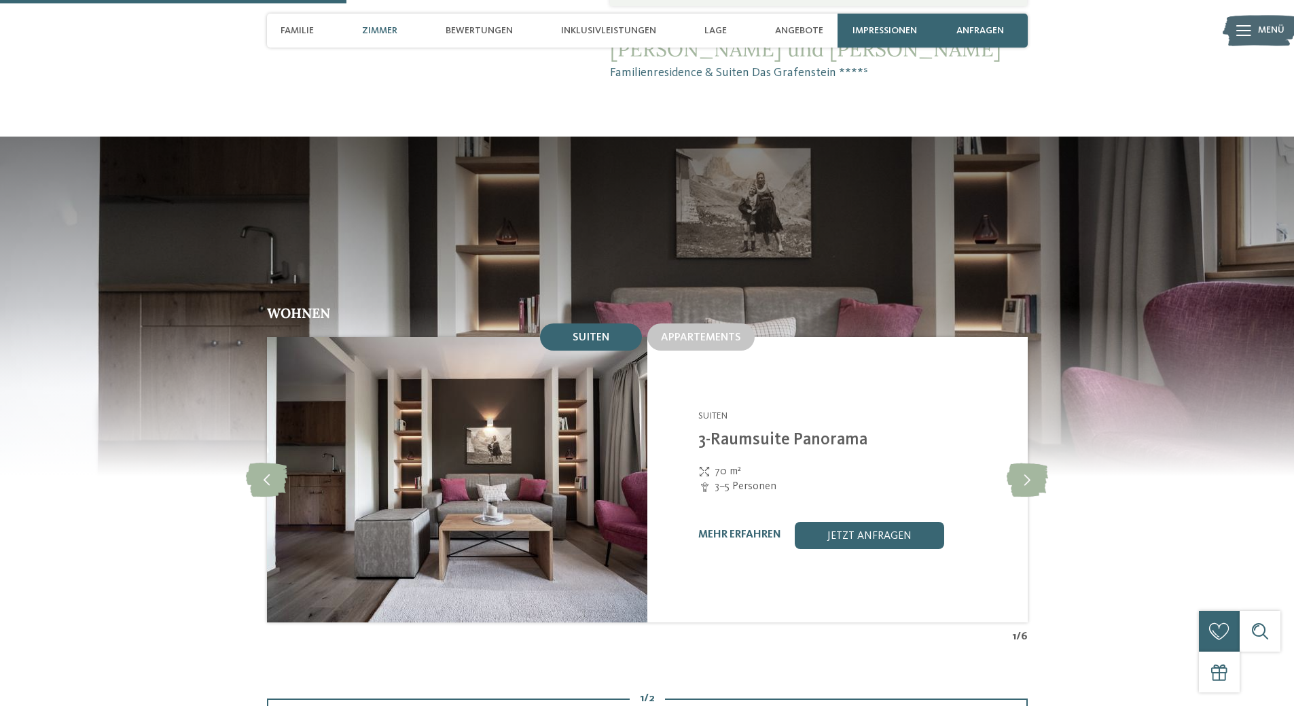
click at [390, 31] on span "Zimmer" at bounding box center [379, 31] width 35 height 12
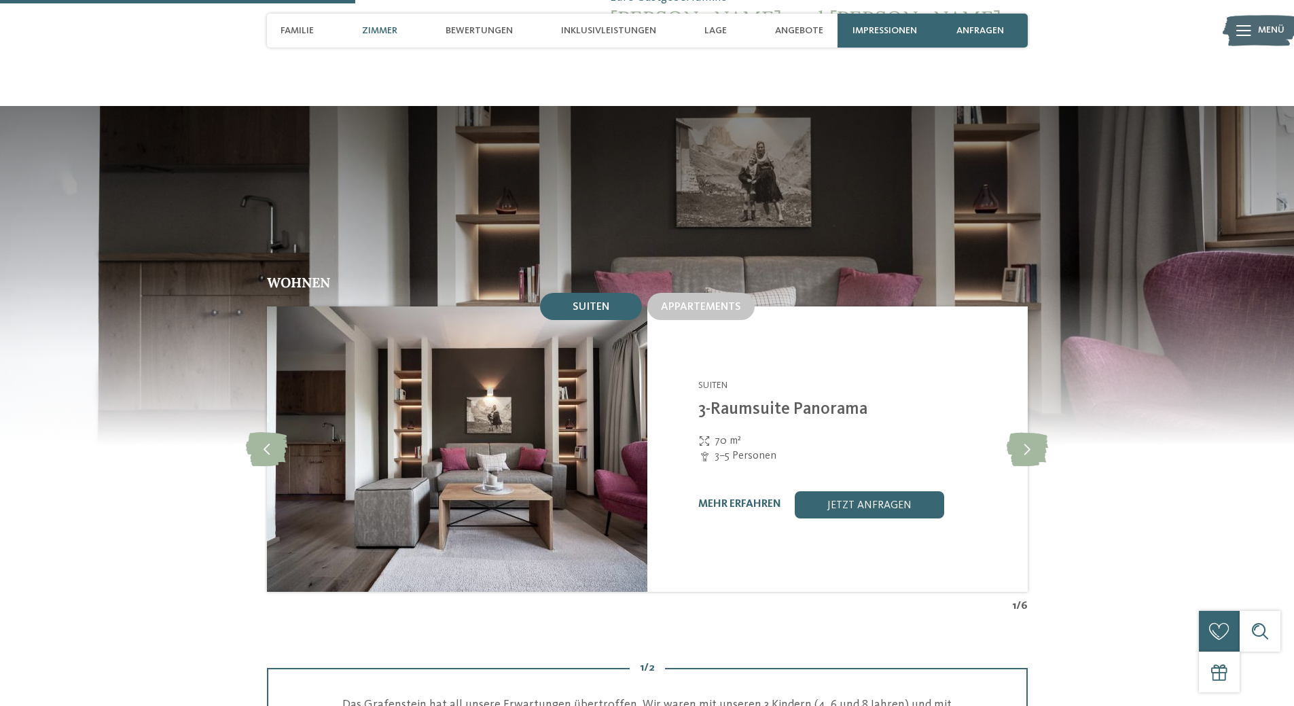
click at [270, 31] on div "Familie Zimmer Bewertungen Inklusivleistungen Lage Angebote" at bounding box center [552, 31] width 570 height 34
click at [289, 33] on span "Familie" at bounding box center [296, 31] width 33 height 12
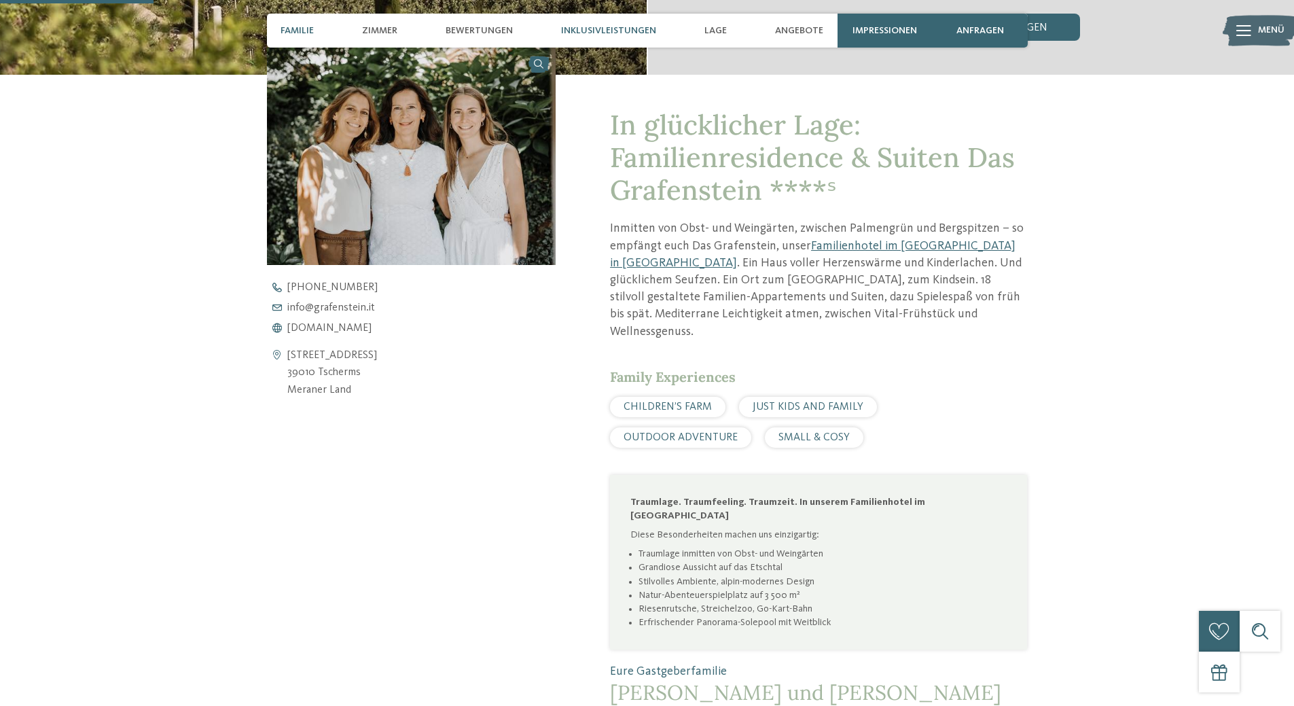
click at [606, 29] on span "Inklusivleistungen" at bounding box center [608, 31] width 95 height 12
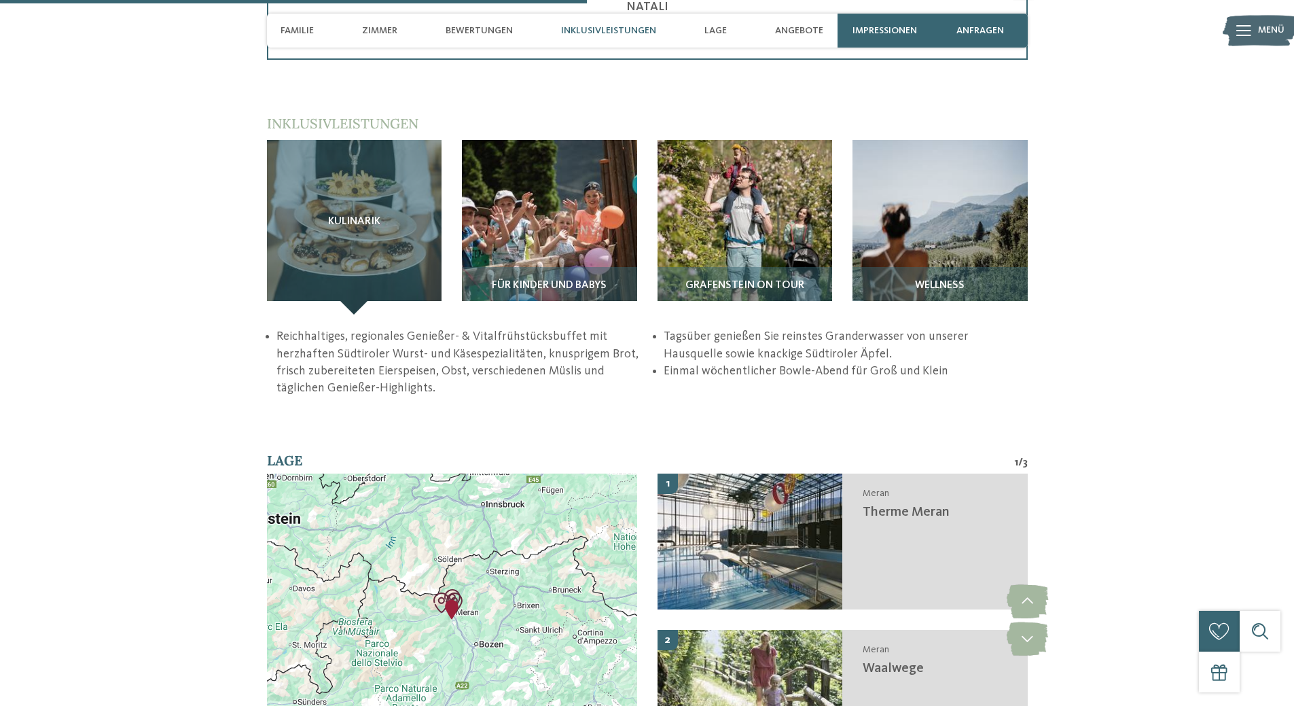
scroll to position [1956, 0]
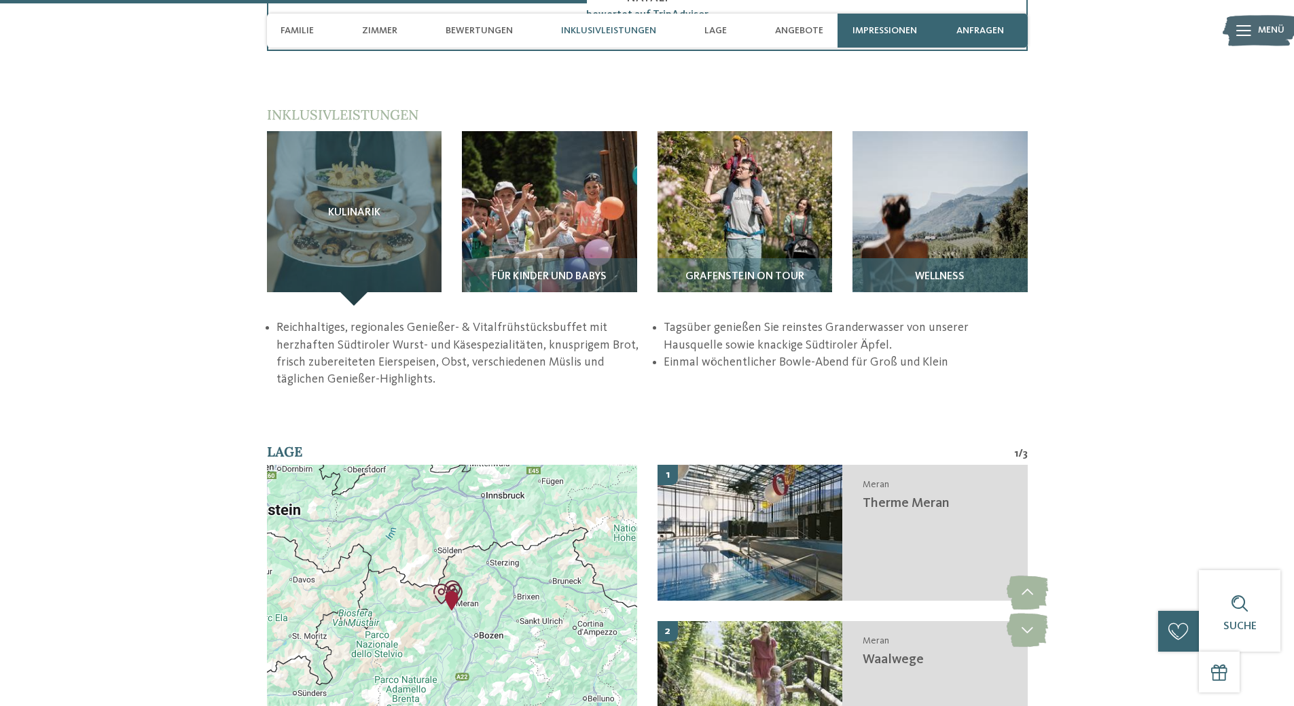
click at [927, 200] on img at bounding box center [939, 218] width 175 height 175
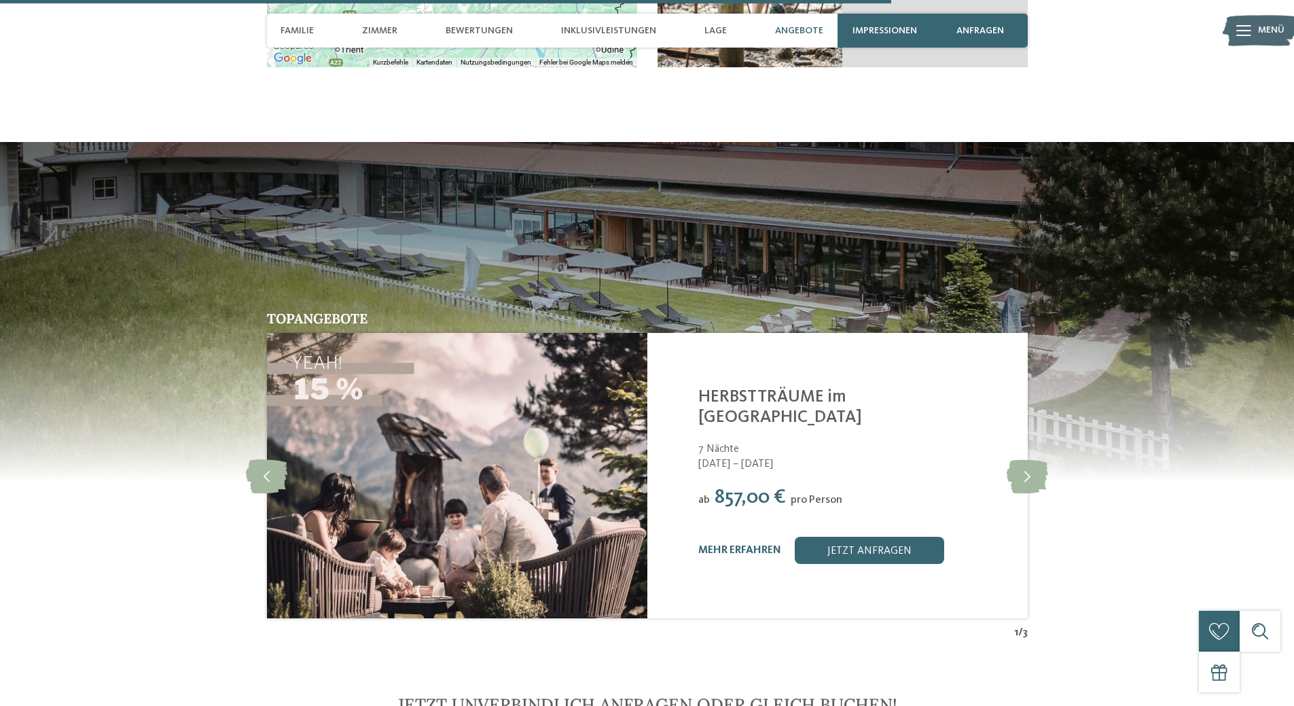
scroll to position [4210, 0]
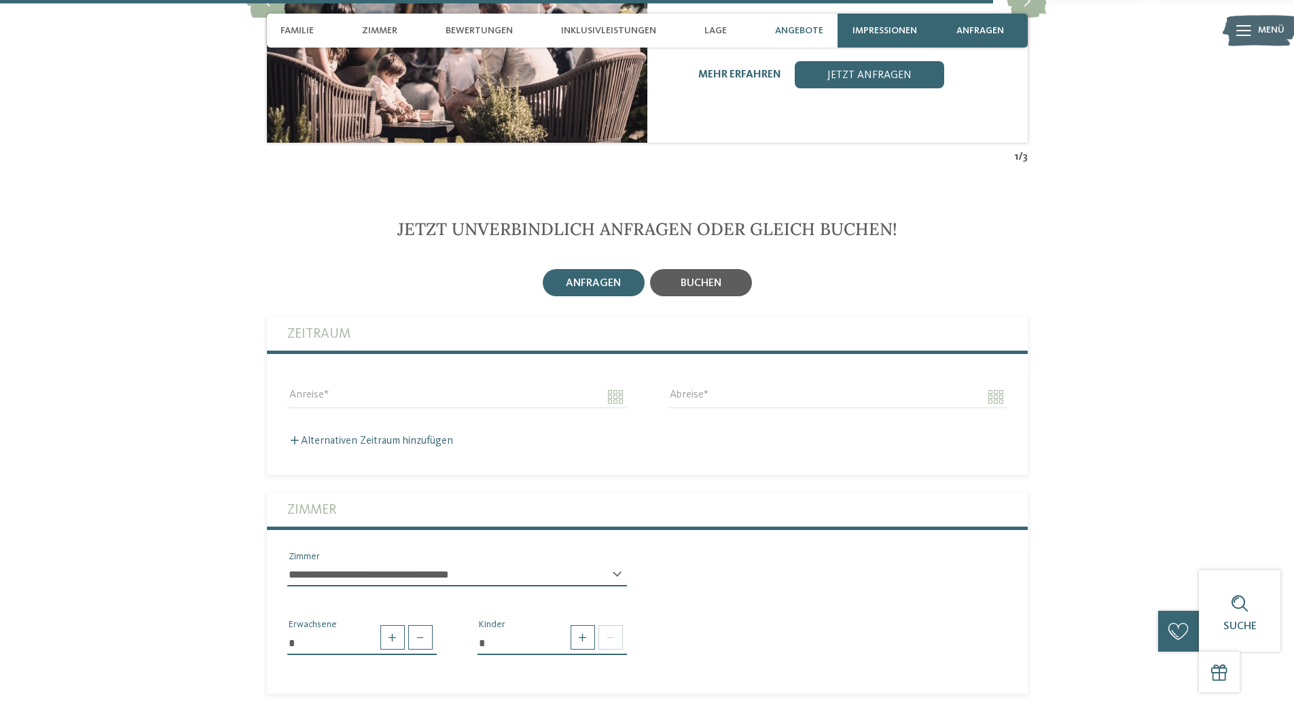
click at [714, 278] on span "buchen" at bounding box center [700, 283] width 41 height 11
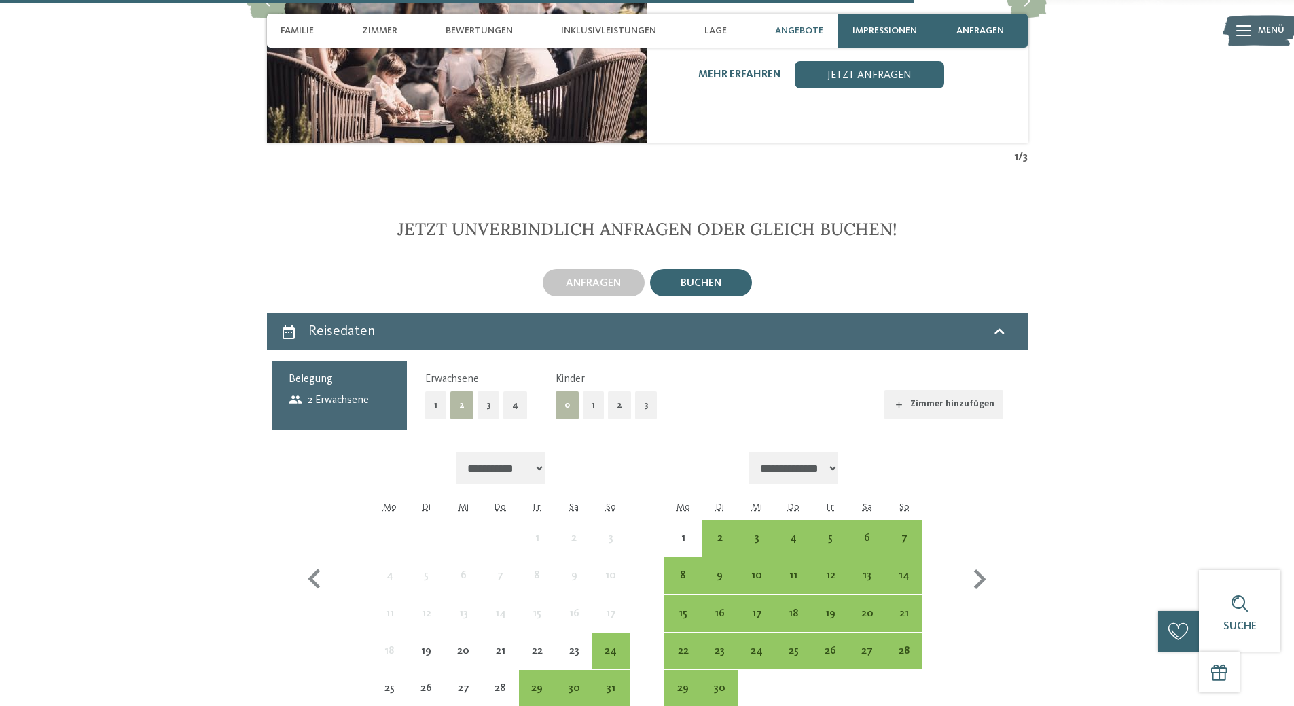
scroll to position [4482, 0]
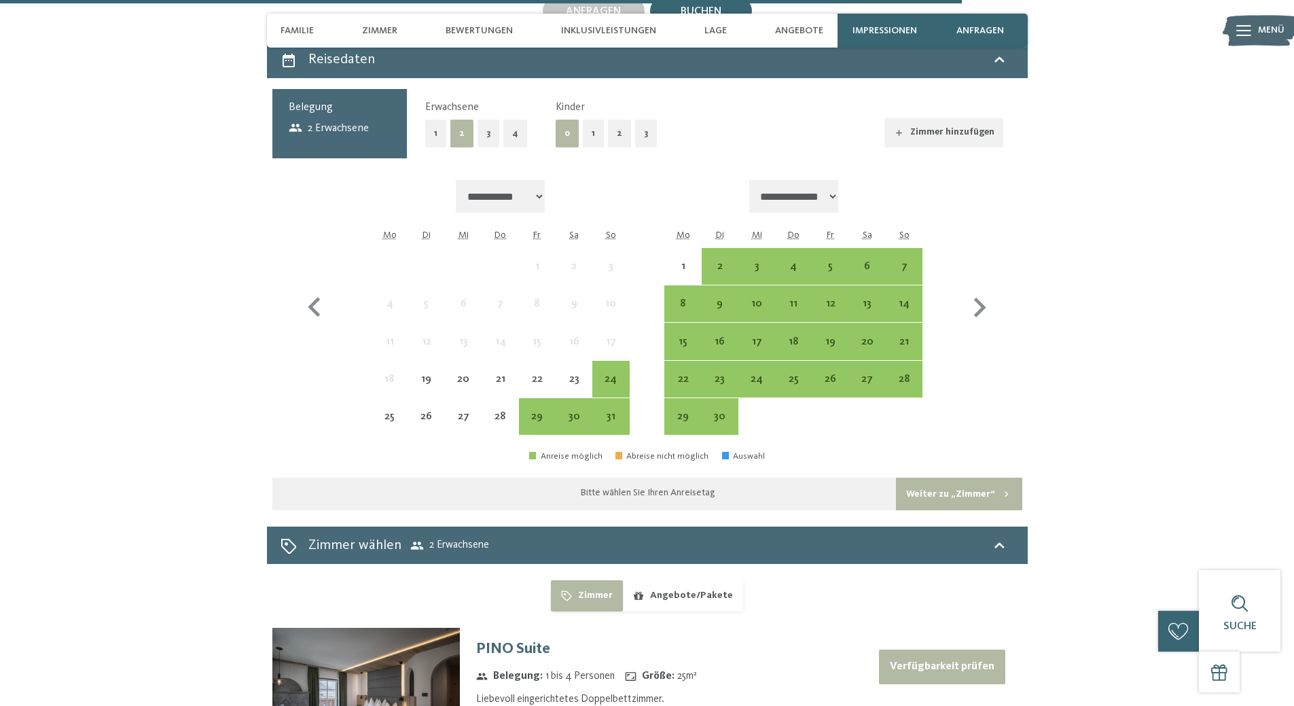
click at [583, 124] on button "1" at bounding box center [593, 134] width 21 height 28
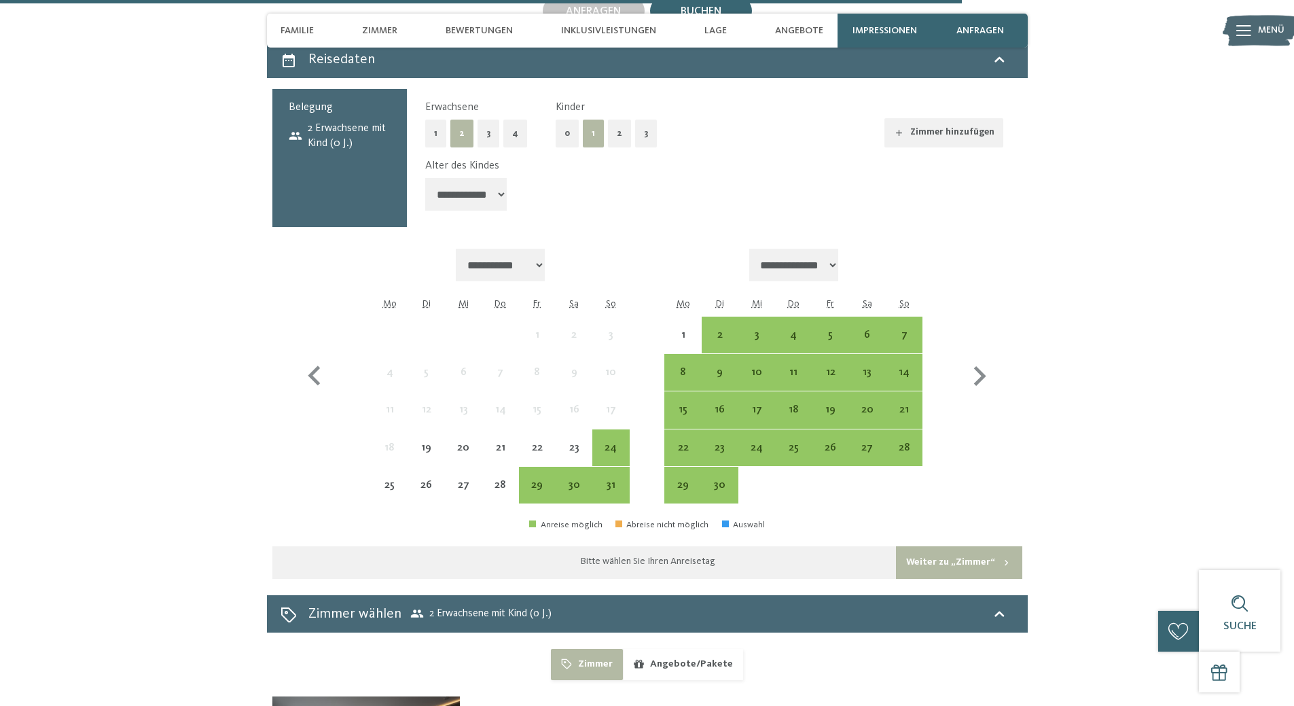
click at [446, 181] on select "**********" at bounding box center [465, 194] width 81 height 33
select select "*"
click at [425, 178] on select "**********" at bounding box center [465, 194] width 81 height 33
click at [975, 366] on icon "button" at bounding box center [980, 376] width 12 height 20
select select "**********"
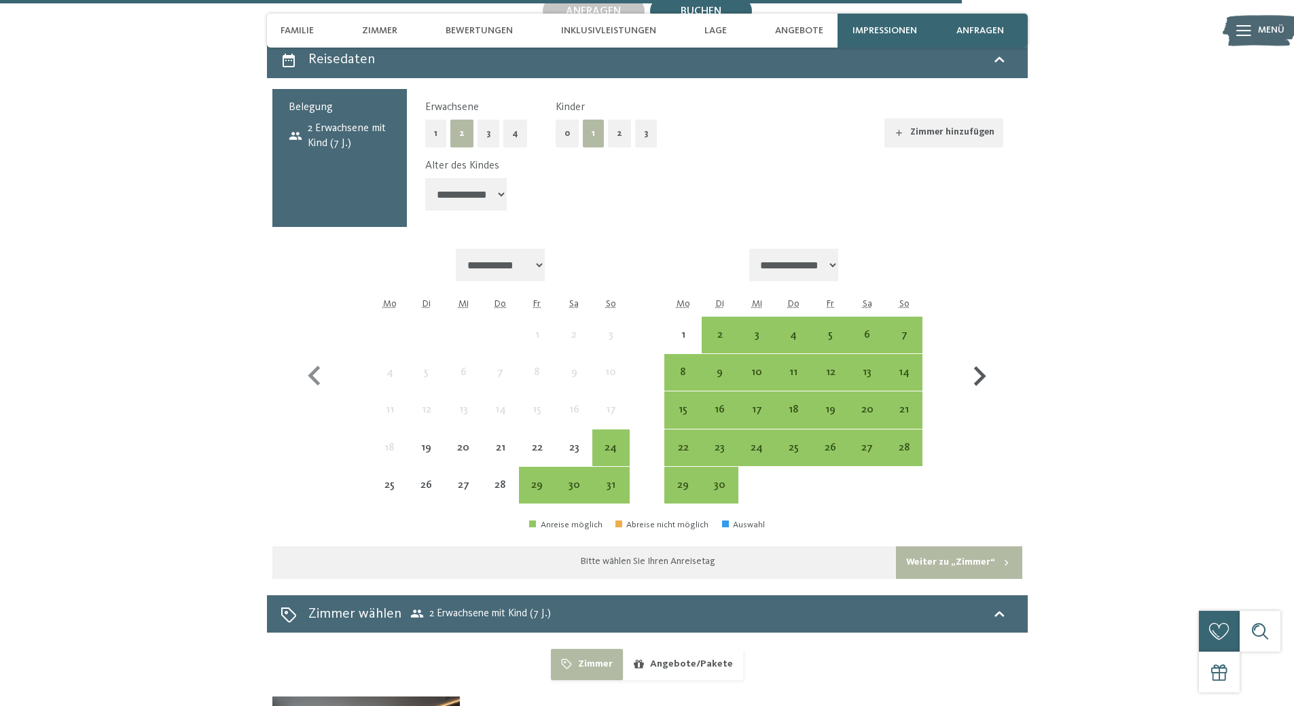
select select "**********"
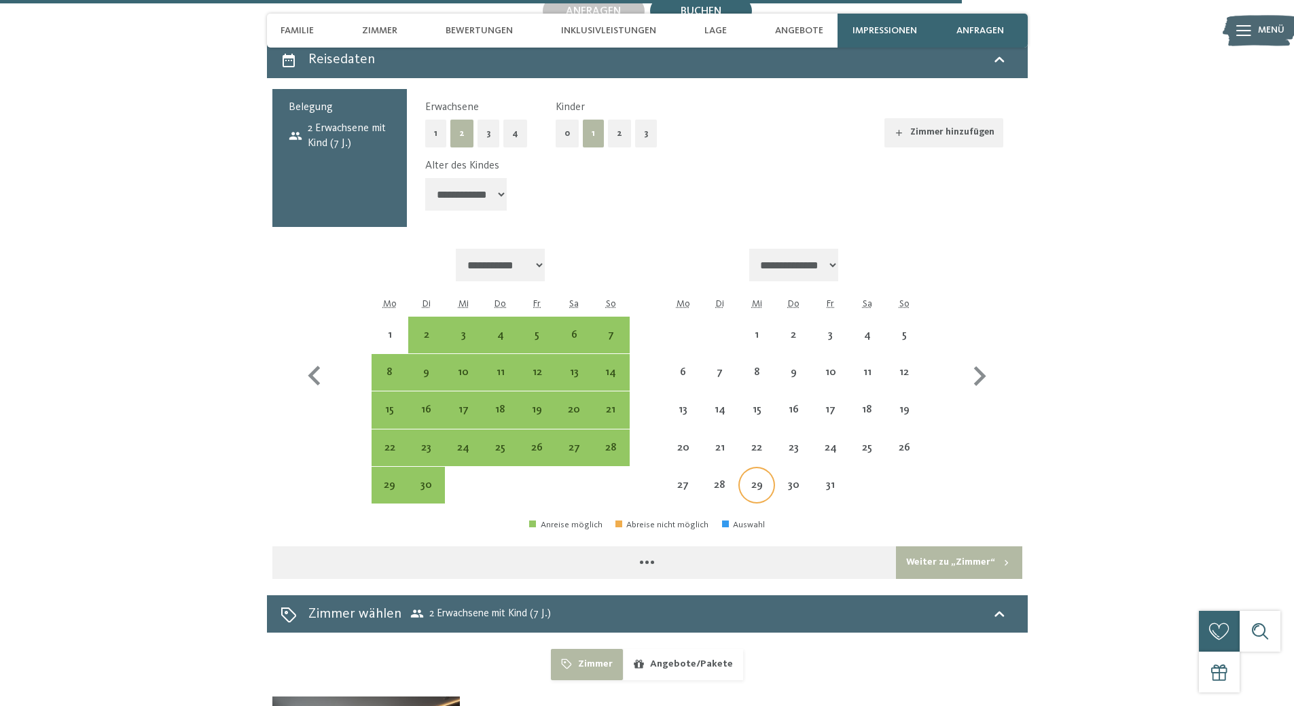
select select "**********"
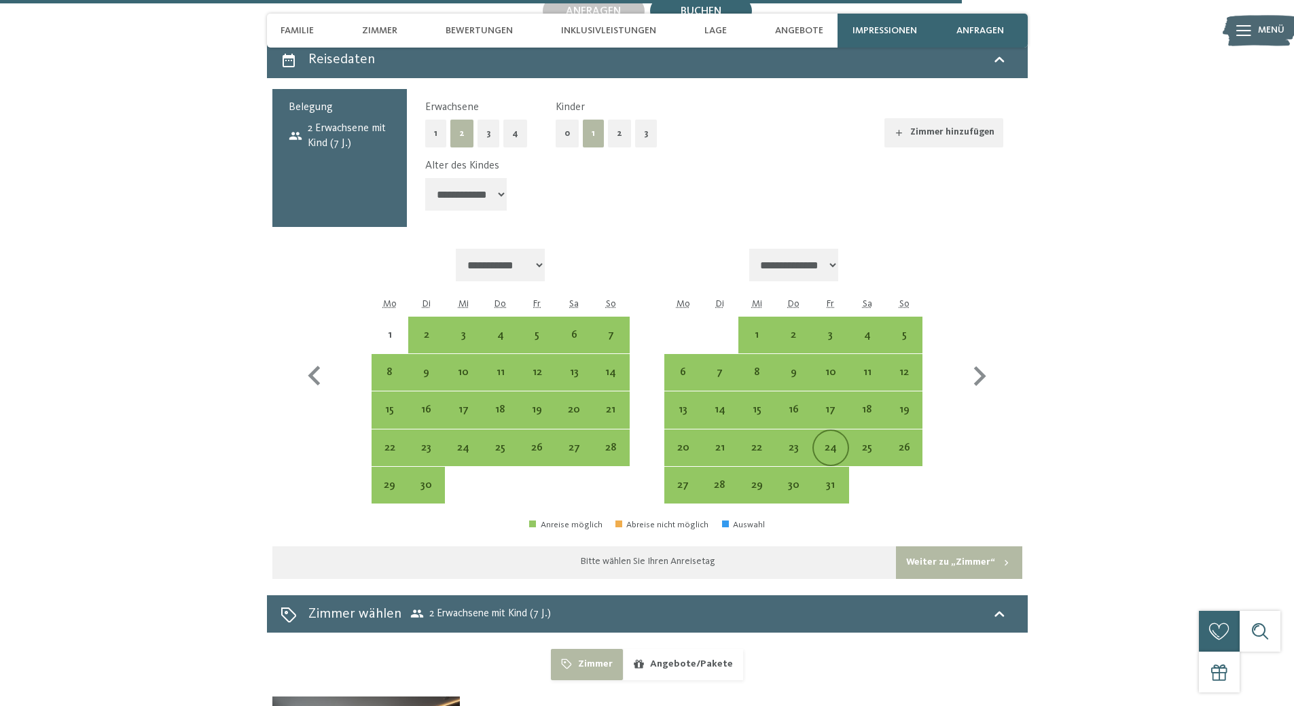
click at [835, 431] on div "24" at bounding box center [831, 448] width 34 height 34
select select "**********"
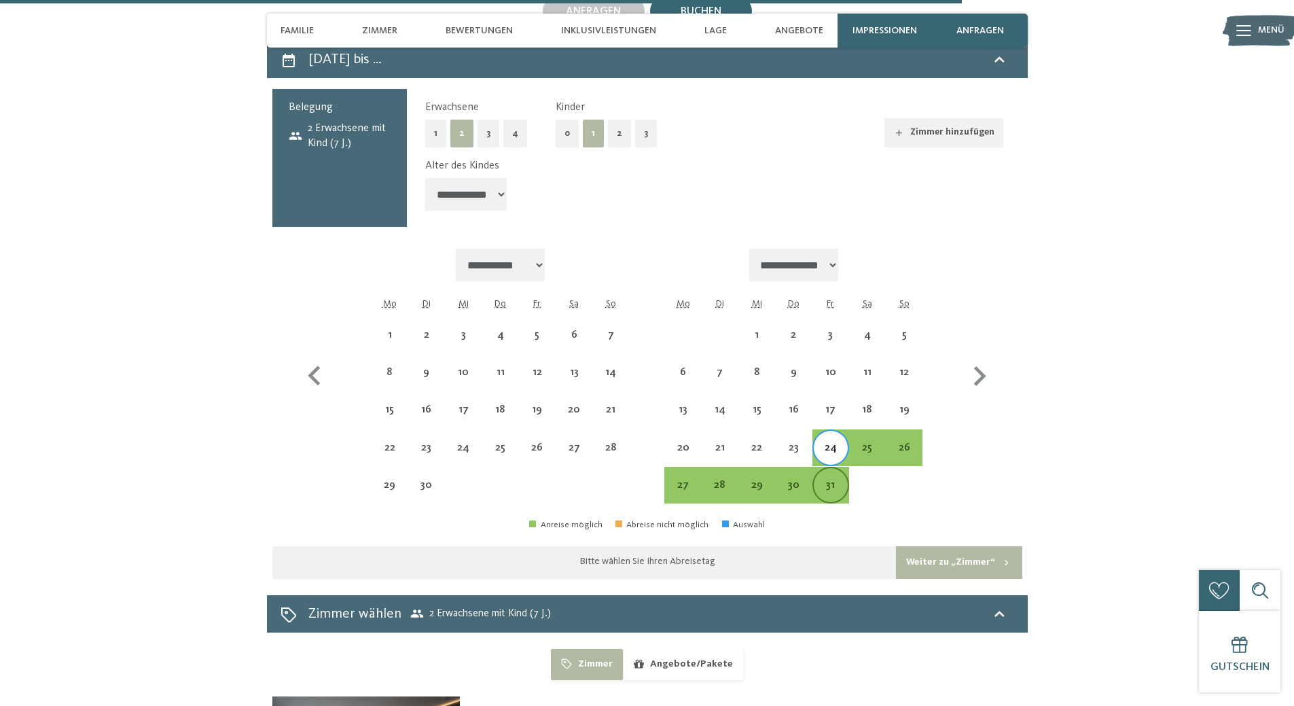
click at [838, 479] on div "31" at bounding box center [831, 496] width 34 height 34
select select "**********"
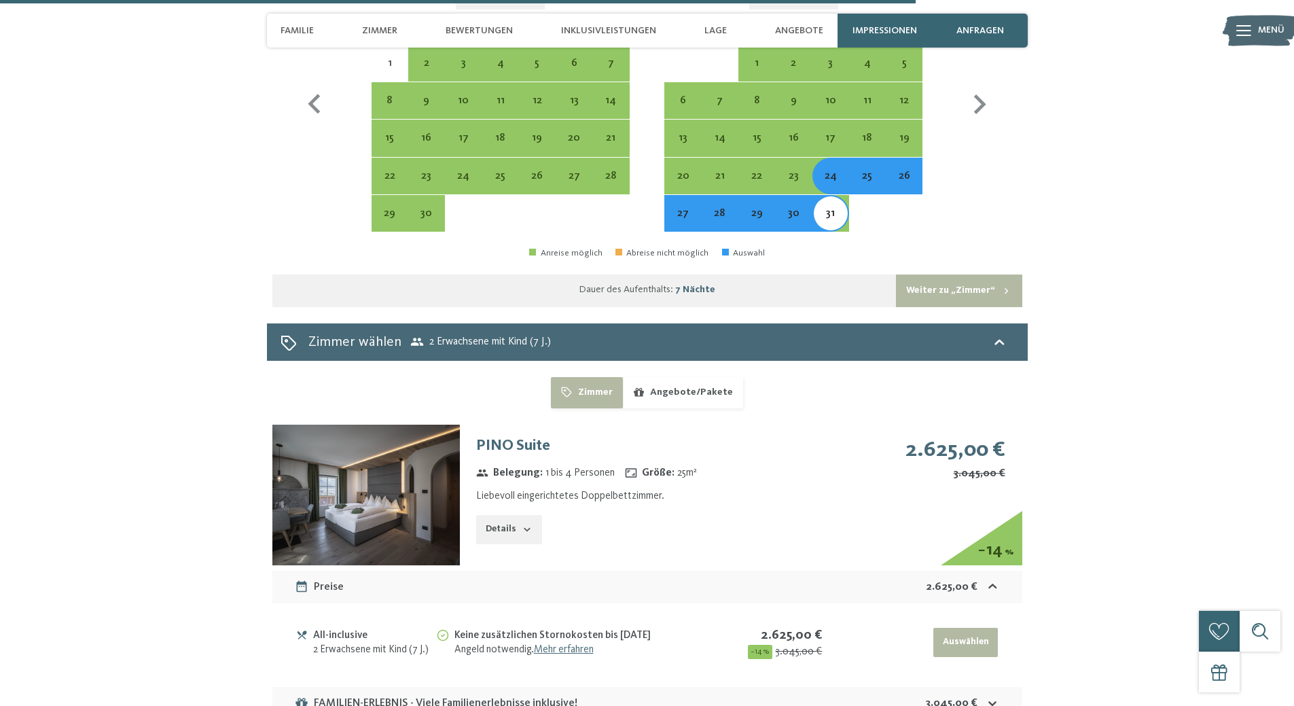
click at [955, 277] on button "Weiter zu „Zimmer“" at bounding box center [959, 290] width 126 height 33
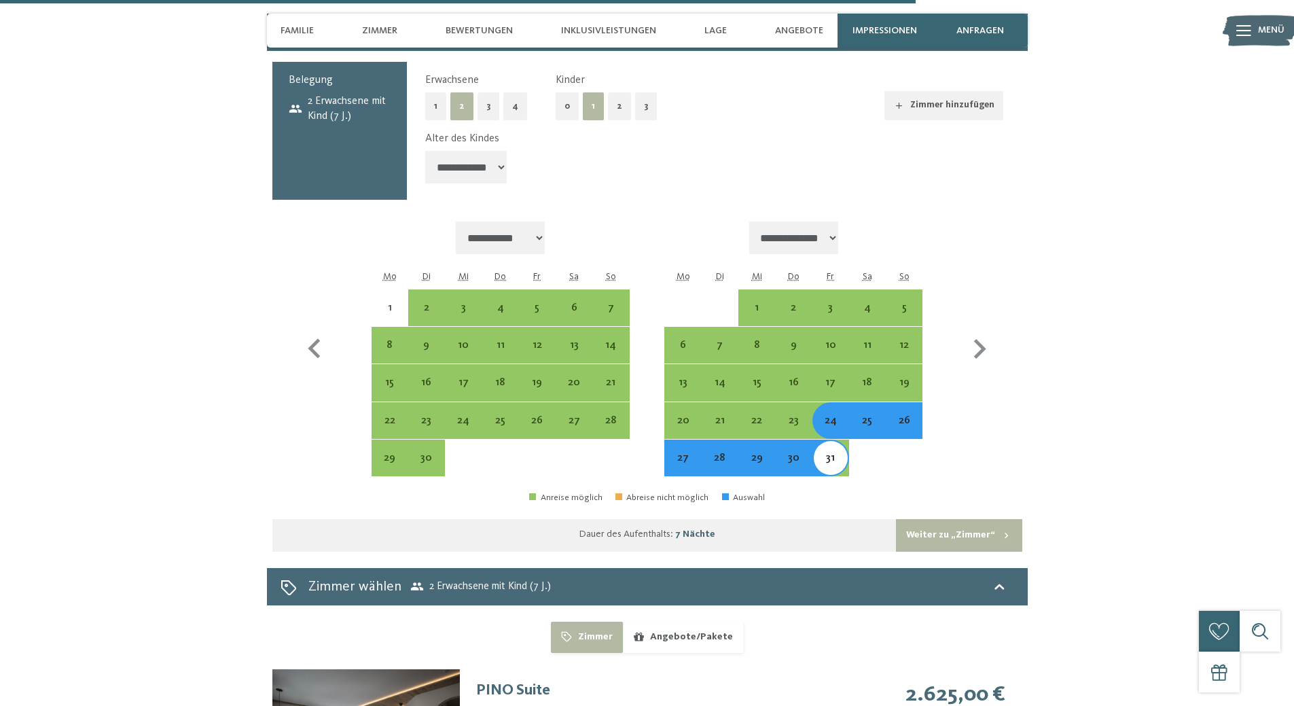
select select "**********"
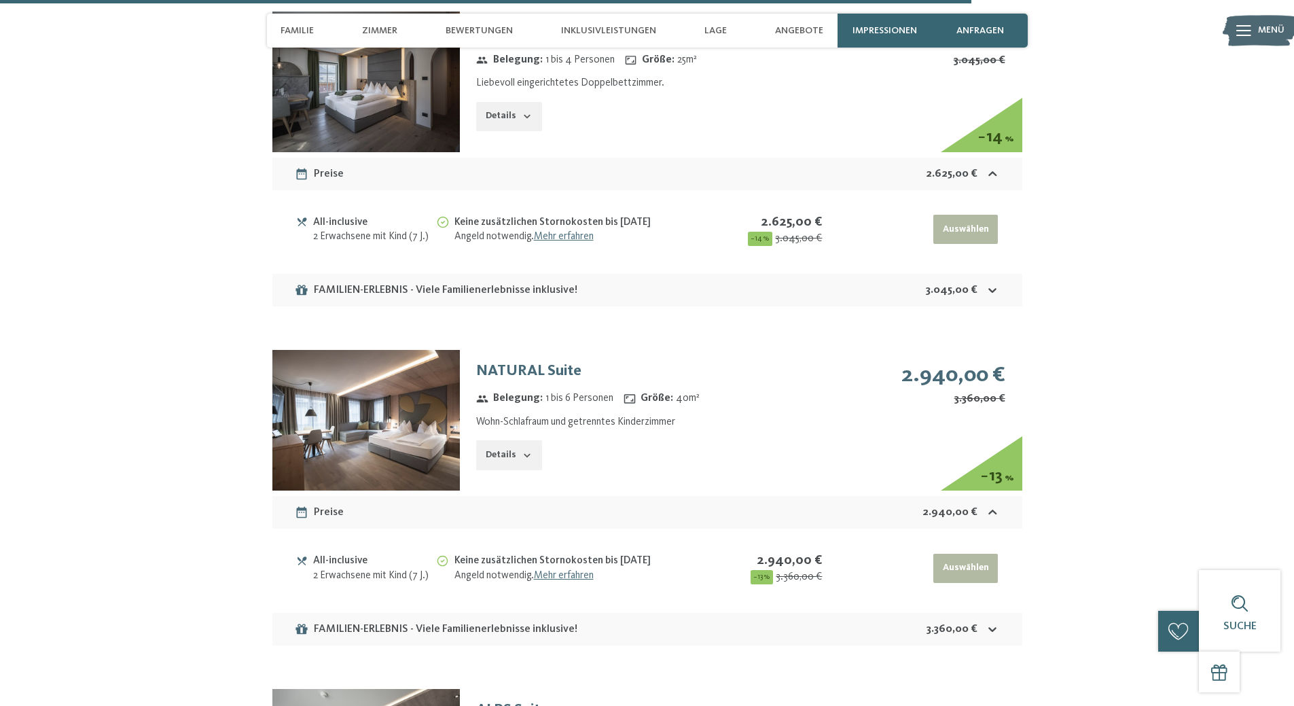
scroll to position [4849, 0]
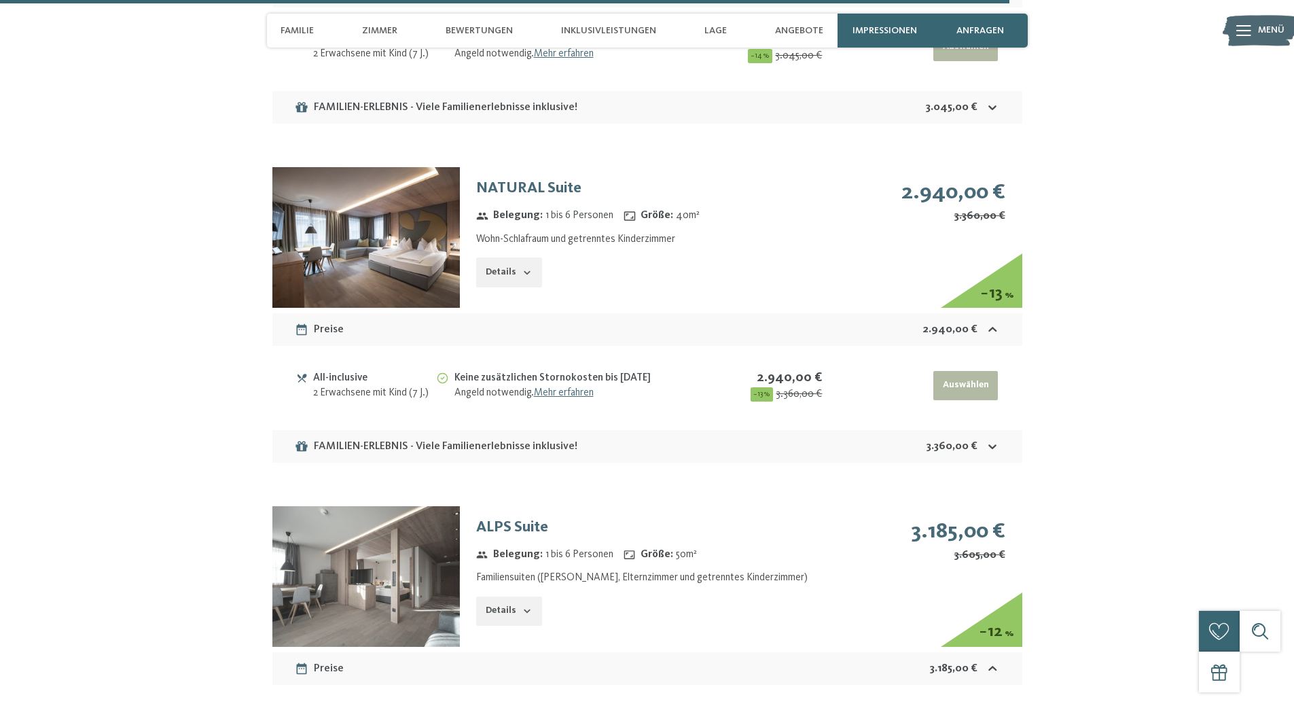
click at [503, 257] on button "Details" at bounding box center [508, 272] width 65 height 30
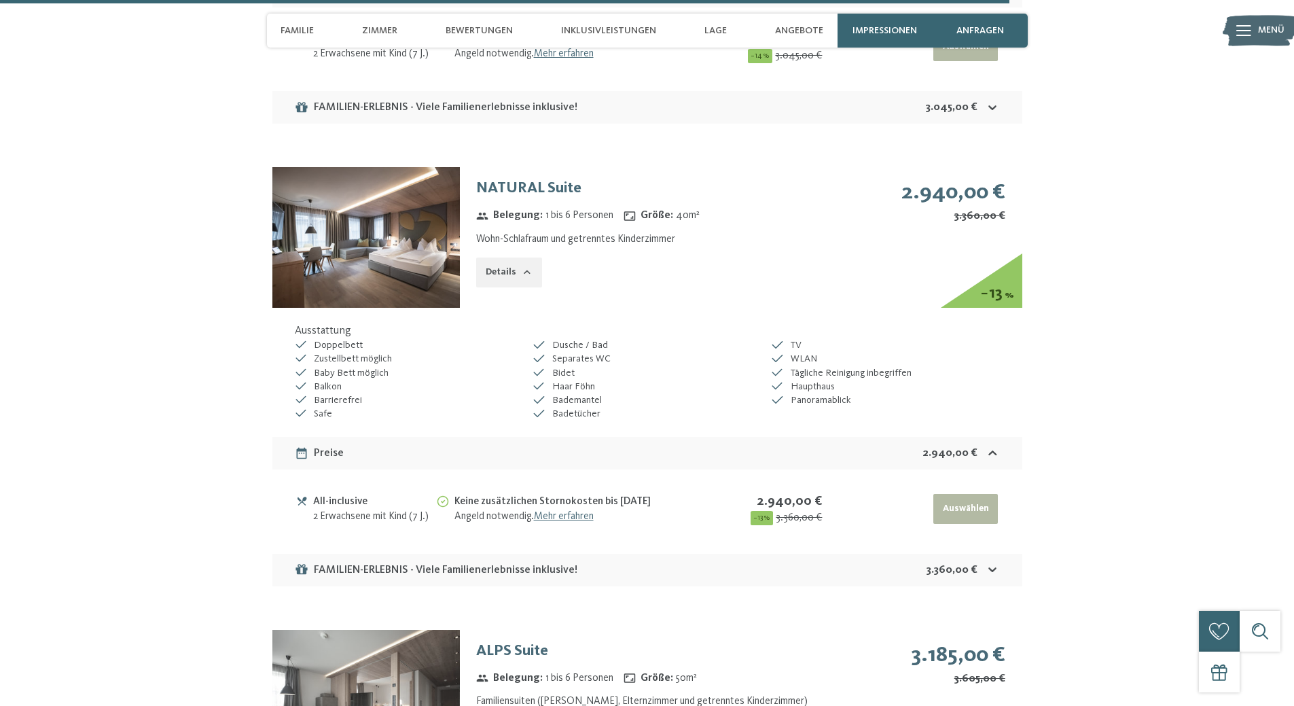
click at [419, 220] on img at bounding box center [365, 237] width 187 height 141
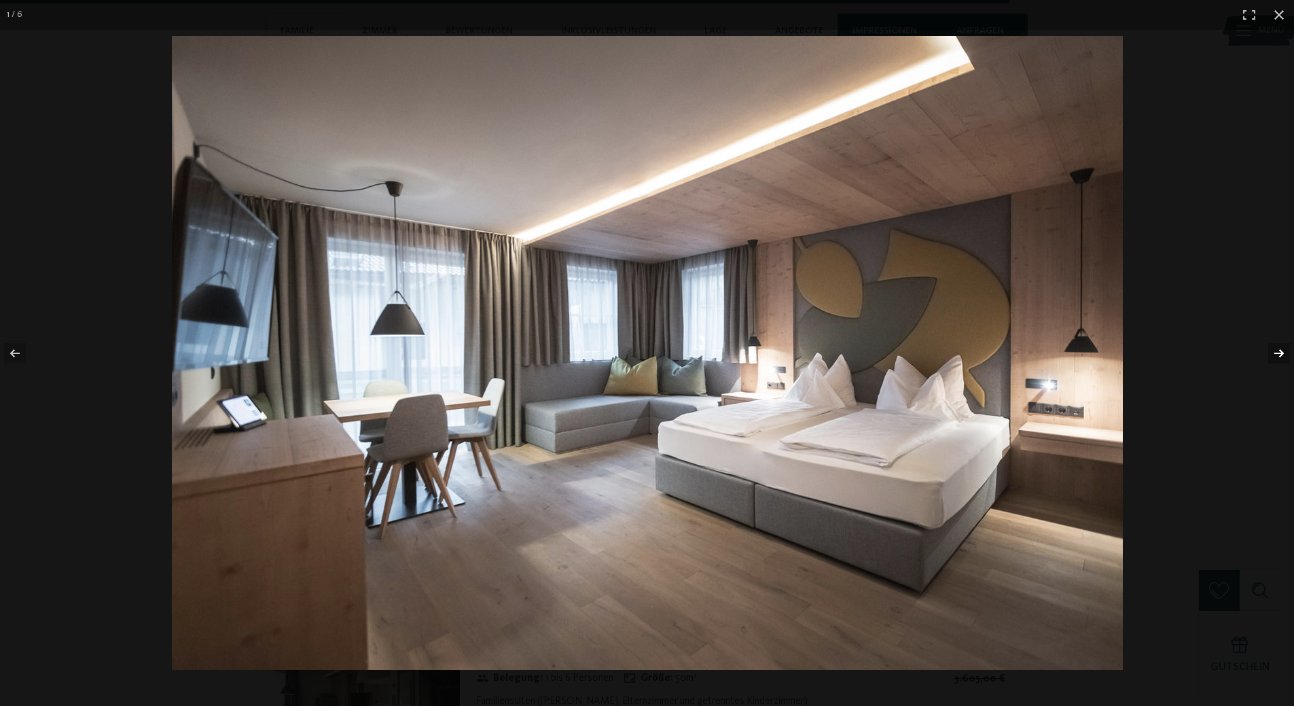
click at [1273, 349] on button "button" at bounding box center [1270, 353] width 48 height 68
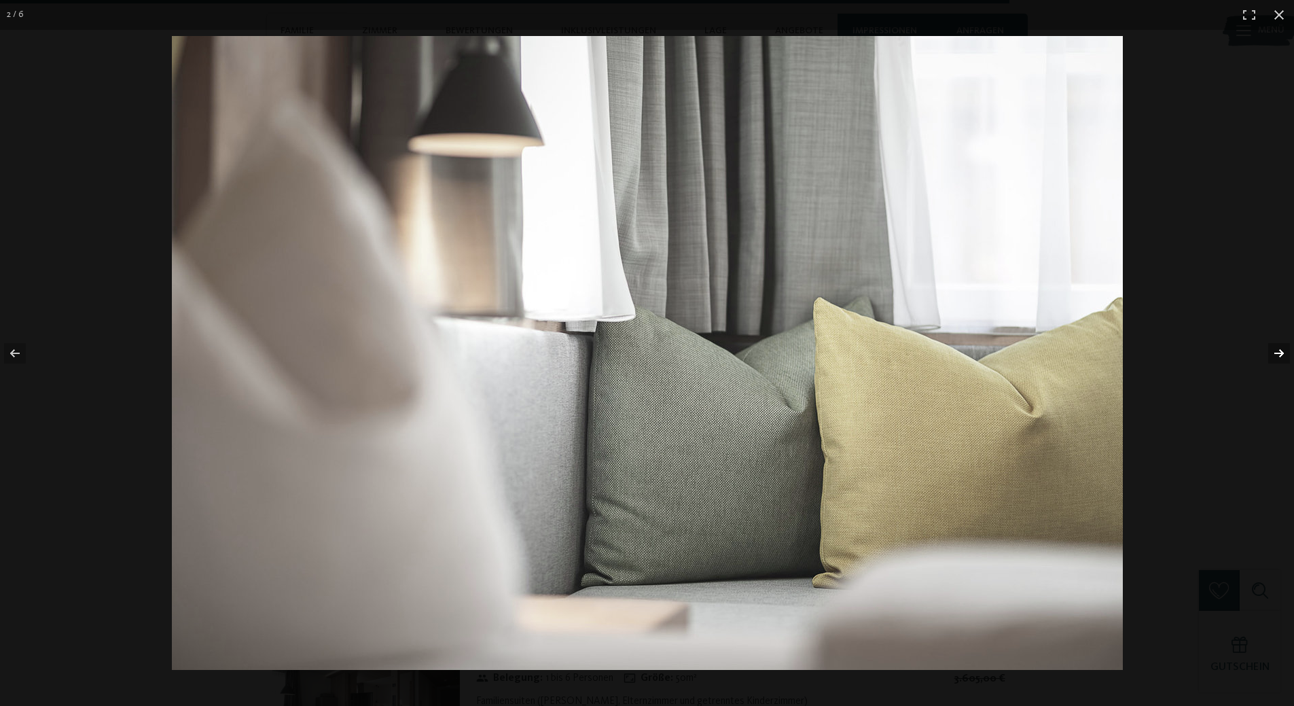
click at [1273, 349] on button "button" at bounding box center [1270, 353] width 48 height 68
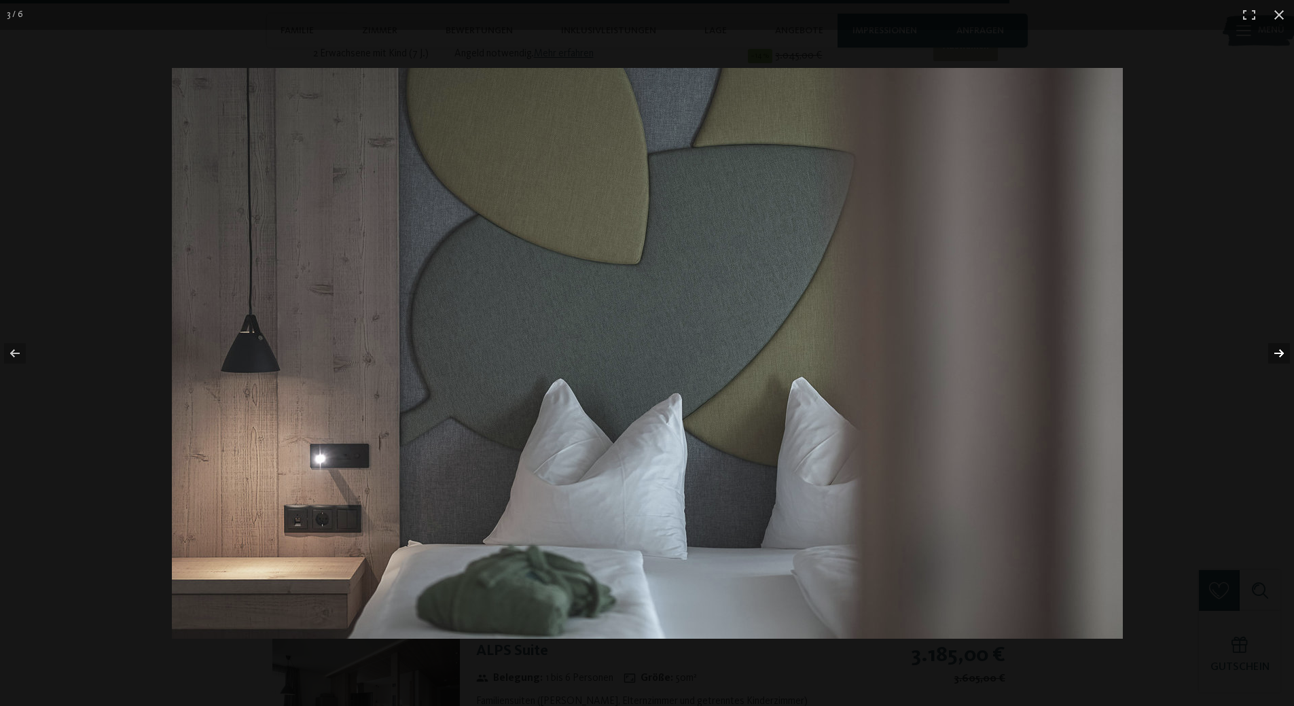
click at [1273, 349] on button "button" at bounding box center [1270, 353] width 48 height 68
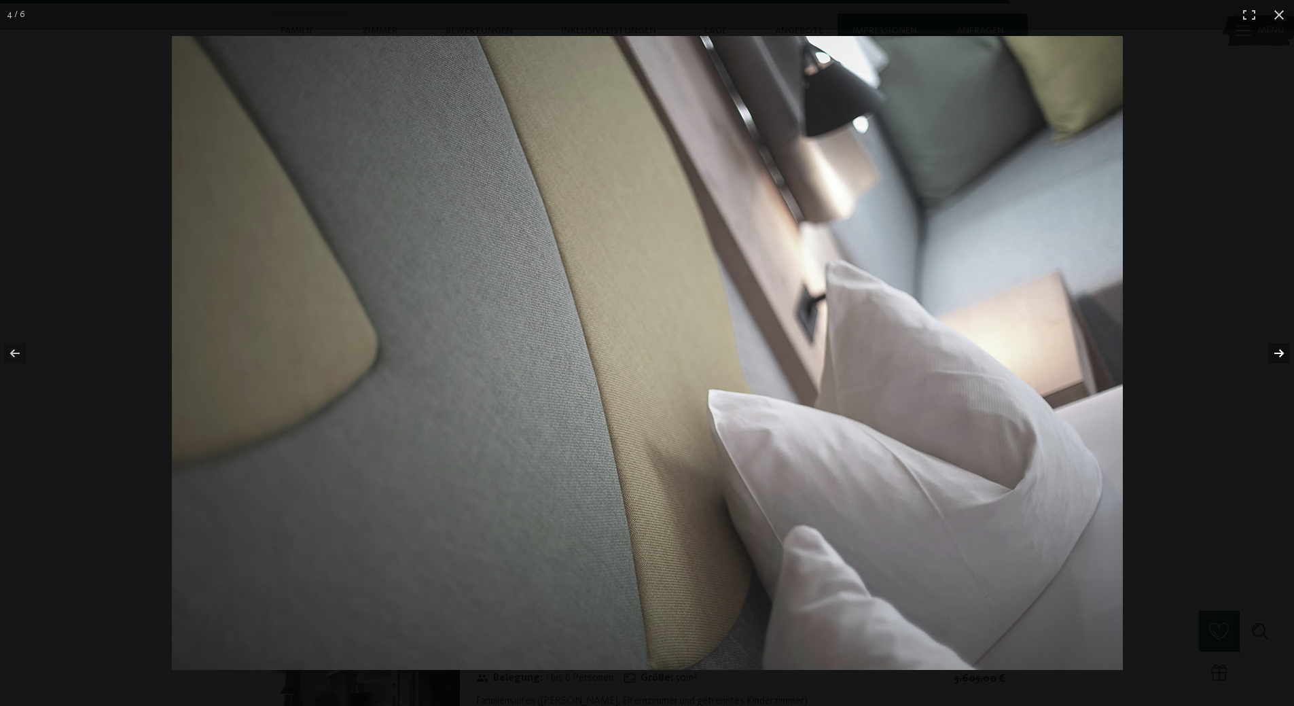
click at [1273, 349] on button "button" at bounding box center [1270, 353] width 48 height 68
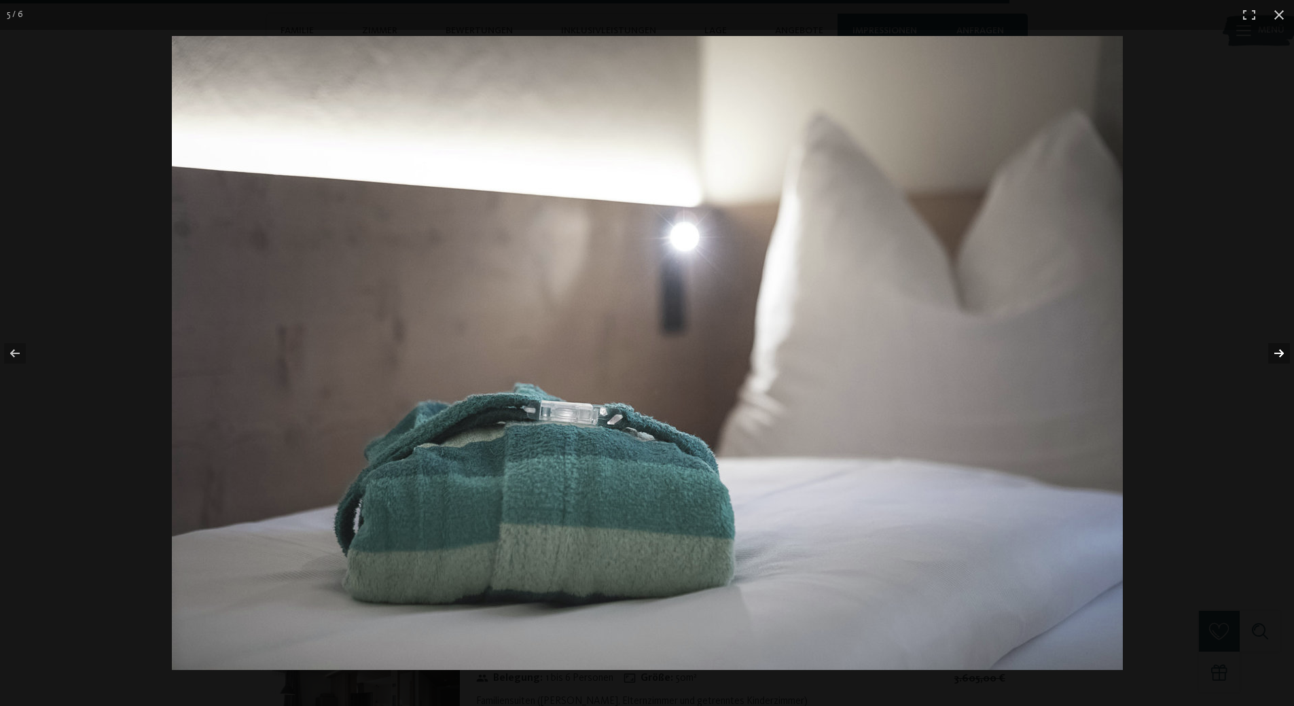
click at [1273, 349] on button "button" at bounding box center [1270, 353] width 48 height 68
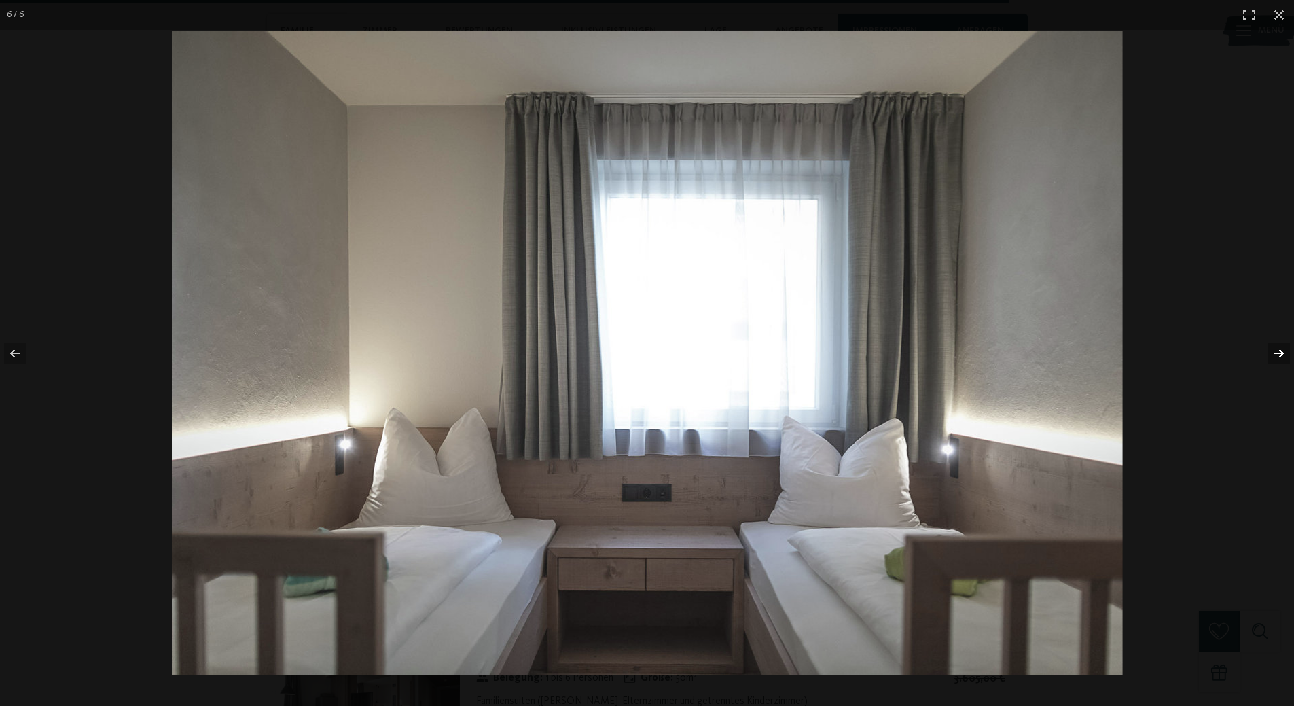
click at [1273, 349] on button "button" at bounding box center [1270, 353] width 48 height 68
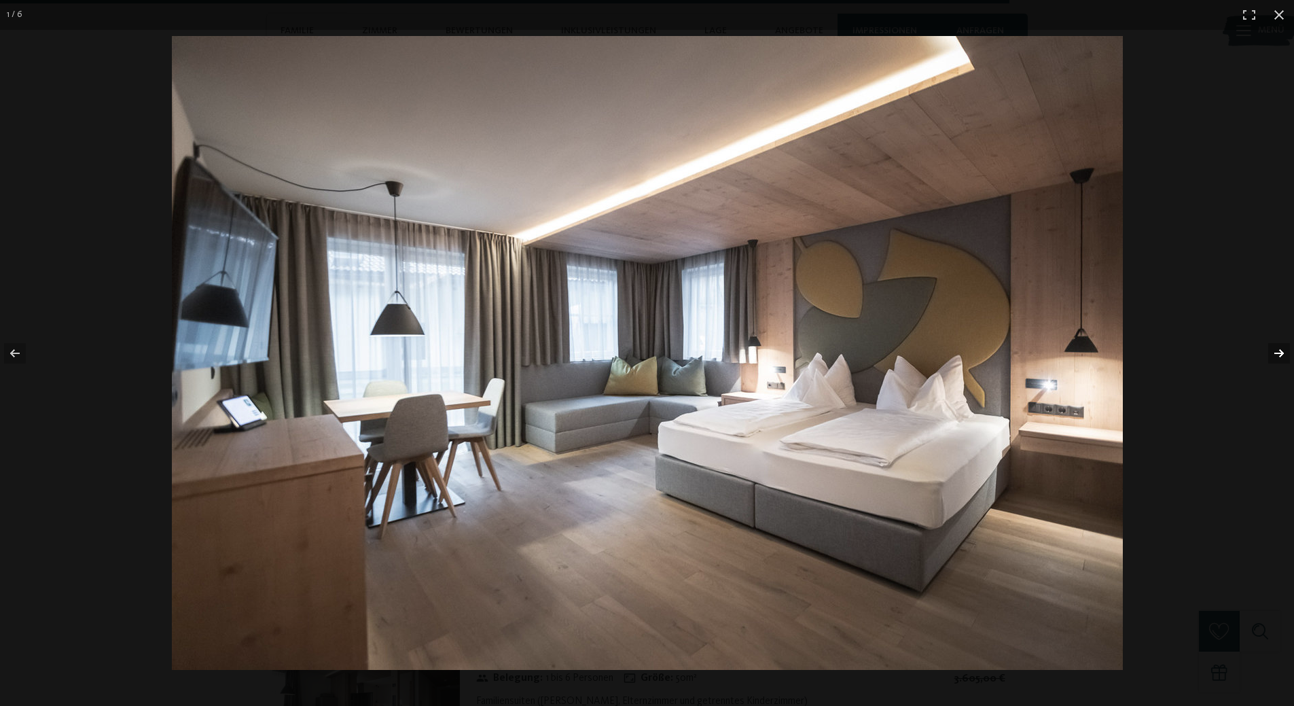
click at [1273, 349] on button "button" at bounding box center [1270, 353] width 48 height 68
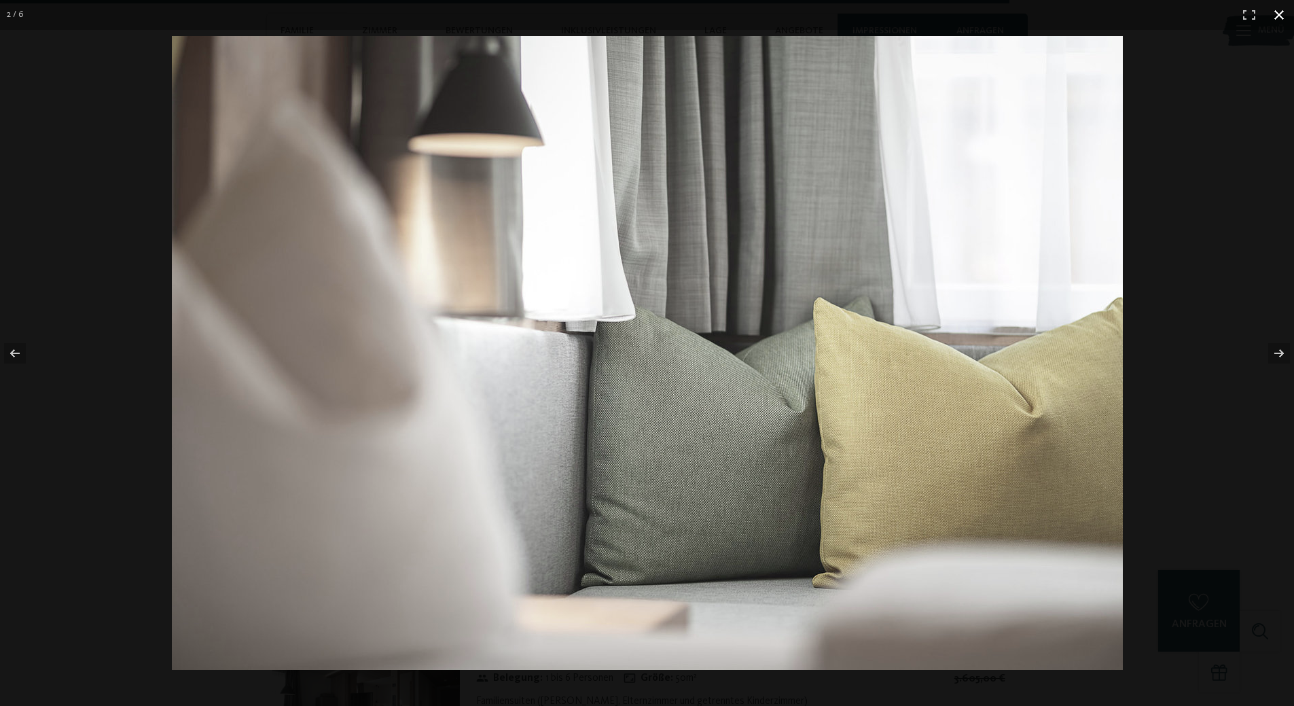
click at [1278, 13] on button "button" at bounding box center [1279, 15] width 30 height 30
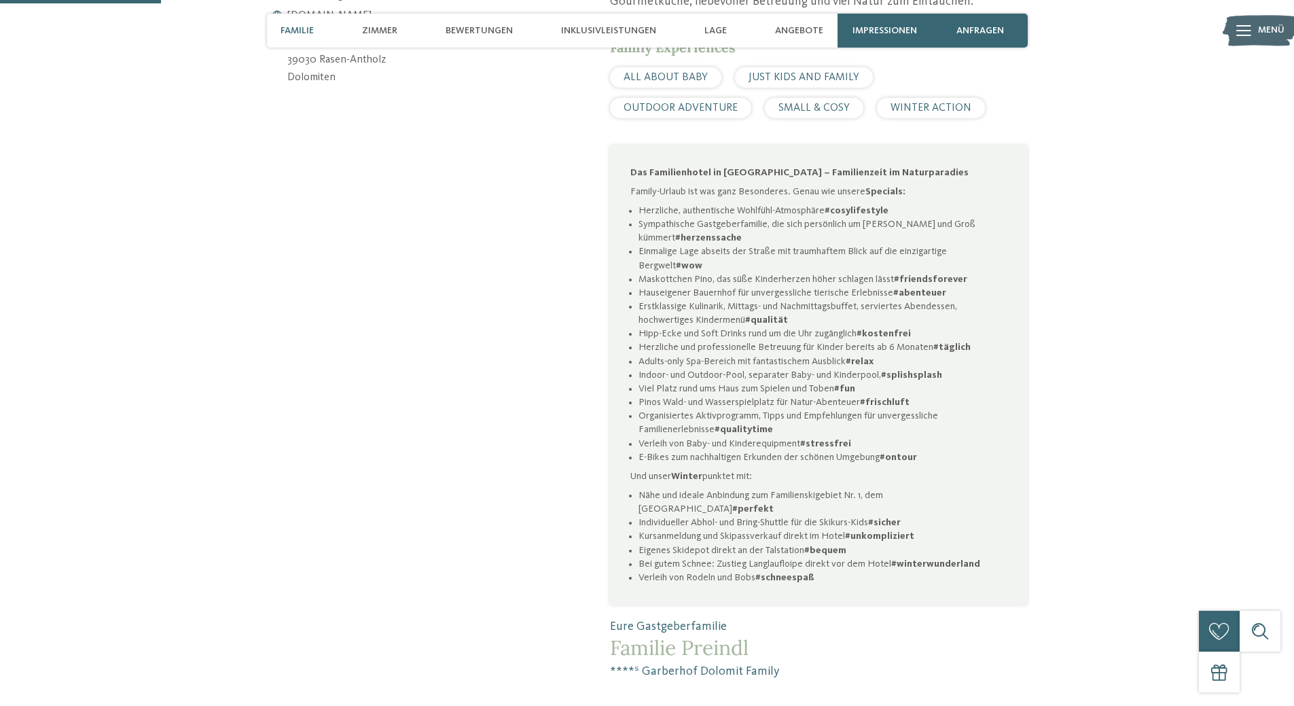
scroll to position [620, 0]
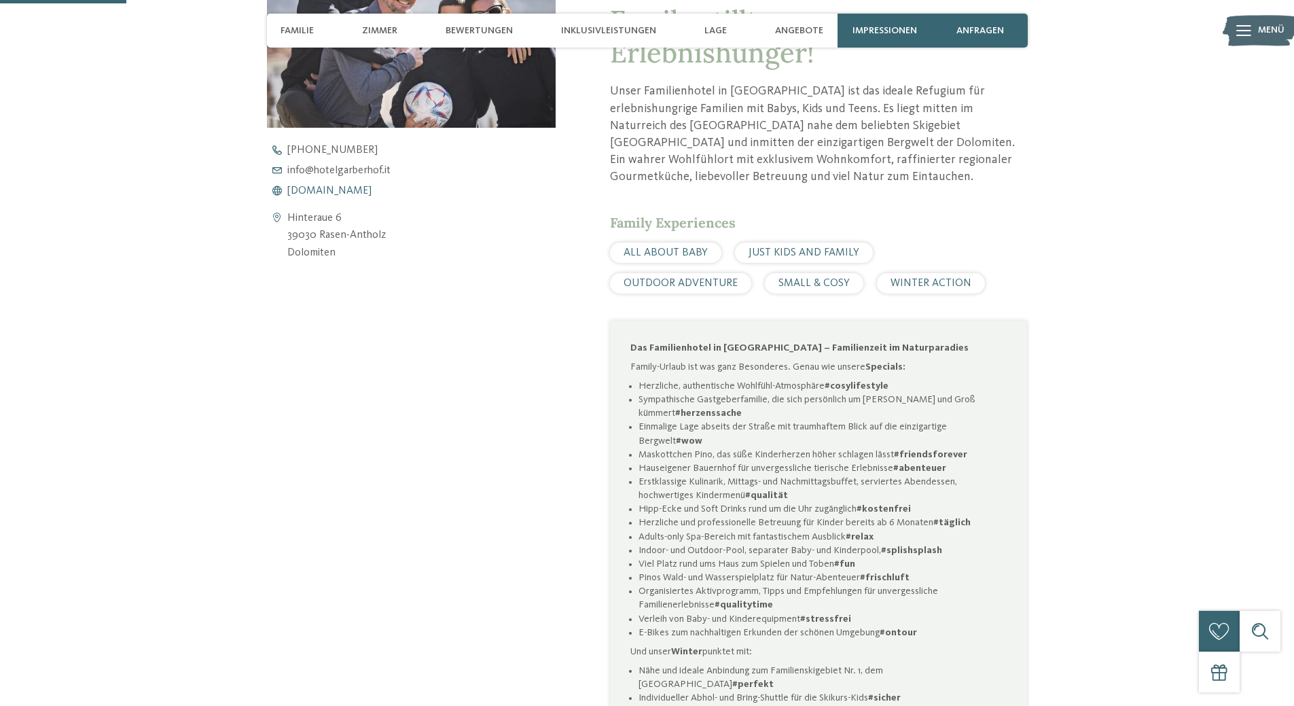
click at [340, 189] on span "[DOMAIN_NAME]" at bounding box center [329, 190] width 84 height 11
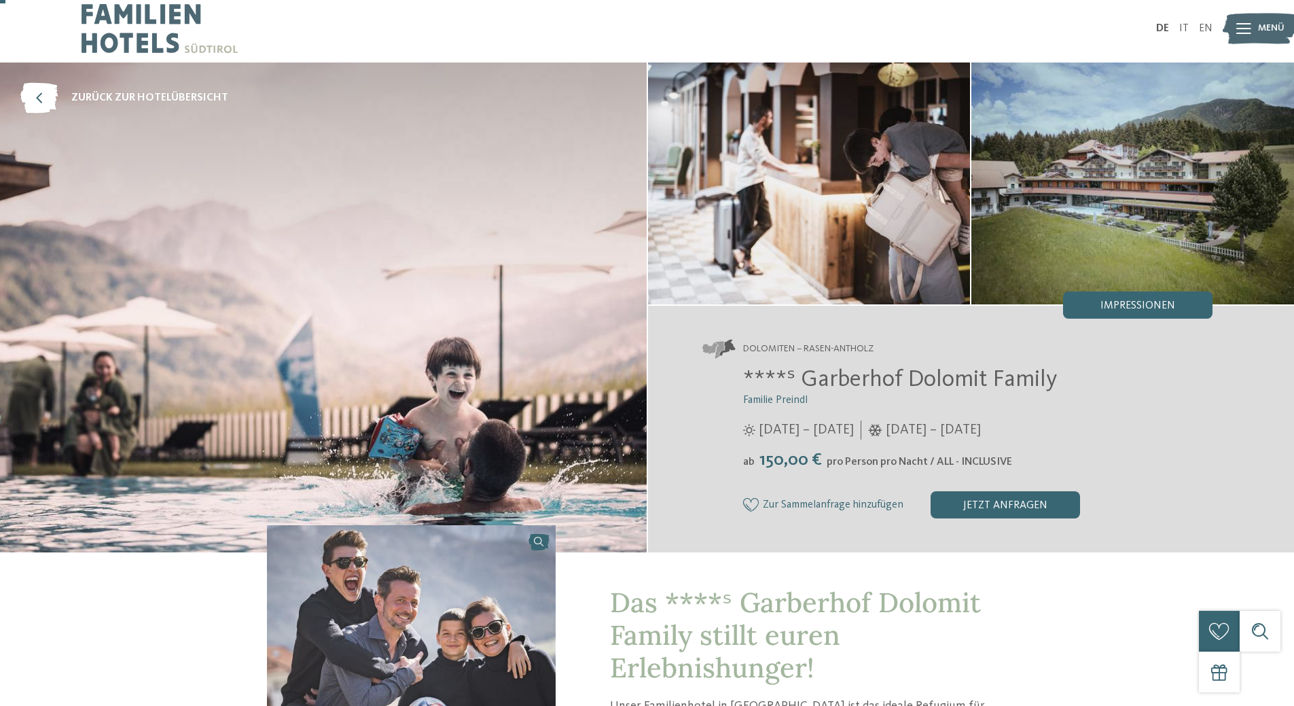
scroll to position [0, 0]
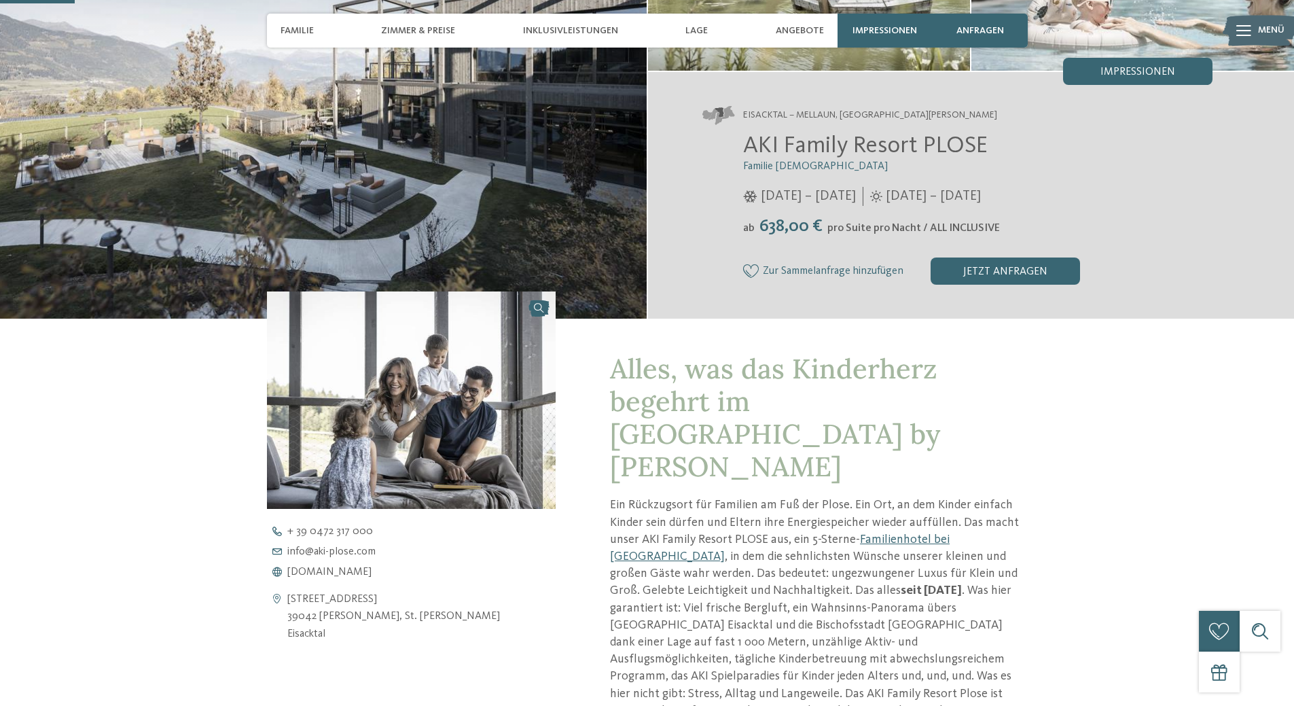
scroll to position [272, 0]
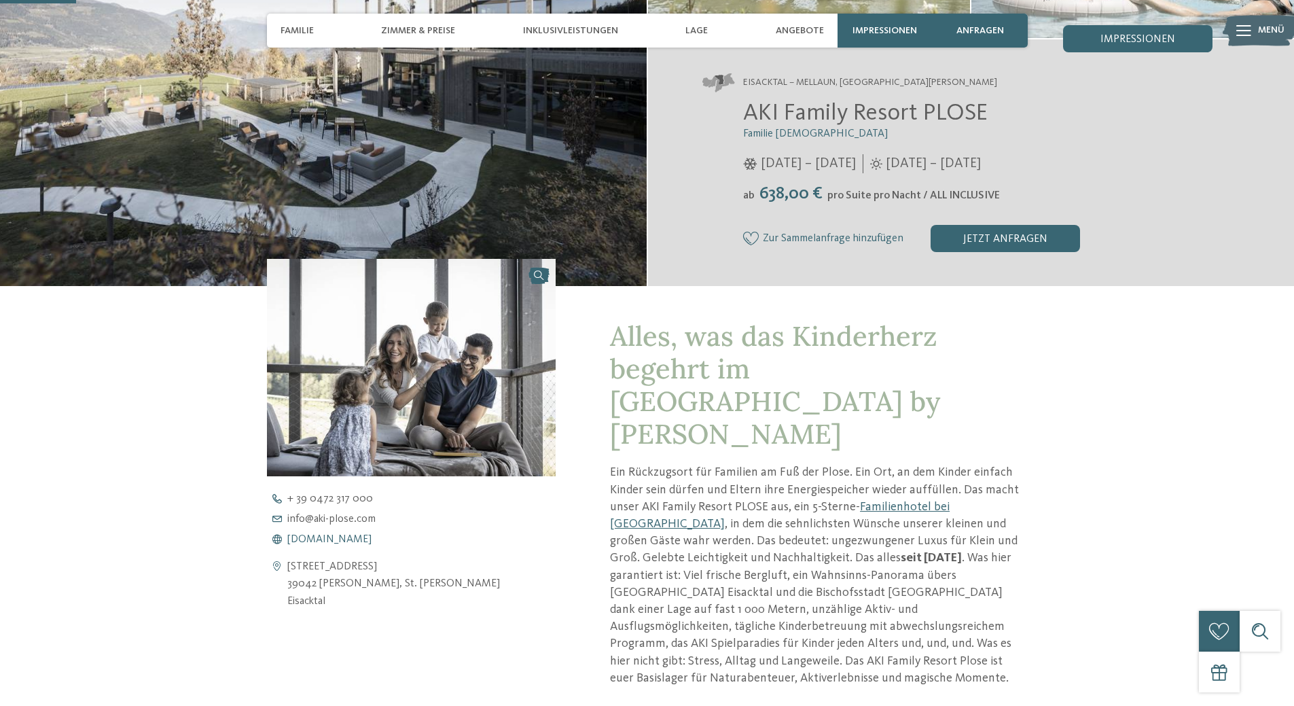
click at [341, 541] on span "www.aki-plose.com" at bounding box center [329, 539] width 84 height 11
